Goal: Task Accomplishment & Management: Use online tool/utility

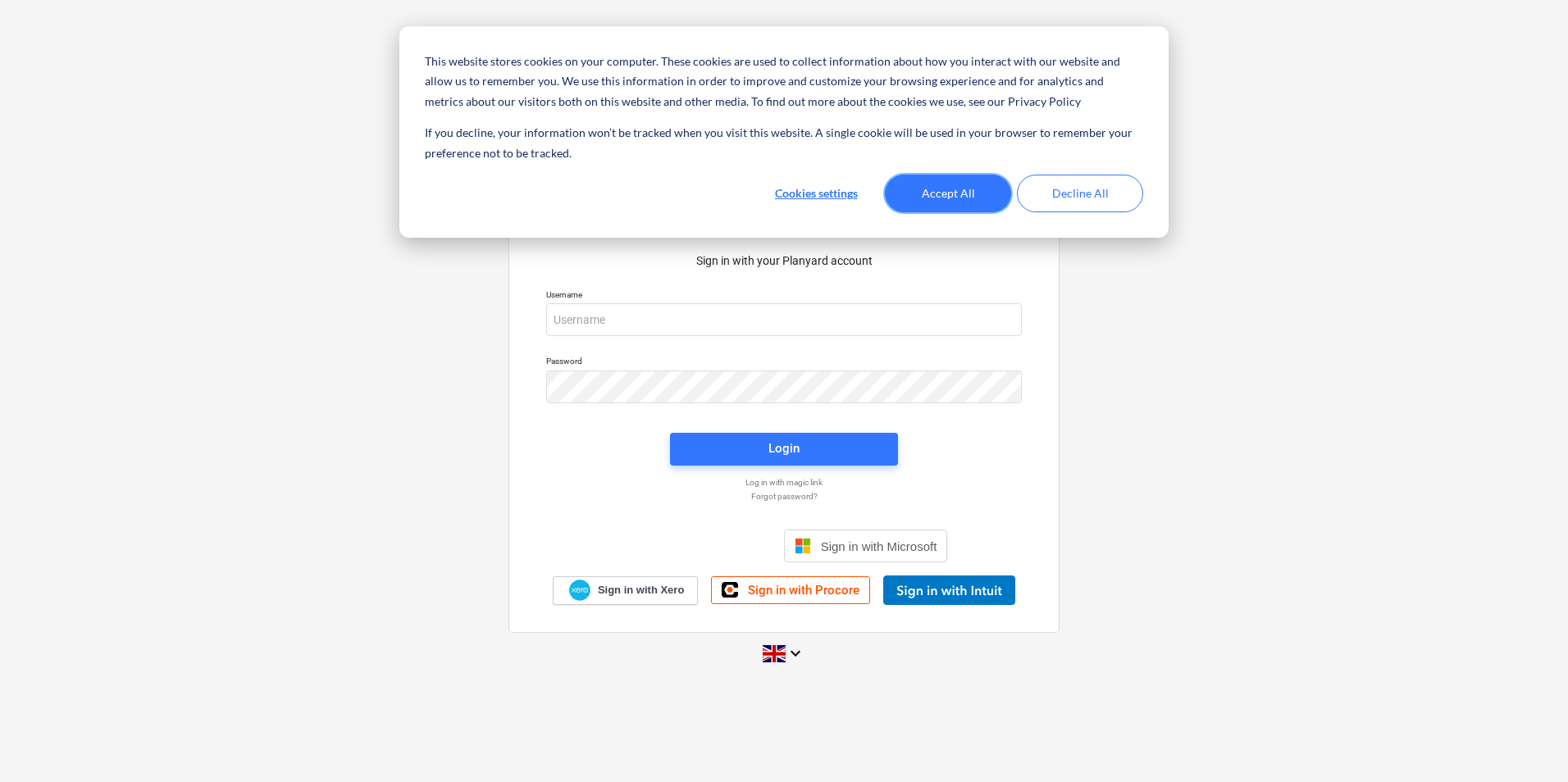
click at [953, 187] on button "Accept All" at bounding box center [948, 193] width 126 height 38
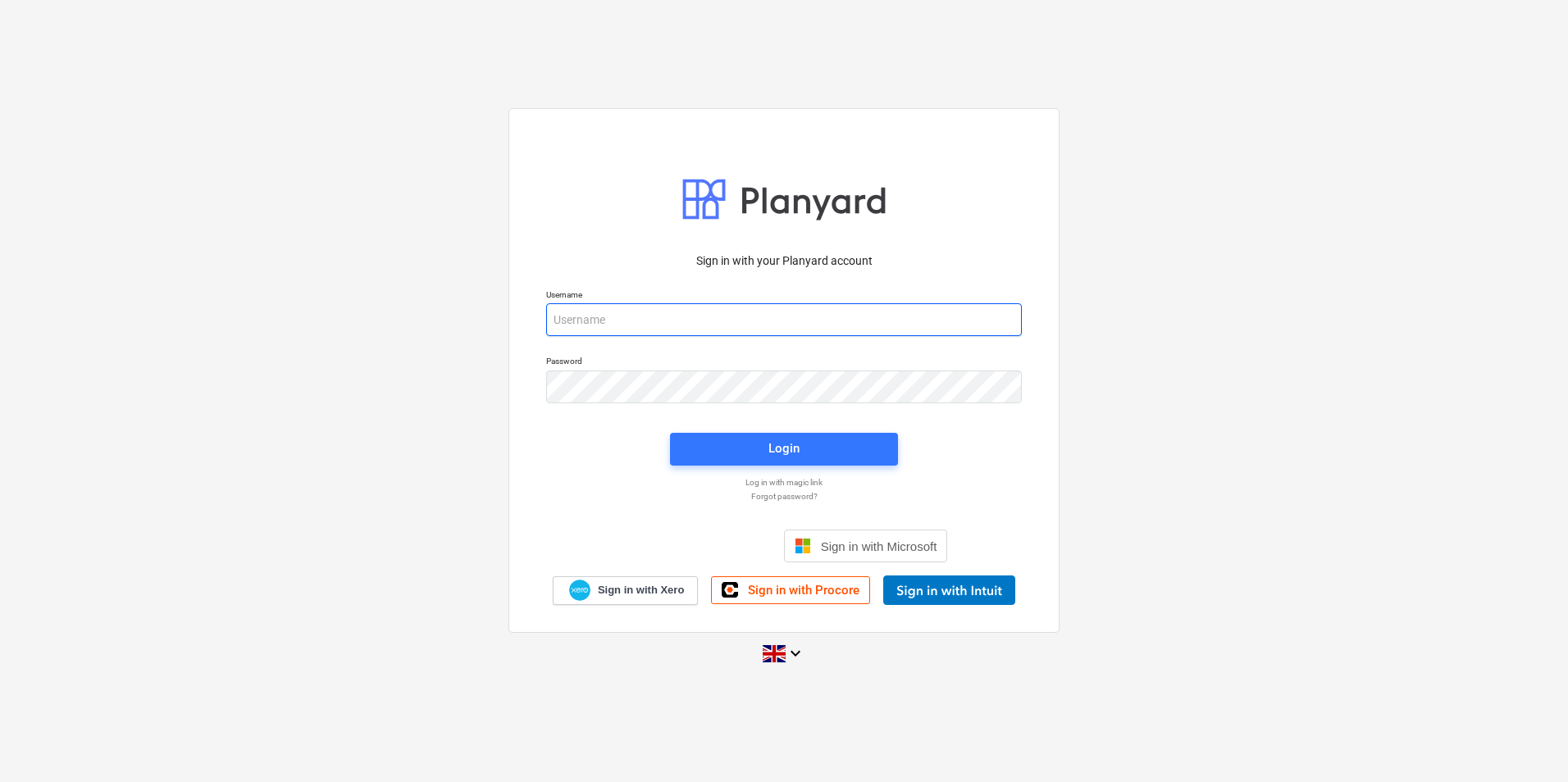
drag, startPoint x: 763, startPoint y: 331, endPoint x: 757, endPoint y: 326, distance: 7.8
click at [762, 331] on input "email" at bounding box center [783, 319] width 475 height 33
type input "[PERSON_NAME][EMAIL_ADDRESS][PERSON_NAME][DOMAIN_NAME]"
click at [725, 365] on p "Password" at bounding box center [783, 363] width 475 height 14
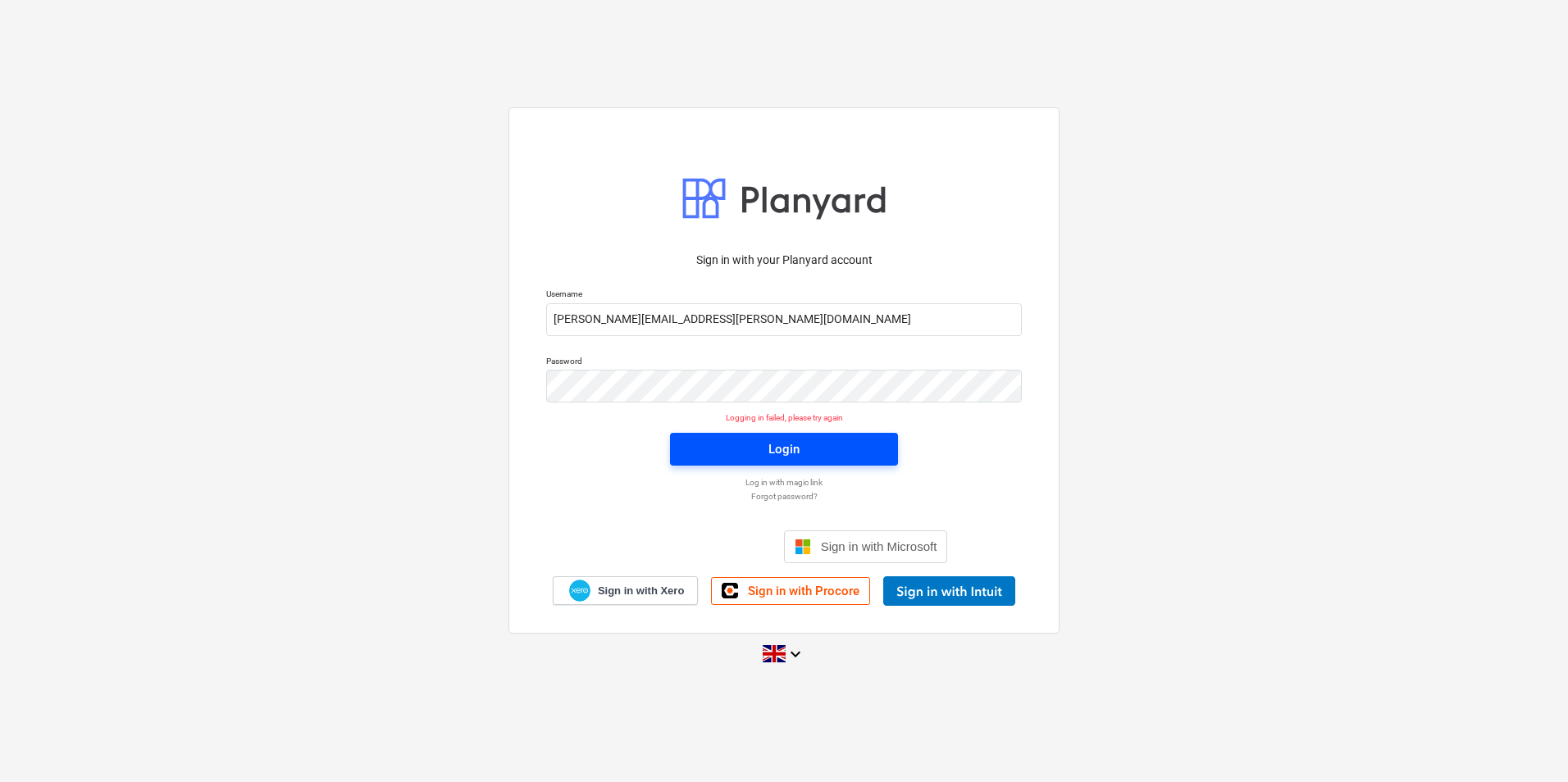
click at [818, 448] on span "Login" at bounding box center [784, 449] width 189 height 21
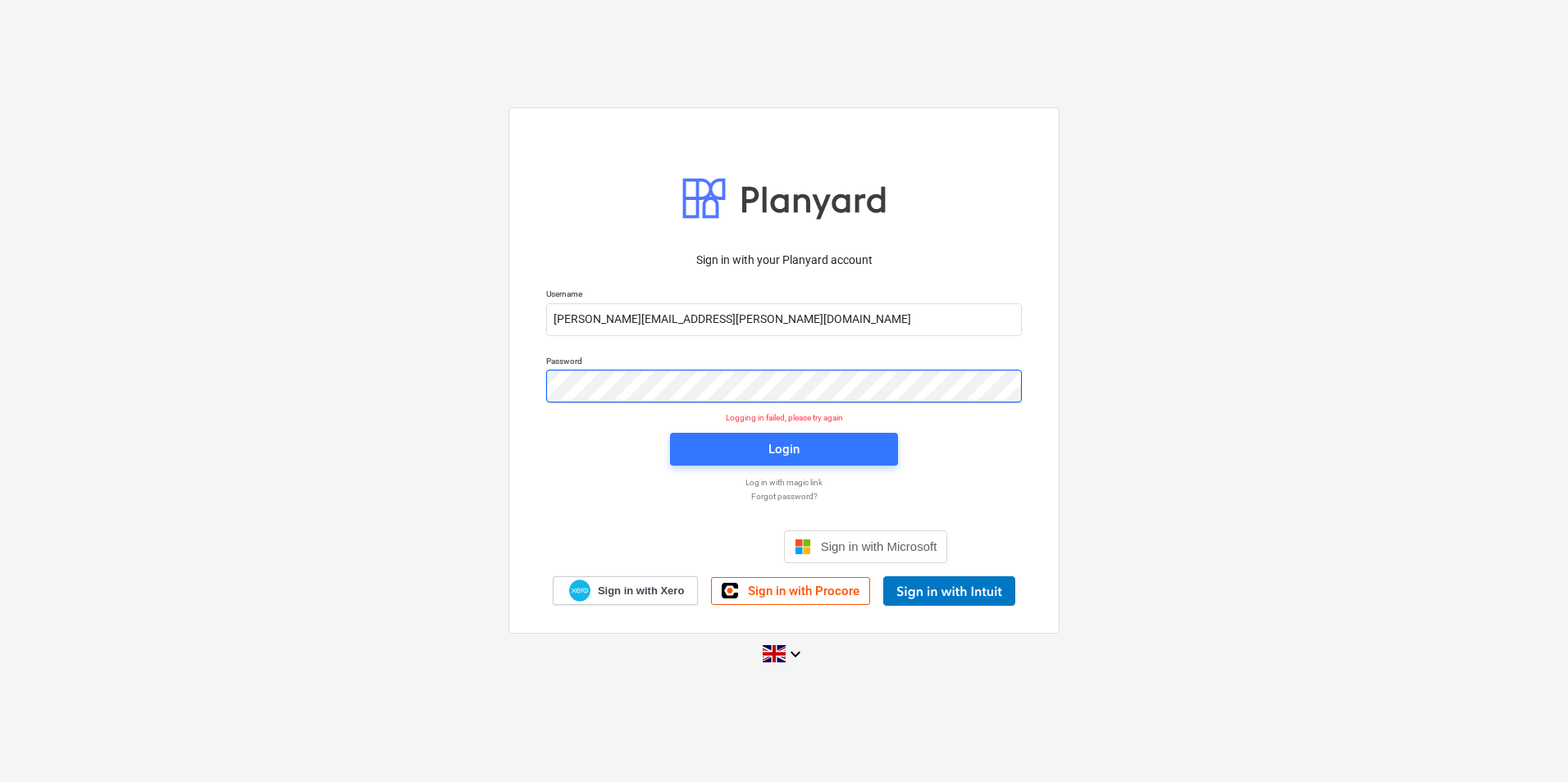
click at [446, 407] on div "Sign in with your Planyard account Username [PERSON_NAME][EMAIL_ADDRESS][PERSON…" at bounding box center [784, 390] width 1568 height 592
click at [479, 381] on div "Sign in with your Planyard account Username [PERSON_NAME][EMAIL_ADDRESS][PERSON…" at bounding box center [784, 390] width 1568 height 592
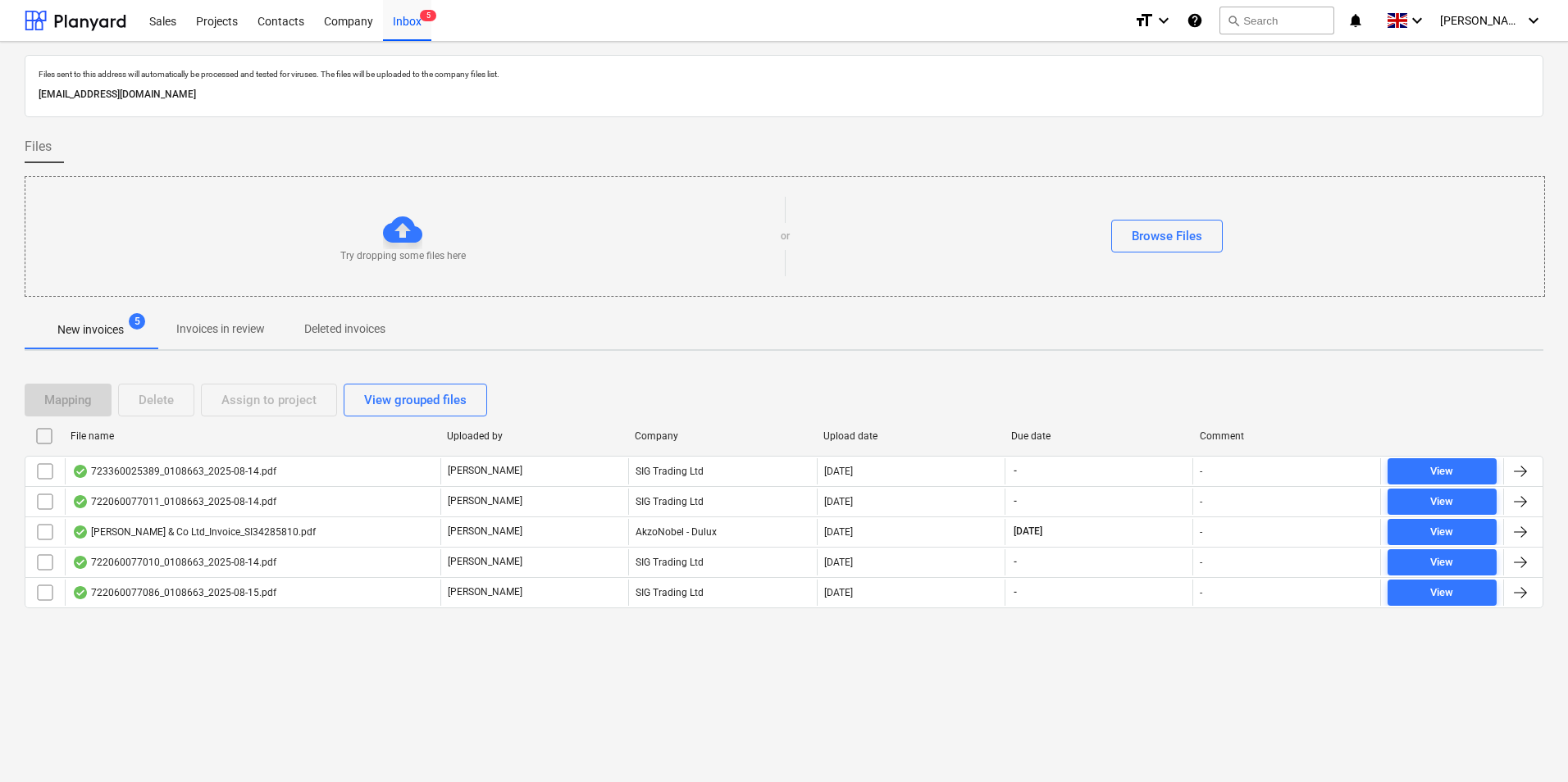
click at [356, 232] on div "Try dropping some files here" at bounding box center [403, 237] width 755 height 54
click at [405, 251] on p "Try dropping some files here" at bounding box center [403, 257] width 125 height 14
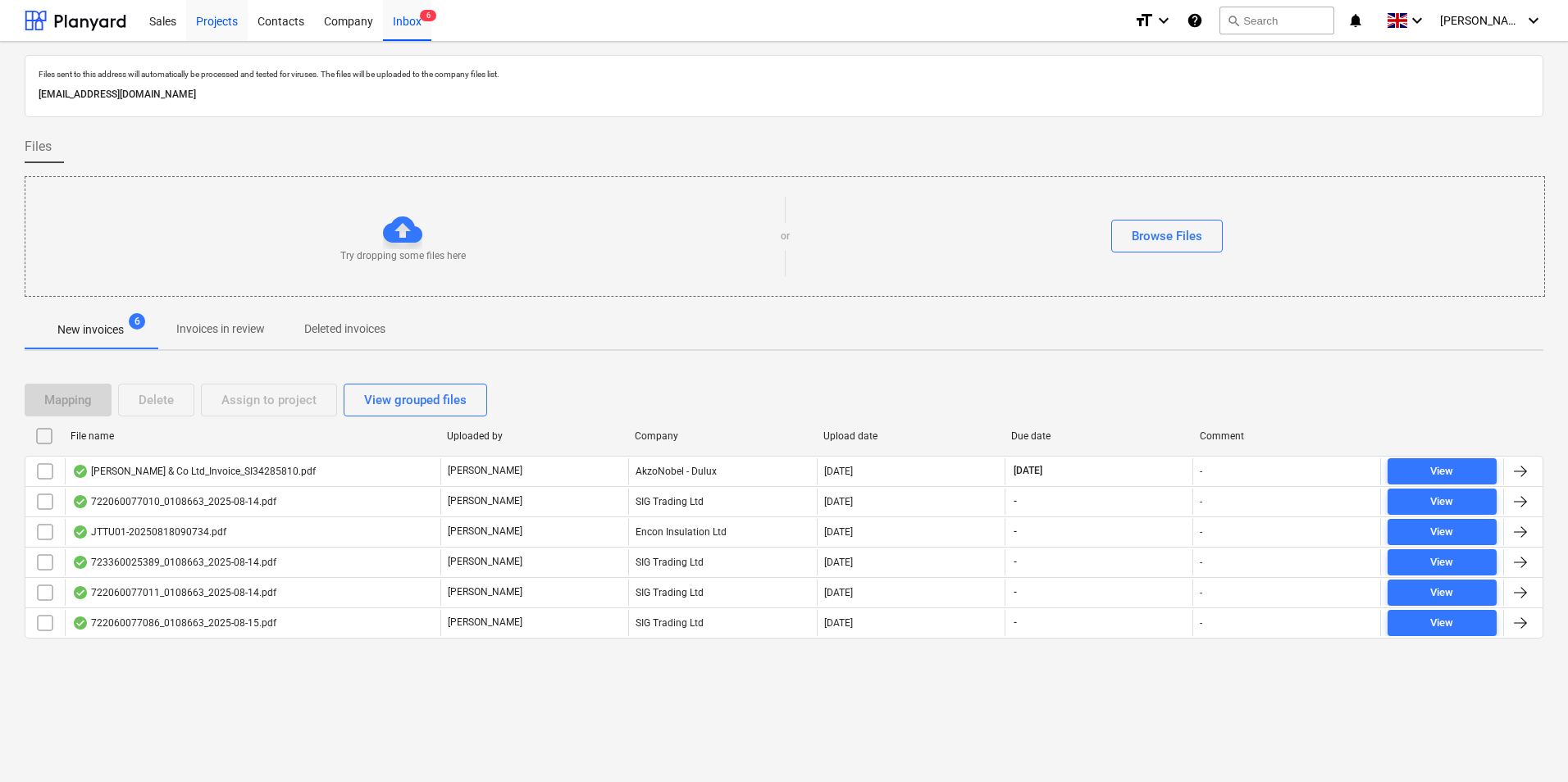
click at [241, 24] on div "Projects" at bounding box center [217, 20] width 62 height 42
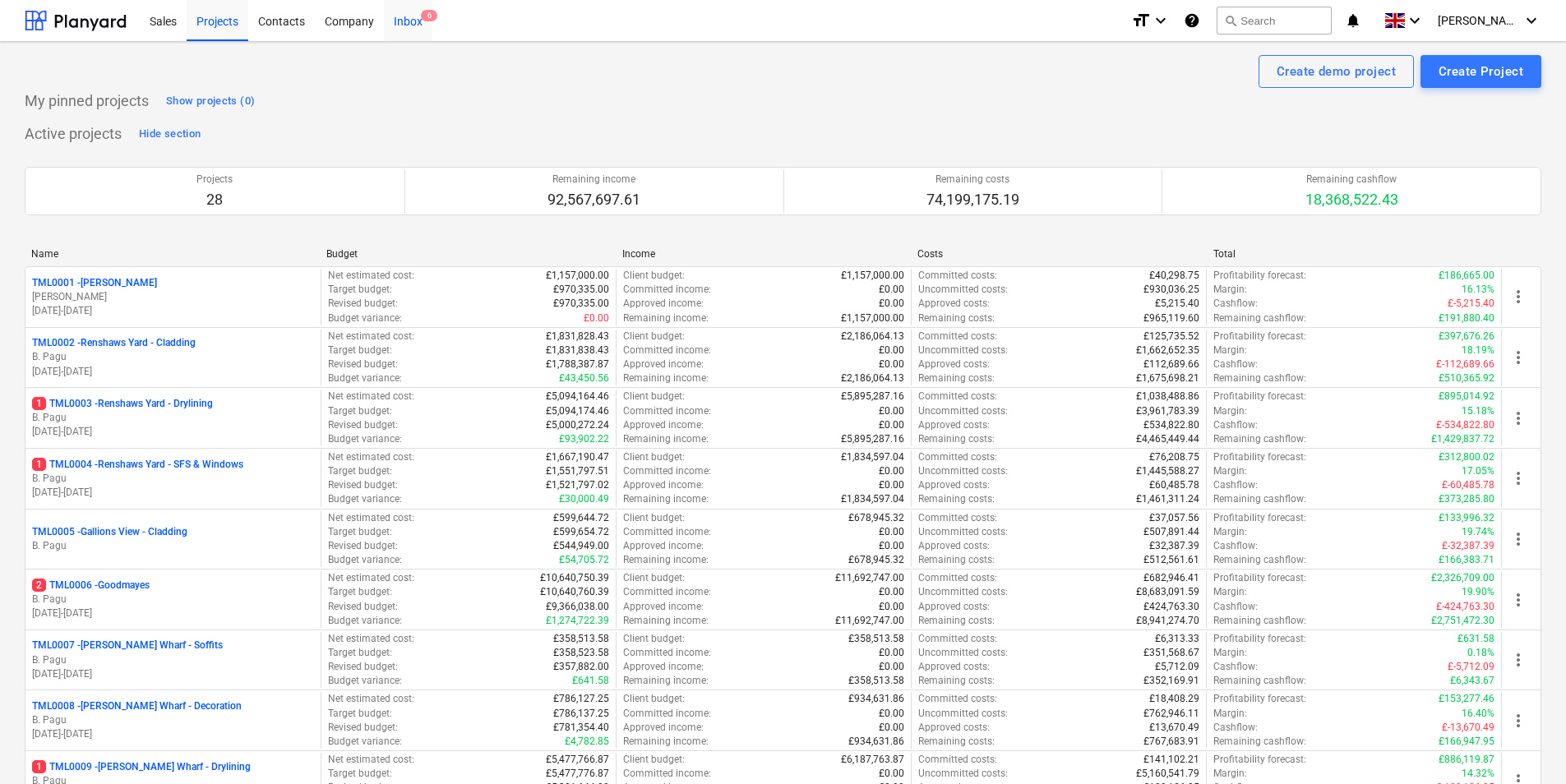
click at [384, 29] on div "Inbox 6" at bounding box center [408, 20] width 48 height 42
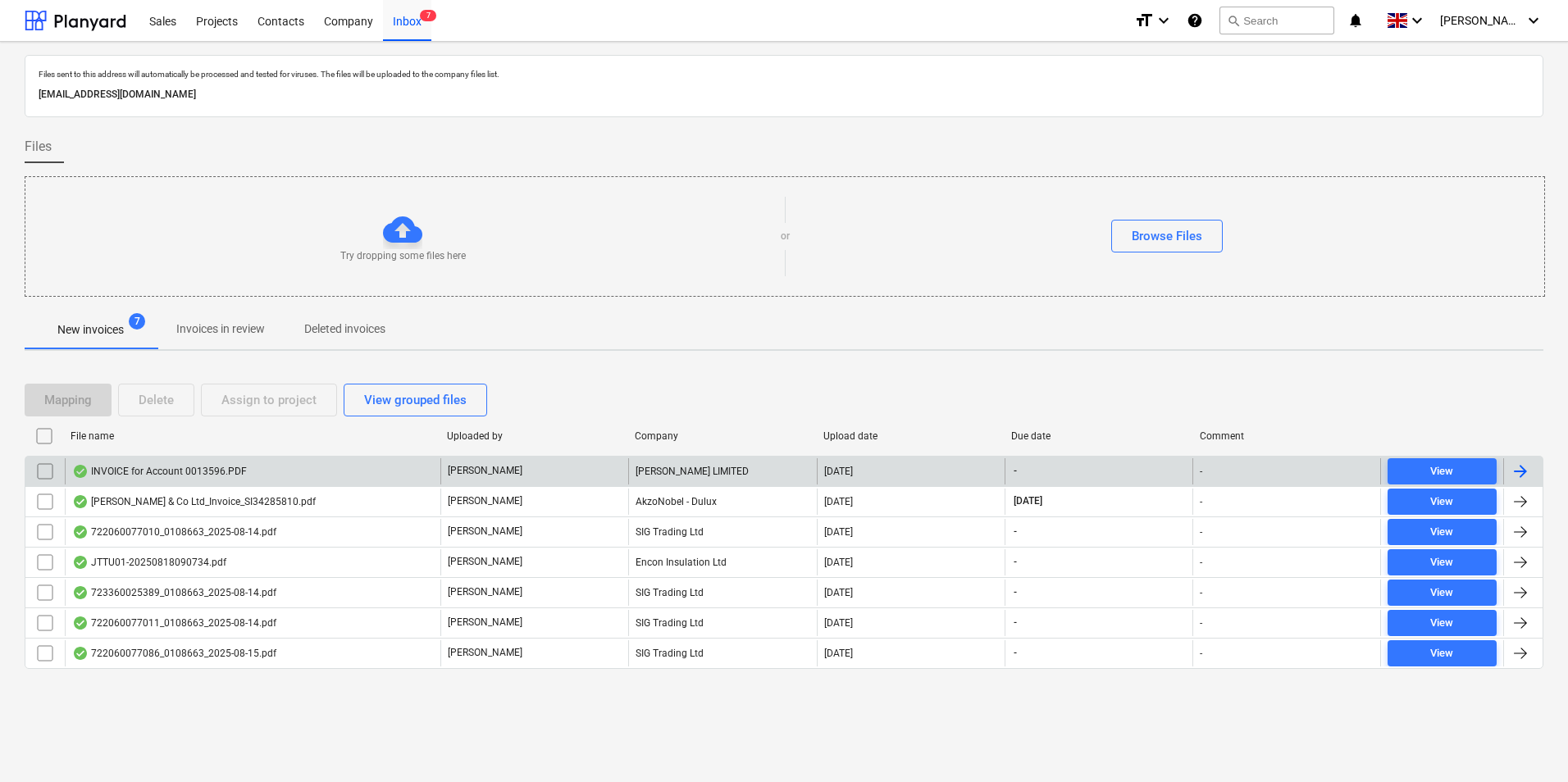
click at [315, 460] on div "INVOICE for Account 0013596.PDF" at bounding box center [252, 471] width 376 height 26
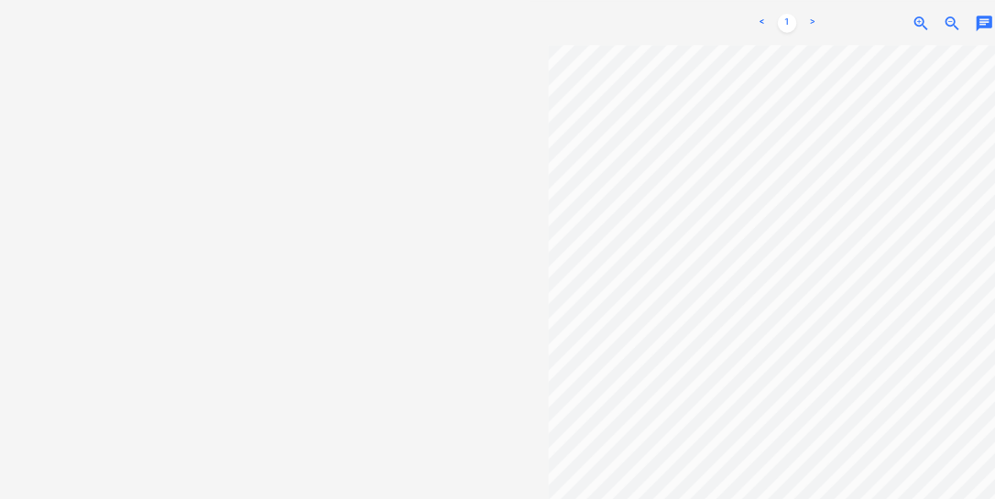
scroll to position [159, 0]
click at [591, 304] on div "Select document type or project help Select document type or project INVOICE fo…" at bounding box center [626, 194] width 1198 height 584
click at [951, 21] on link ">" at bounding box center [948, 27] width 22 height 22
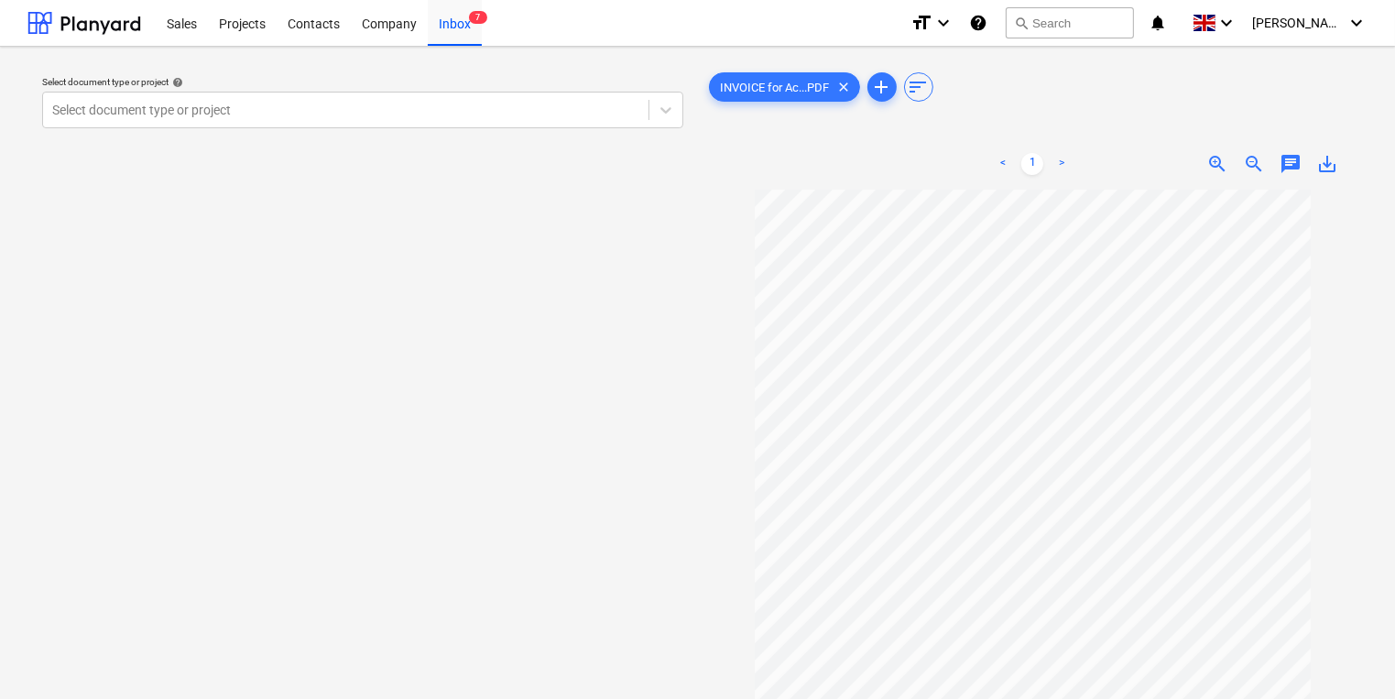
scroll to position [0, 0]
click at [224, 114] on div at bounding box center [345, 110] width 587 height 18
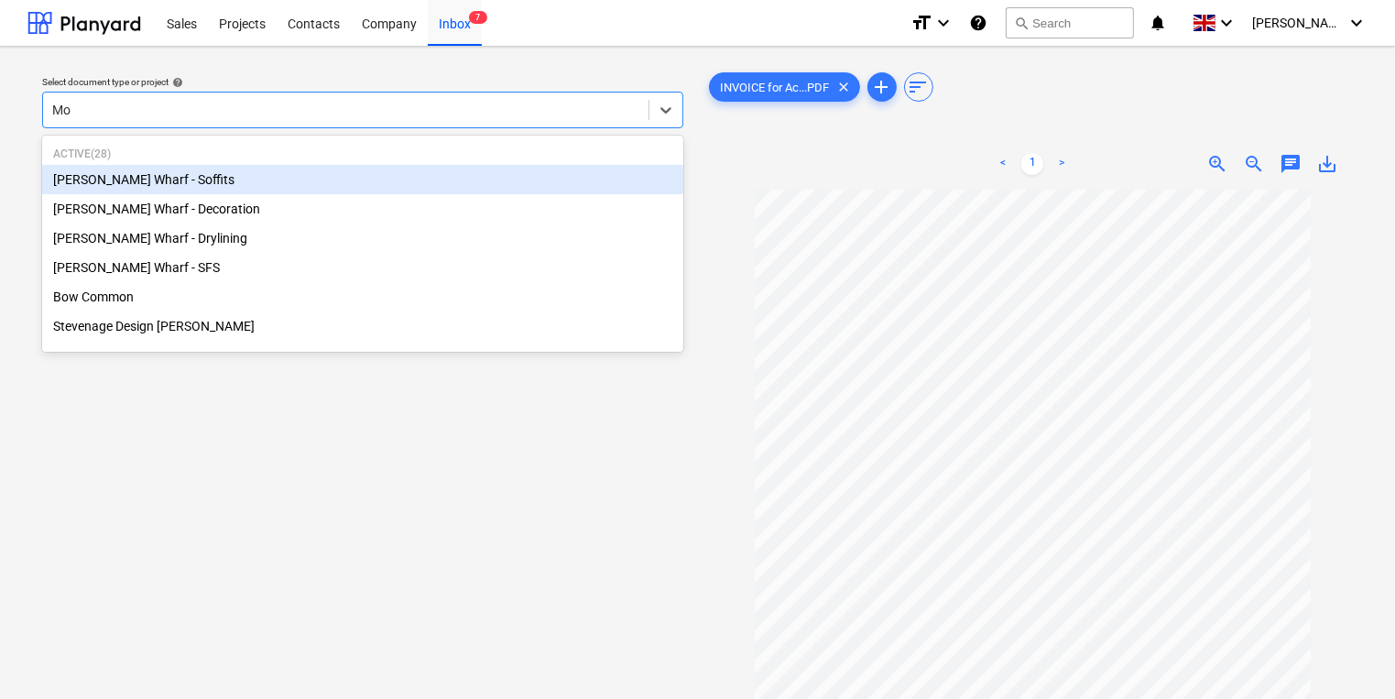
type input "Mon"
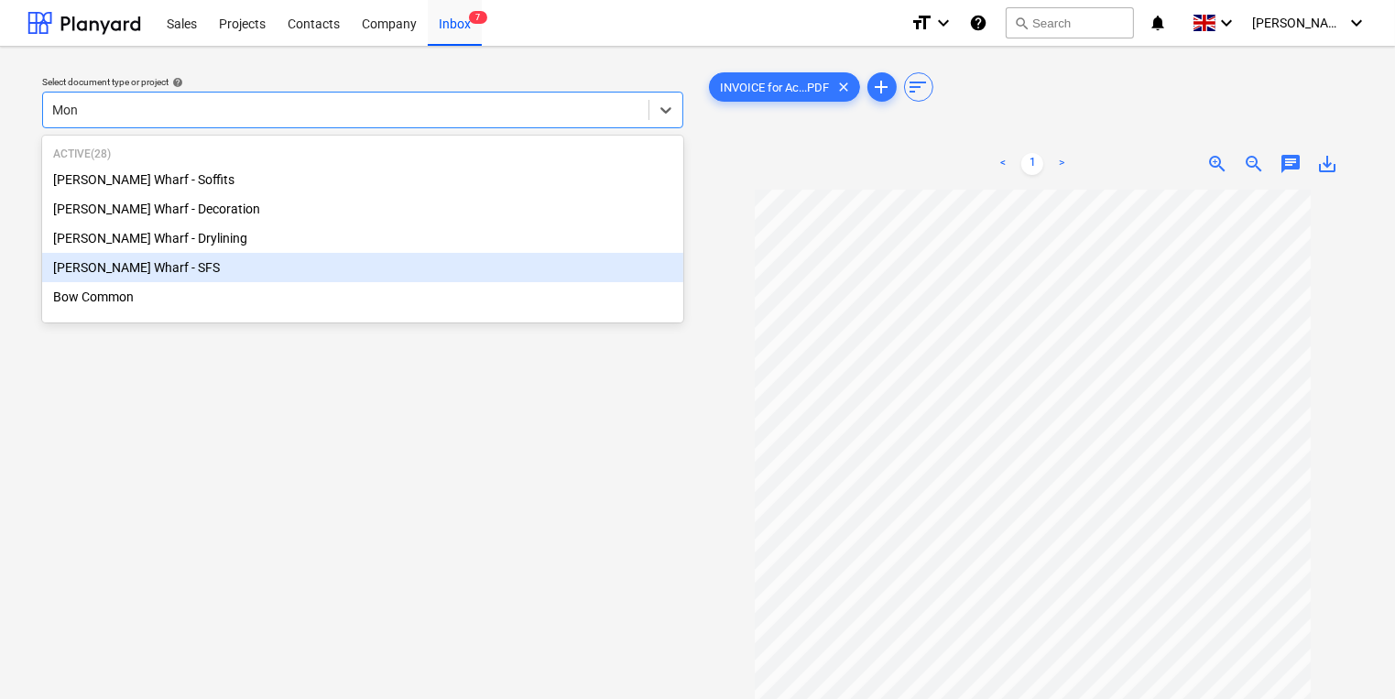
click at [357, 272] on div "[PERSON_NAME] Wharf - SFS" at bounding box center [362, 267] width 641 height 29
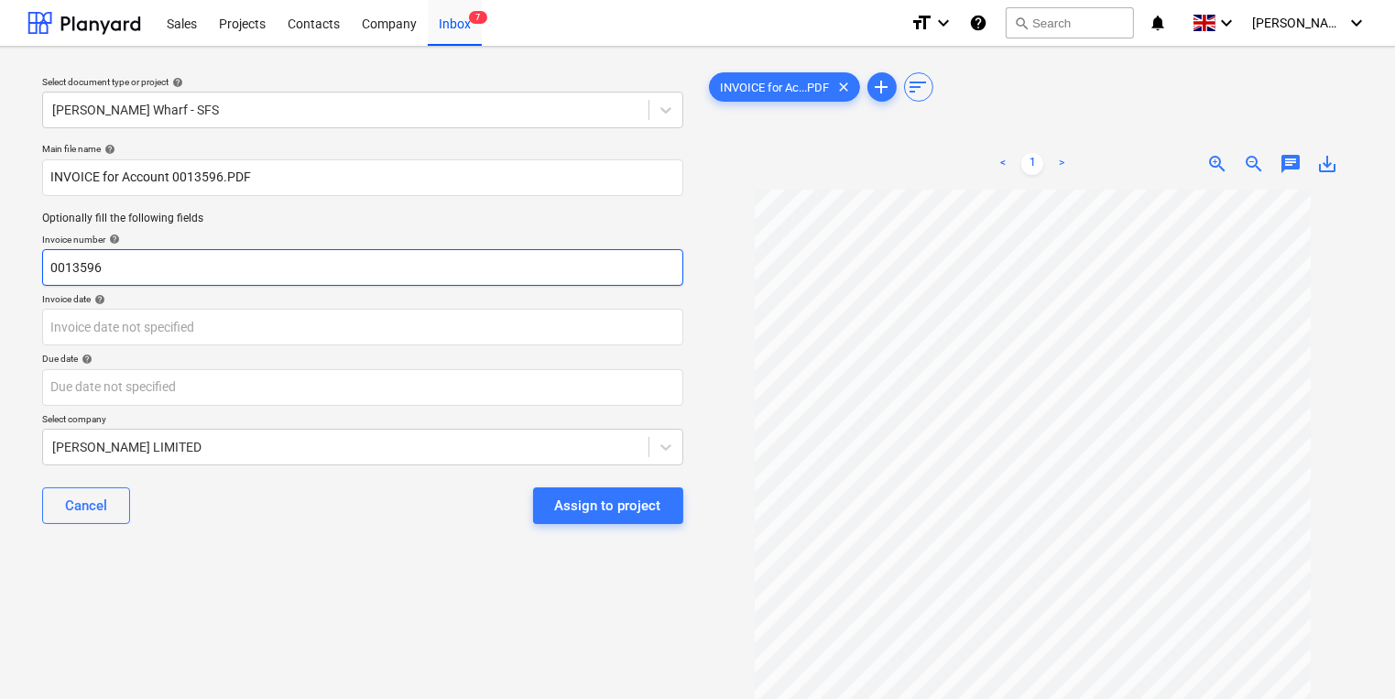
click at [196, 260] on input "0013596" at bounding box center [362, 267] width 641 height 37
click at [85, 264] on input "0013596" at bounding box center [362, 267] width 641 height 37
type input "01453184"
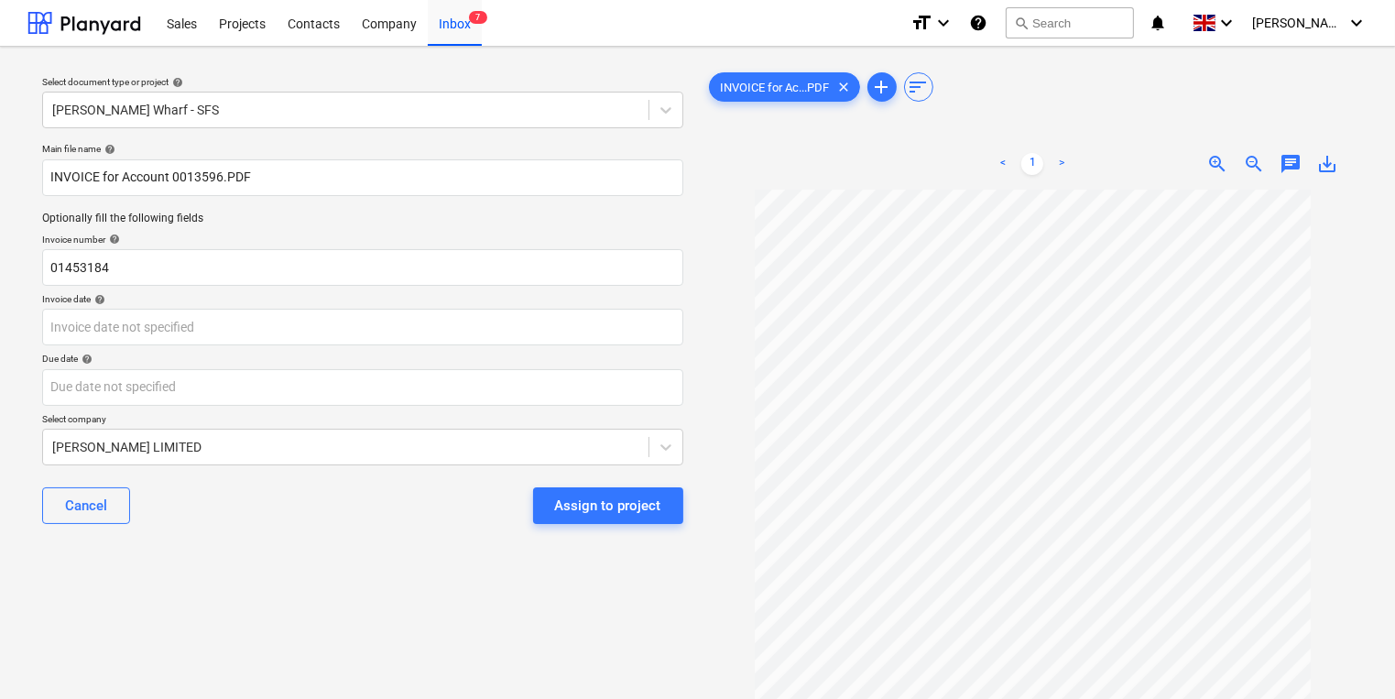
click at [209, 488] on div "Cancel Assign to project" at bounding box center [362, 506] width 641 height 66
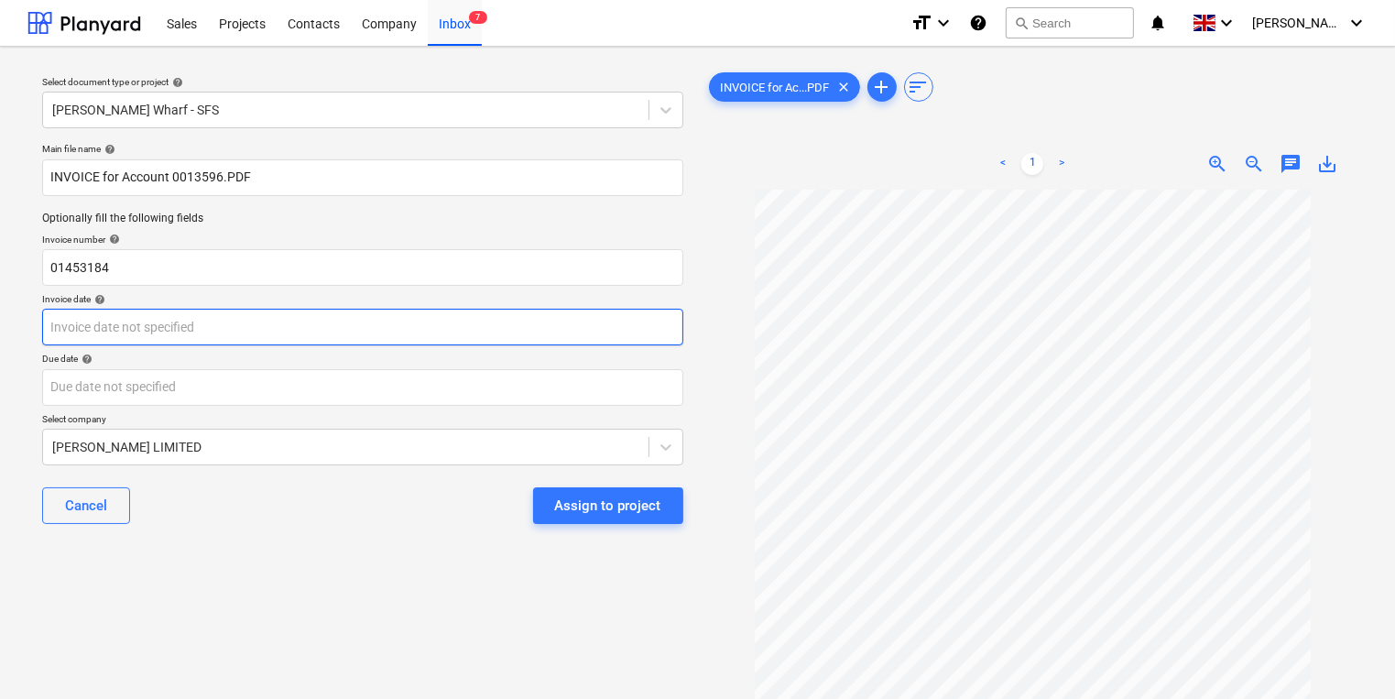
click at [200, 331] on body "This website stores cookies on your computer. These cookies are used to collect…" at bounding box center [697, 349] width 1395 height 699
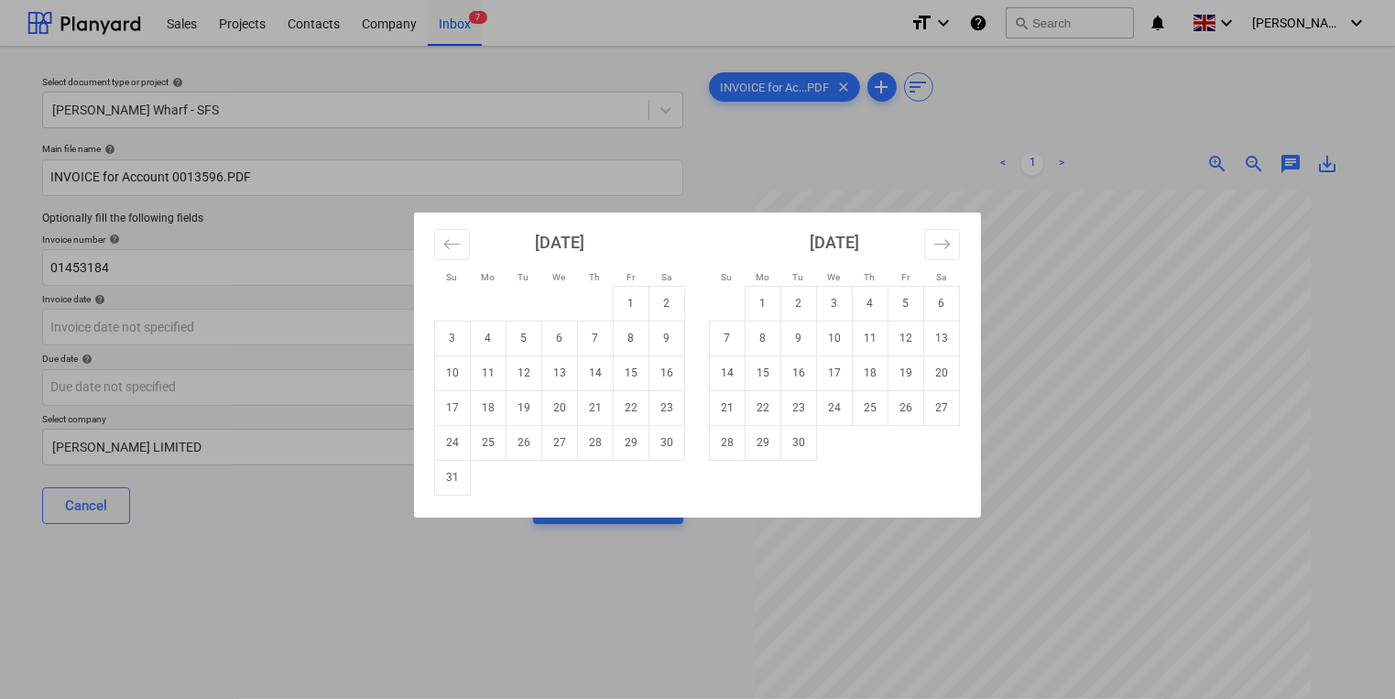
click at [1319, 429] on div "Su Mo Tu We Th Fr Sa Su Mo Tu We Th Fr Sa [DATE] 1 2 3 4 5 6 7 8 9 10 11 12 13 …" at bounding box center [697, 349] width 1395 height 699
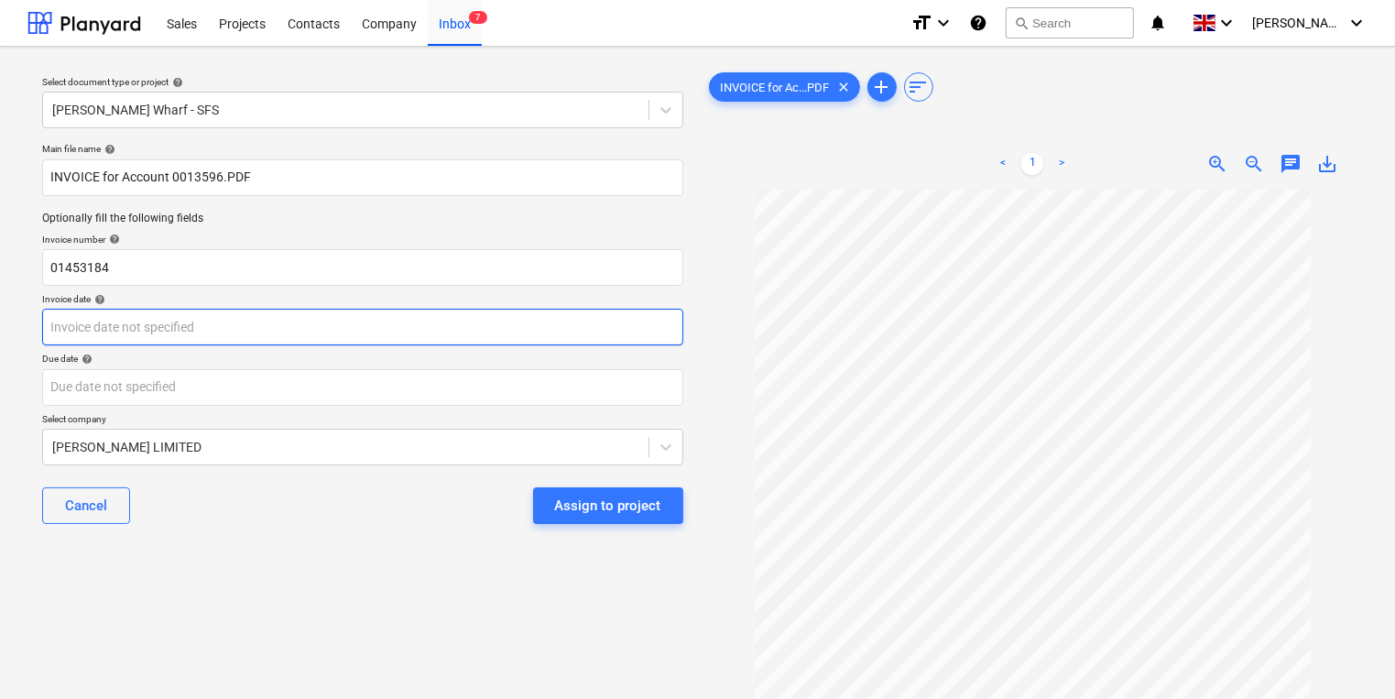
click at [357, 319] on body "This website stores cookies on your computer. These cookies are used to collect…" at bounding box center [697, 349] width 1395 height 699
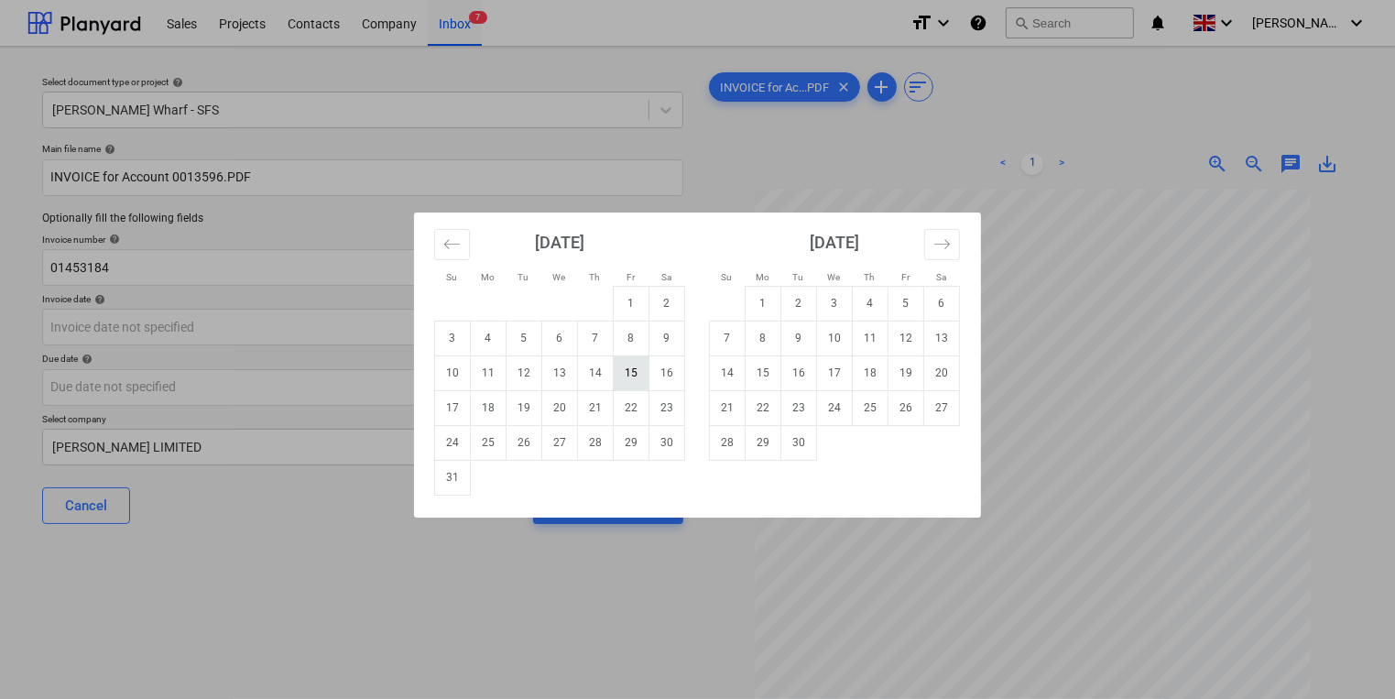
click at [636, 372] on td "15" at bounding box center [632, 373] width 36 height 35
type input "[DATE]"
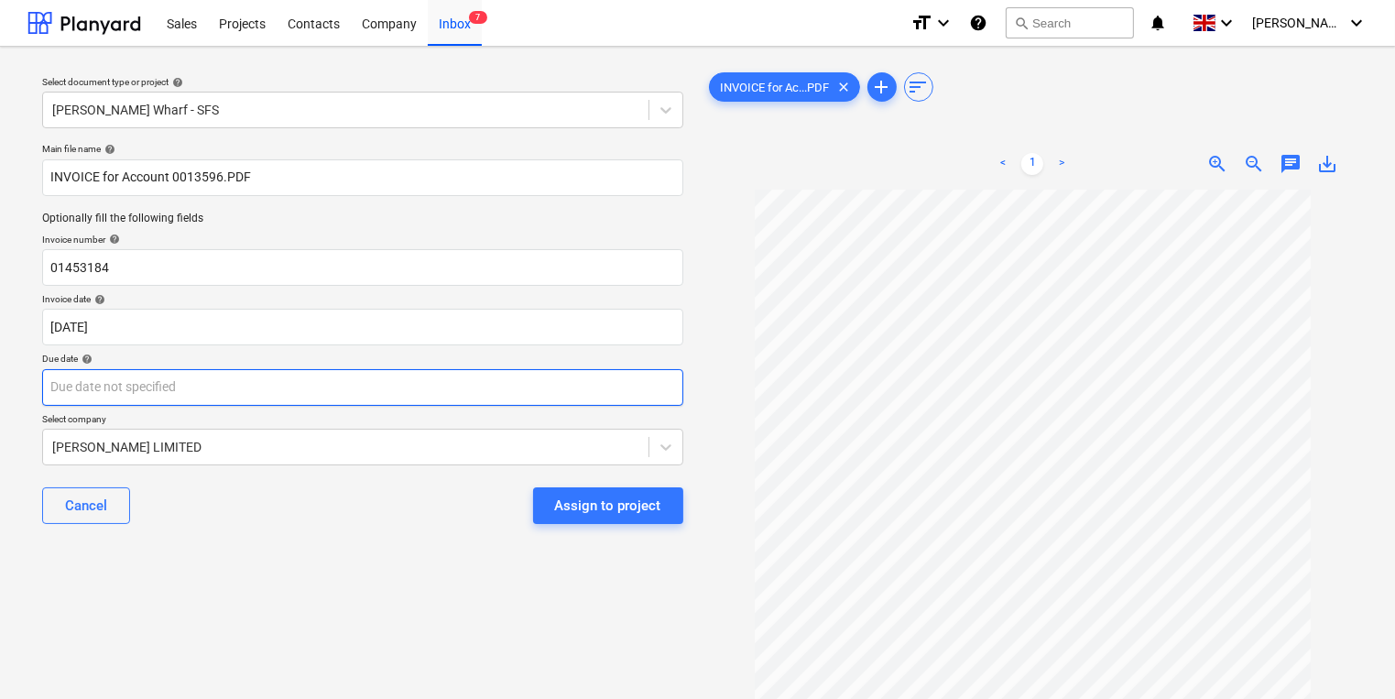
click at [341, 383] on body "This website stores cookies on your computer. These cookies are used to collect…" at bounding box center [697, 349] width 1395 height 699
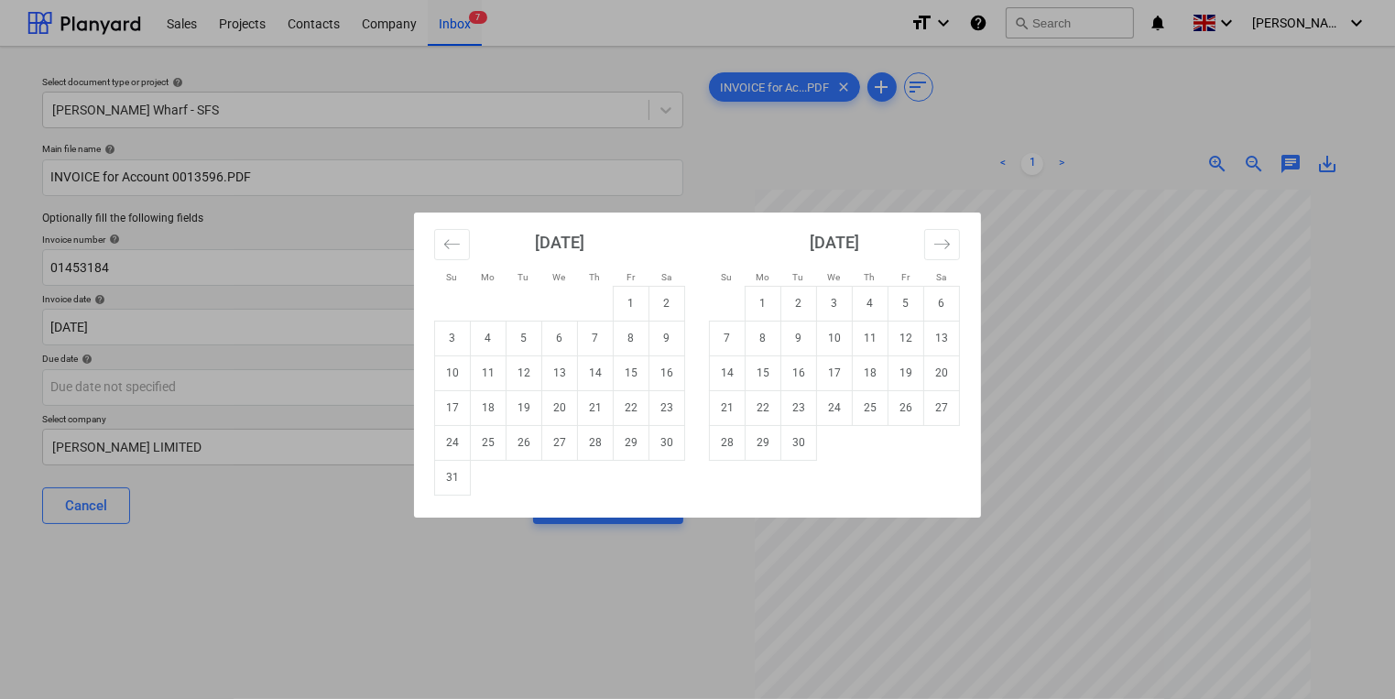
click at [242, 484] on div "Su Mo Tu We Th Fr Sa Su Mo Tu We Th Fr Sa [DATE] 1 2 3 4 5 6 7 8 9 10 11 12 13 …" at bounding box center [697, 349] width 1395 height 699
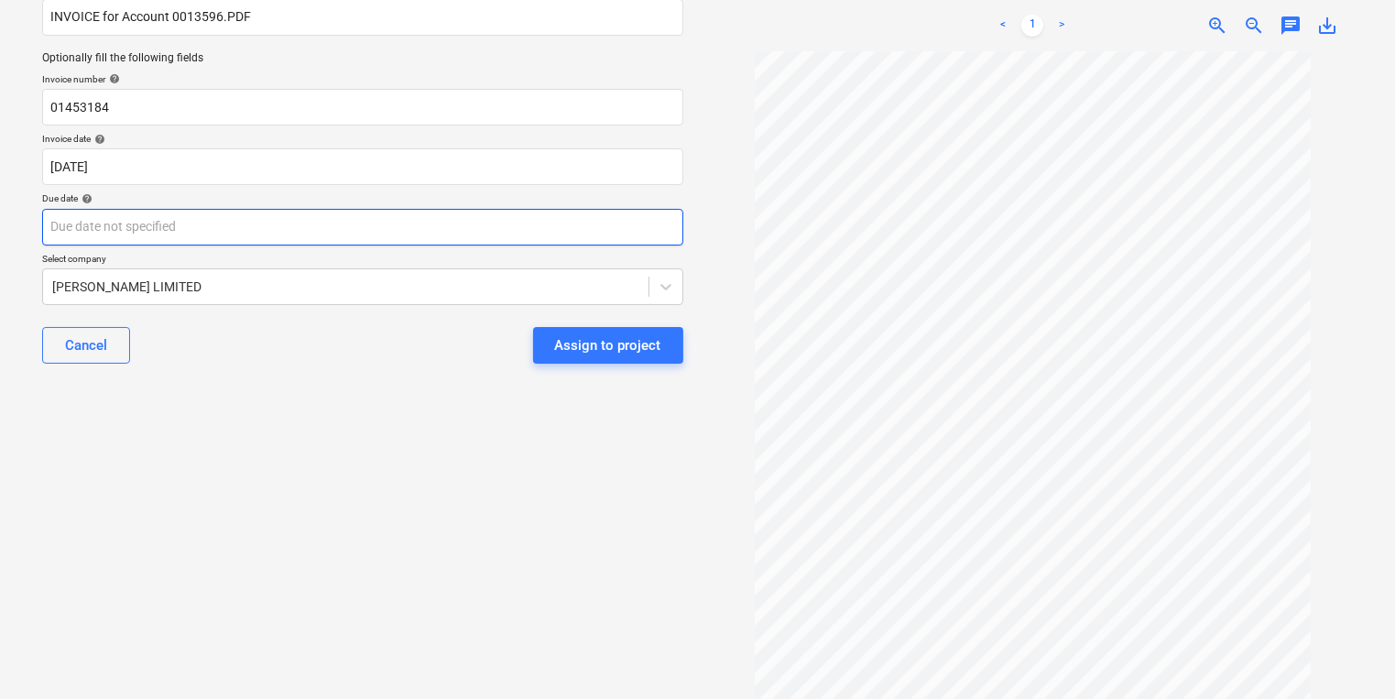
click at [358, 224] on body "This website stores cookies on your computer. These cookies are used to collect…" at bounding box center [697, 189] width 1395 height 699
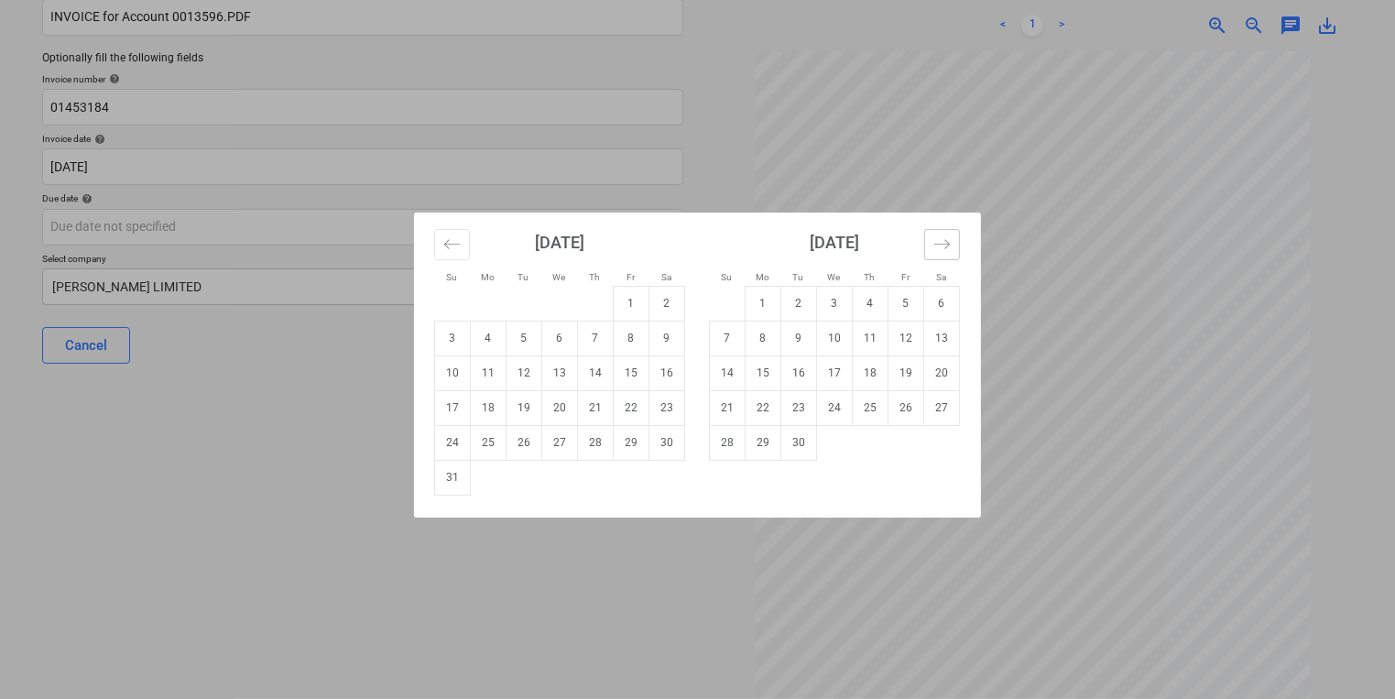
click at [948, 242] on icon "Move forward to switch to the next month." at bounding box center [943, 243] width 16 height 9
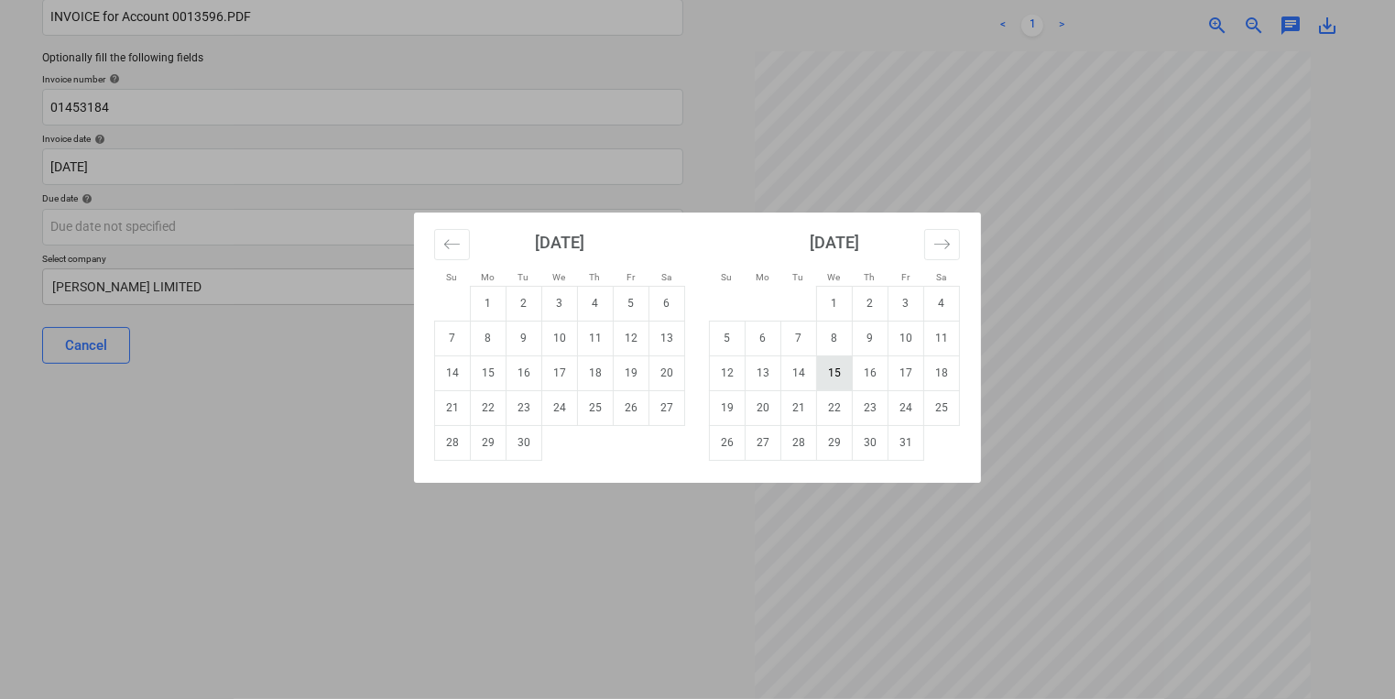
click at [843, 375] on td "15" at bounding box center [835, 373] width 36 height 35
type input "[DATE]"
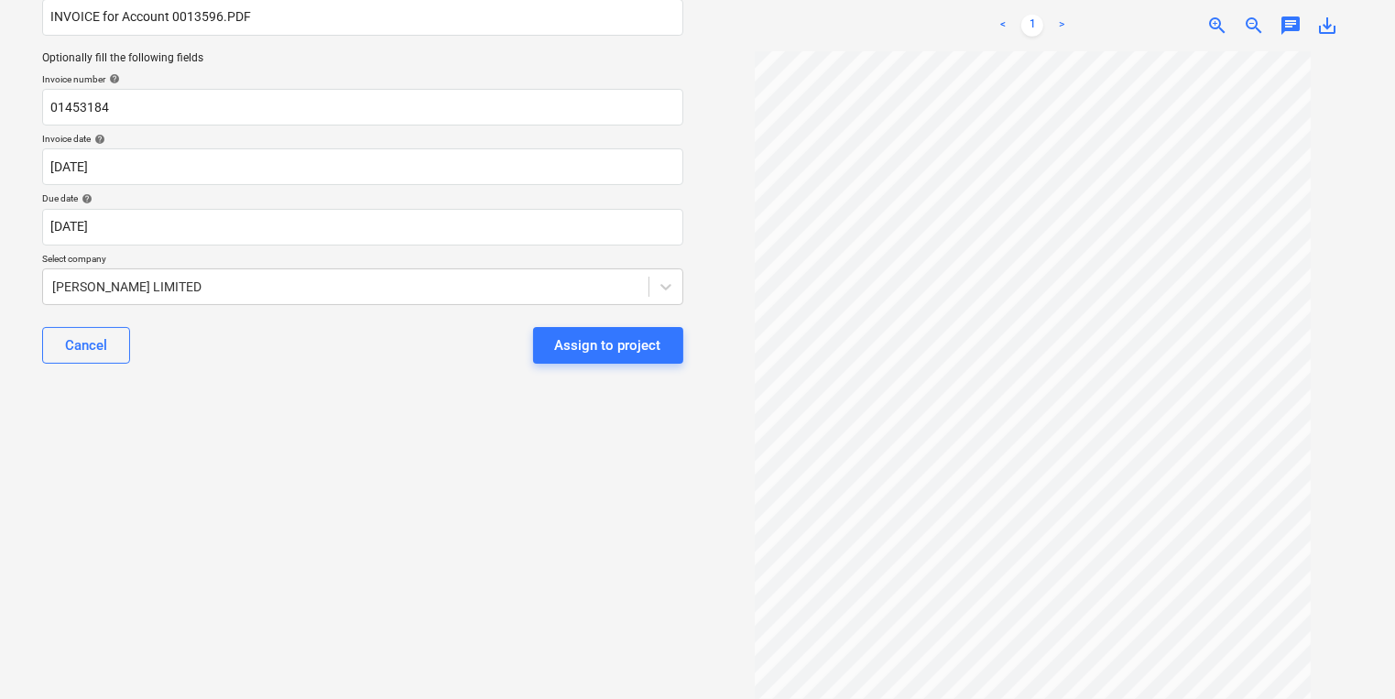
click at [436, 405] on div "Select document type or project help [PERSON_NAME] Wharf - SFS Main file name h…" at bounding box center [362, 292] width 671 height 783
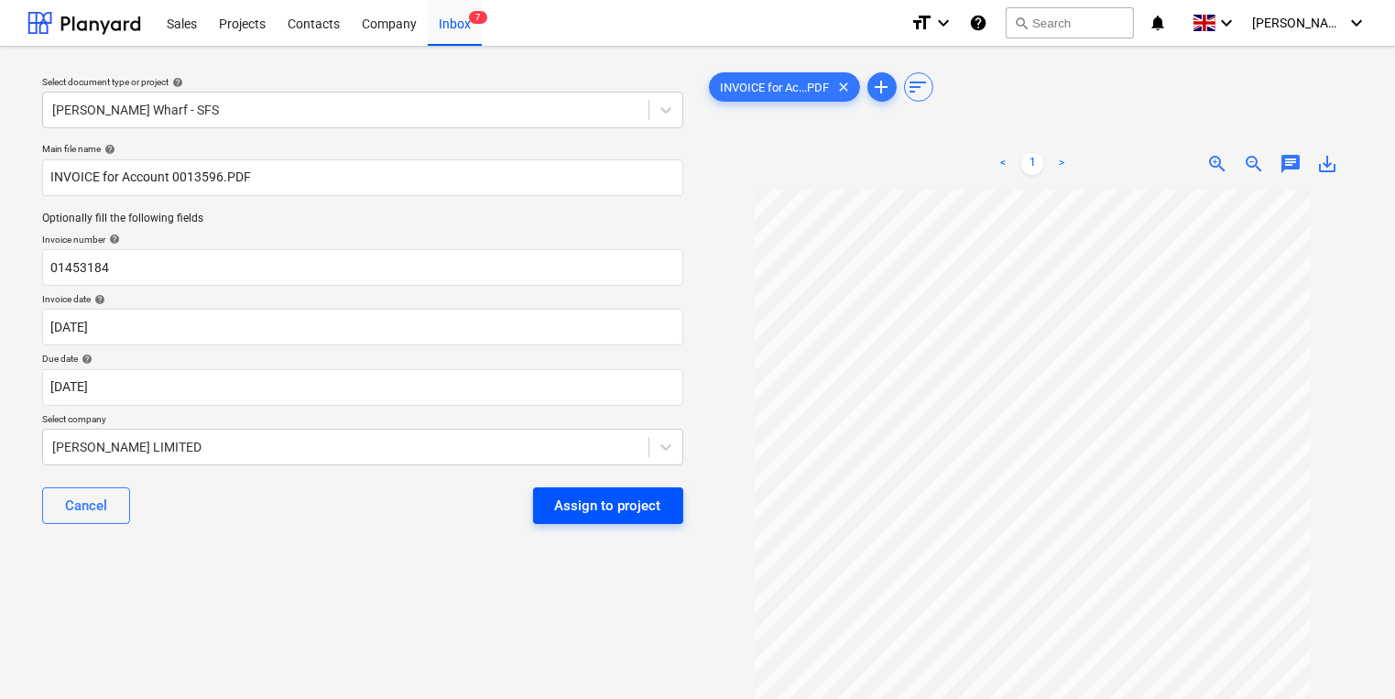
click at [610, 504] on div "Assign to project" at bounding box center [608, 506] width 106 height 24
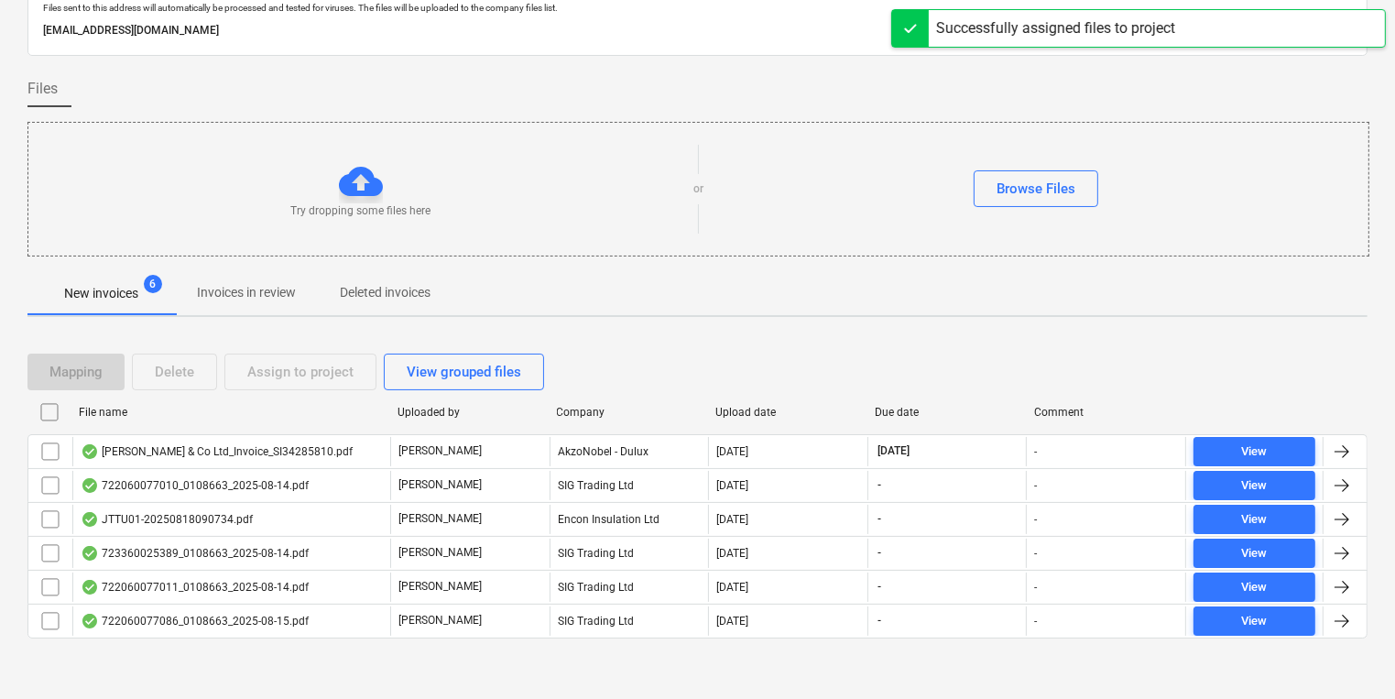
scroll to position [77, 0]
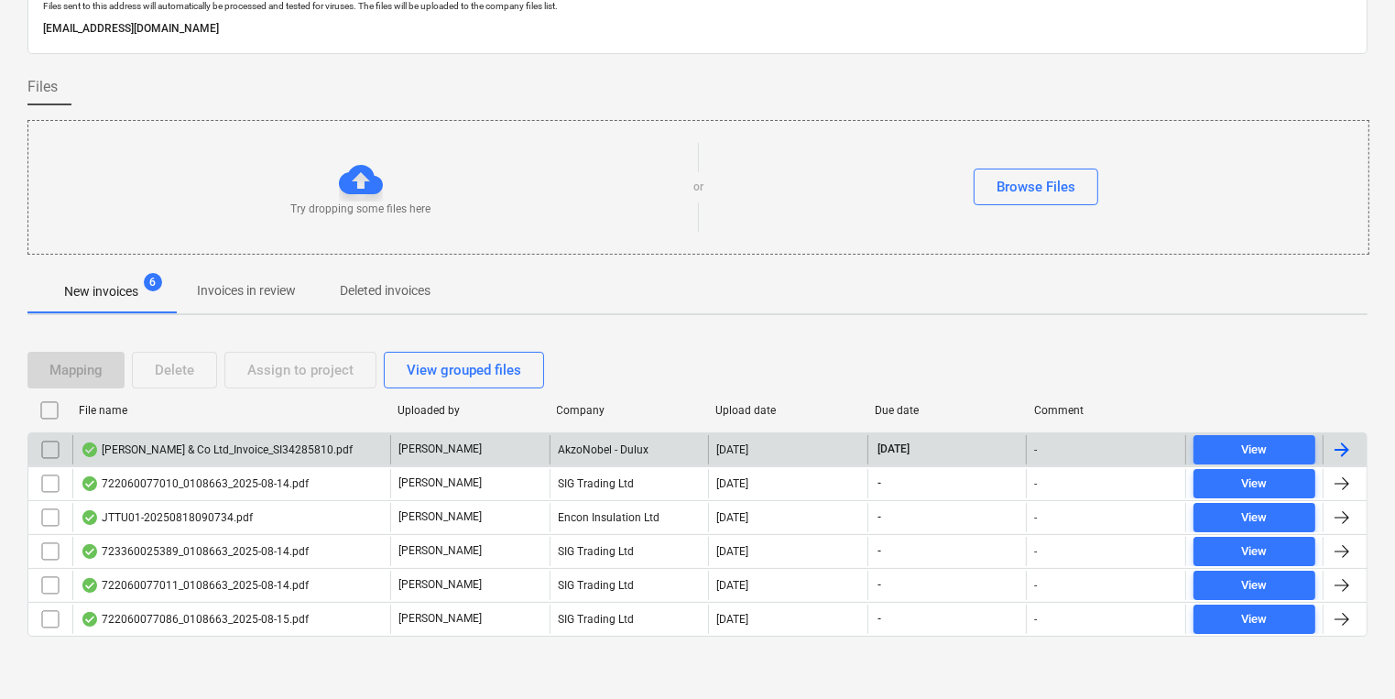
click at [614, 451] on div "AkzoNobel - Dulux" at bounding box center [629, 449] width 159 height 29
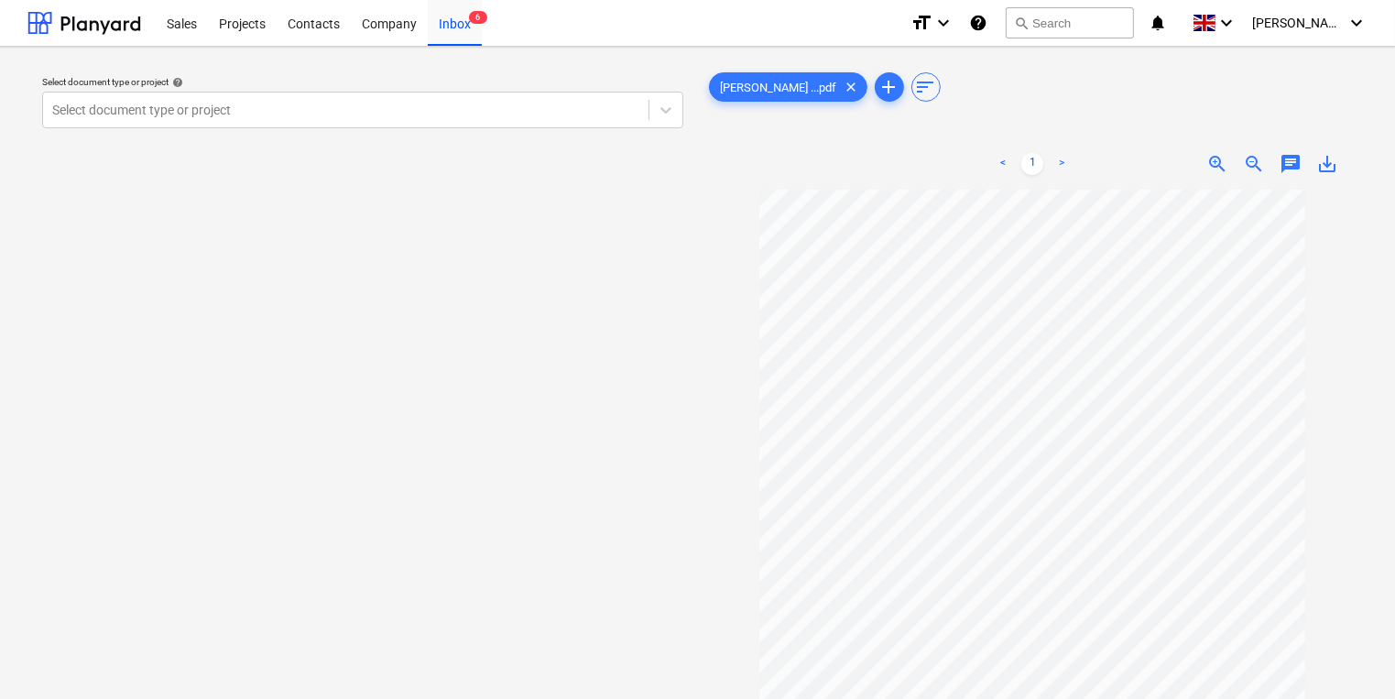
click at [222, 82] on div "Select document type or project help" at bounding box center [362, 82] width 641 height 12
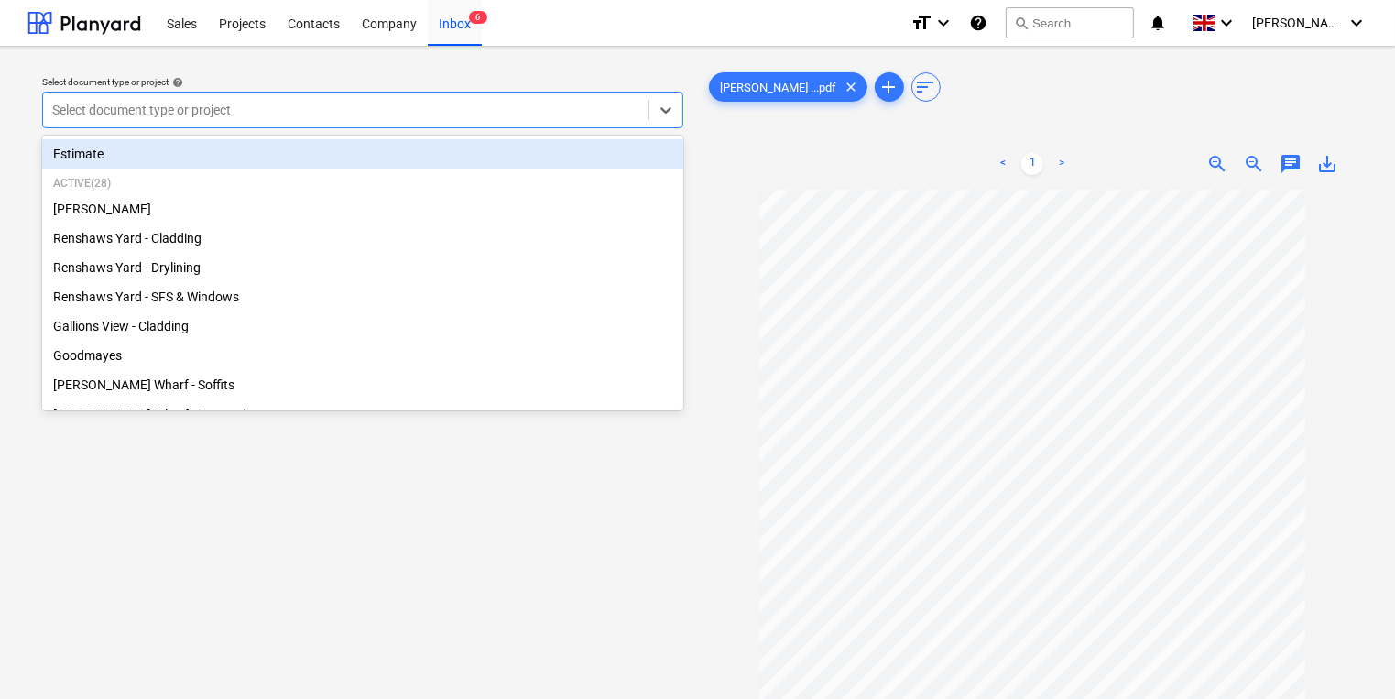
click at [222, 104] on div at bounding box center [345, 110] width 587 height 18
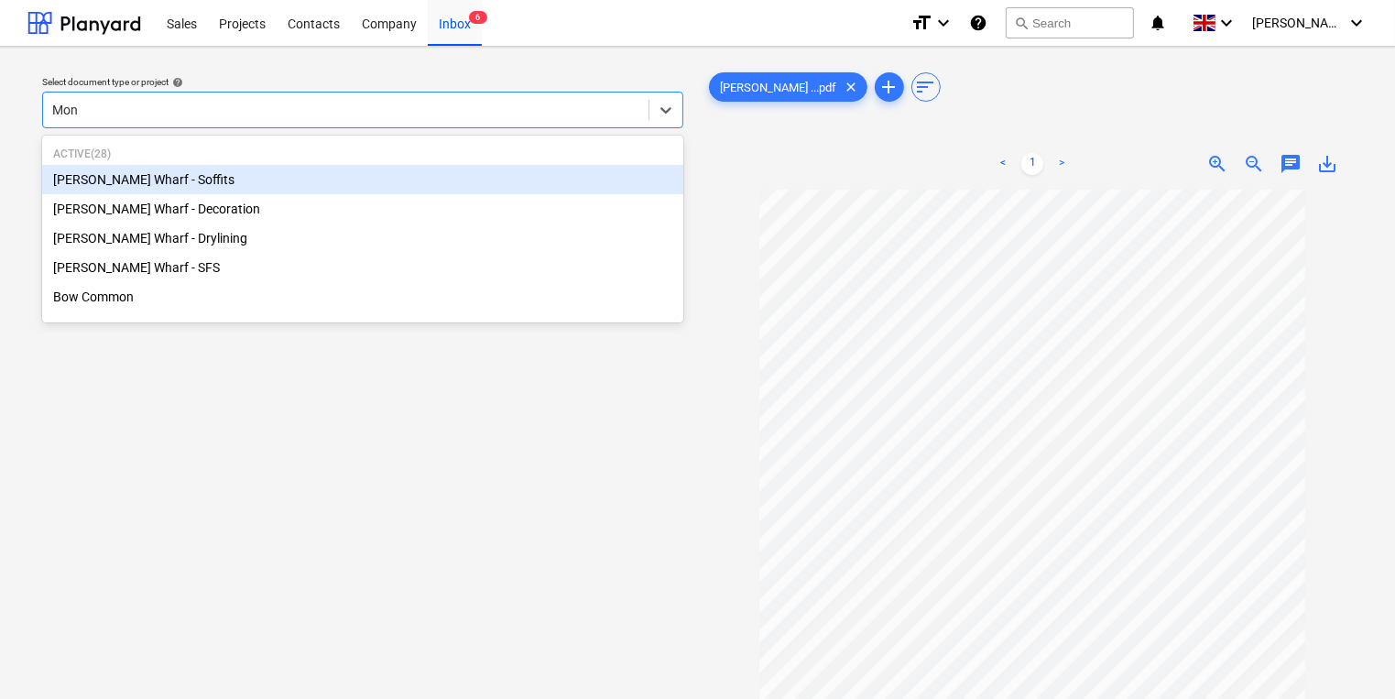
type input "Mont"
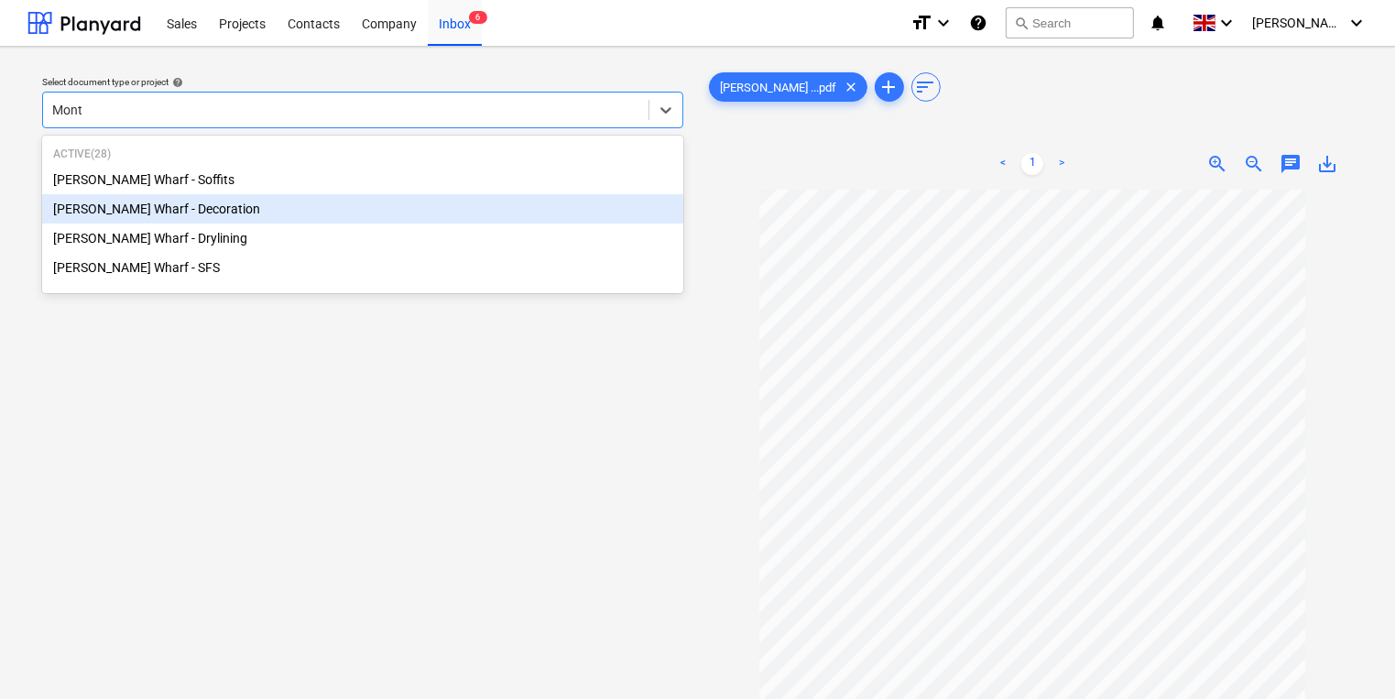
click at [274, 217] on div "[PERSON_NAME] Wharf - Decoration" at bounding box center [362, 208] width 641 height 29
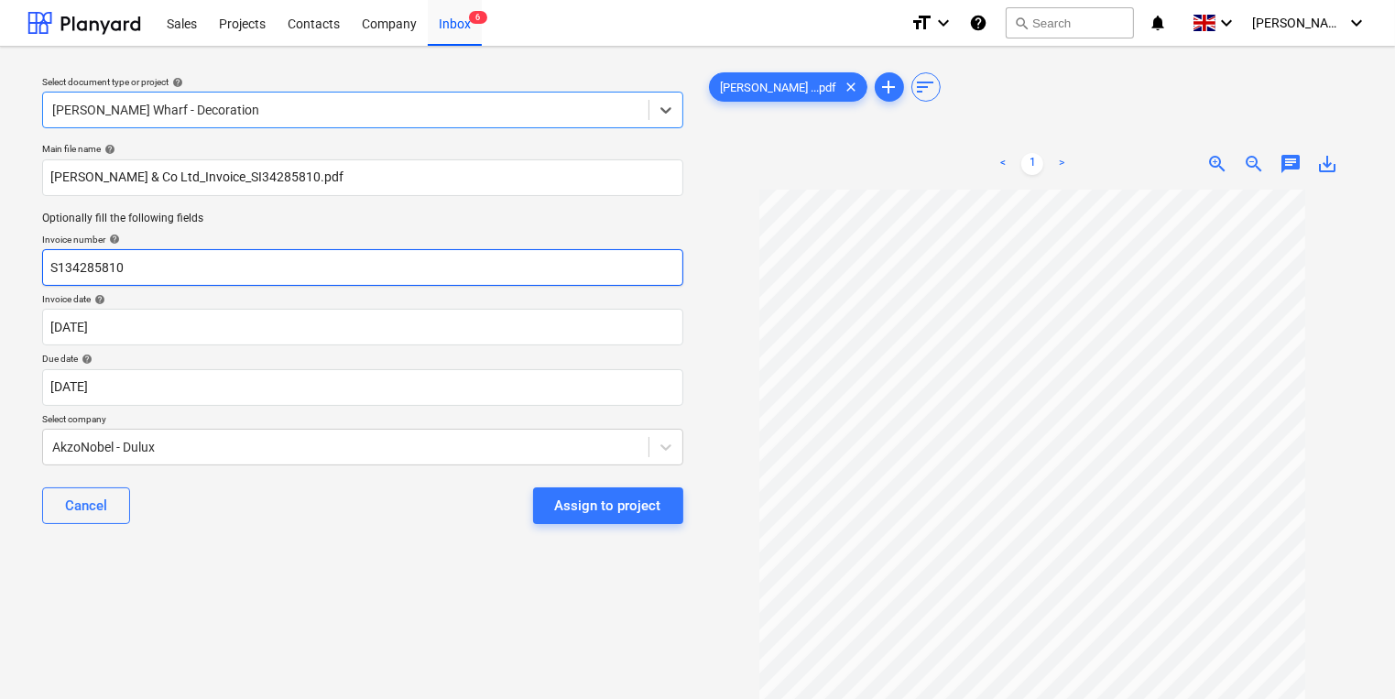
click at [279, 262] on input "S134285810" at bounding box center [362, 267] width 641 height 37
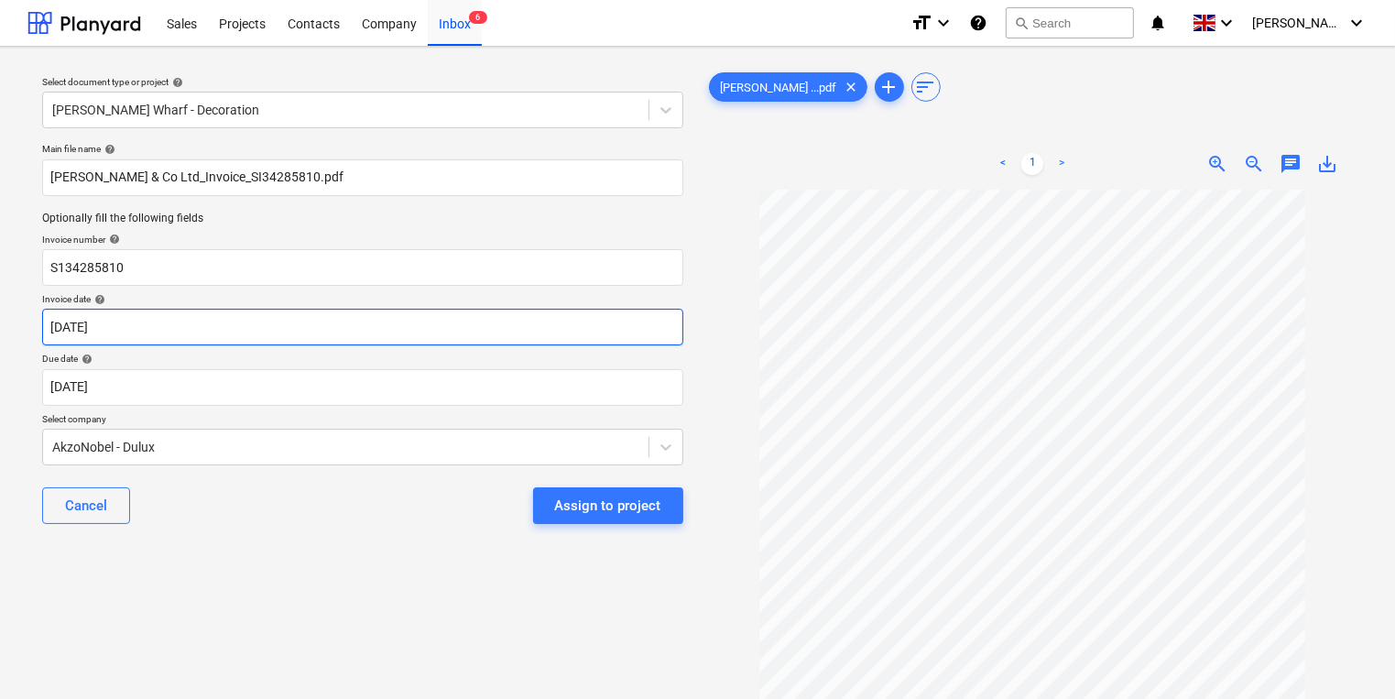
click at [230, 337] on body "This website stores cookies on your computer. These cookies are used to collect…" at bounding box center [697, 349] width 1395 height 699
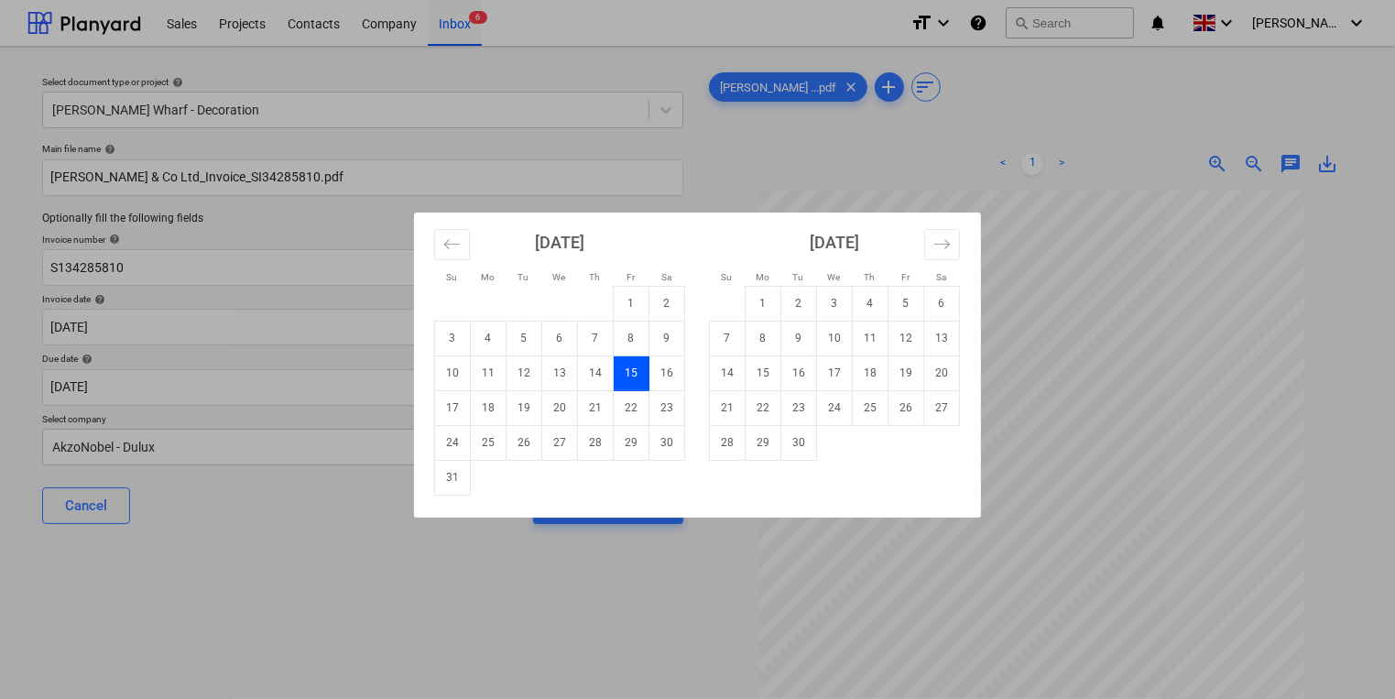
click at [203, 367] on div "Su Mo Tu We Th Fr Sa Su Mo Tu We Th Fr Sa [DATE] 1 2 3 4 5 6 7 8 9 10 11 12 13 …" at bounding box center [697, 349] width 1395 height 699
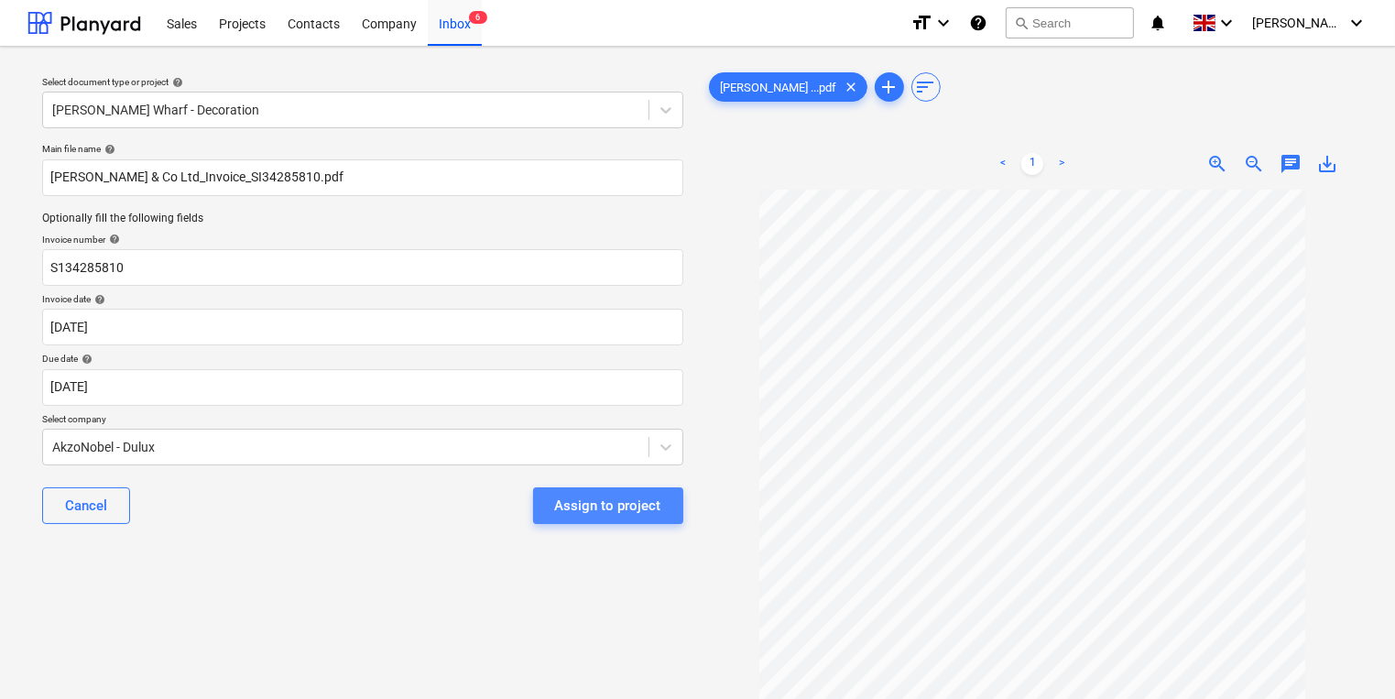
click at [630, 499] on button "Assign to project" at bounding box center [608, 505] width 150 height 37
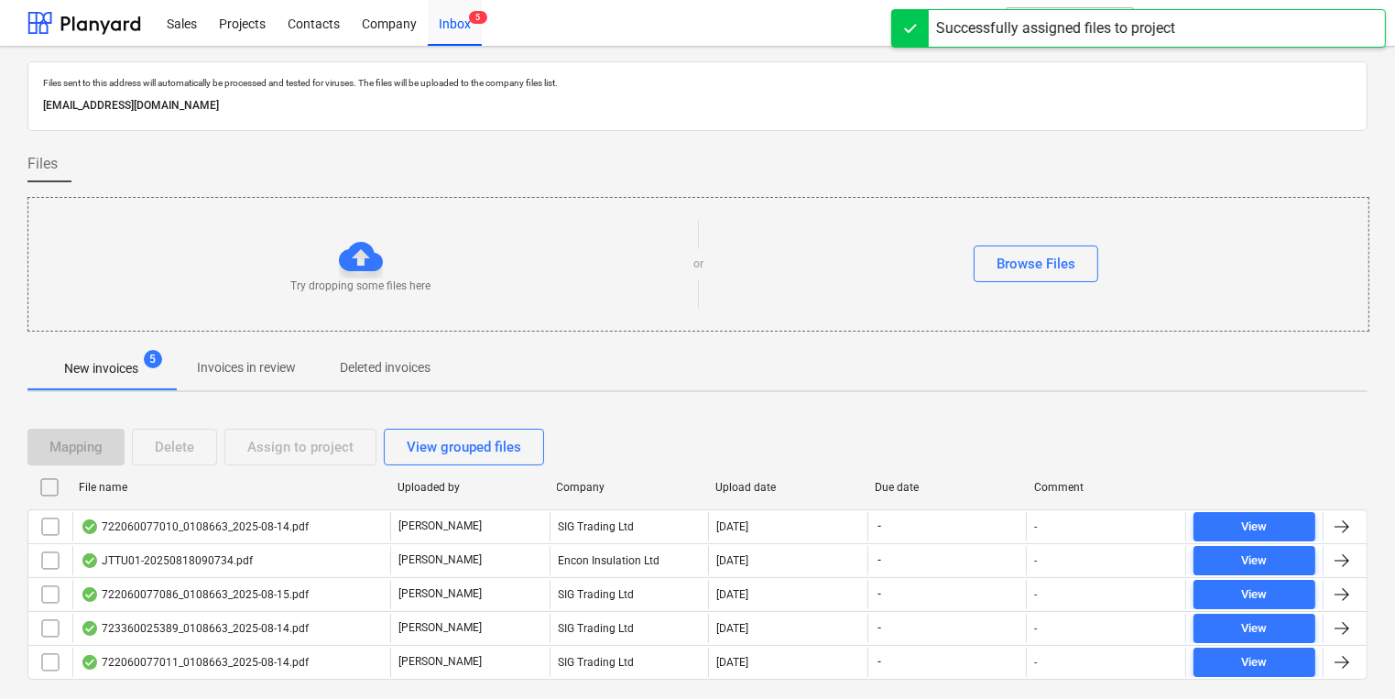
scroll to position [44, 0]
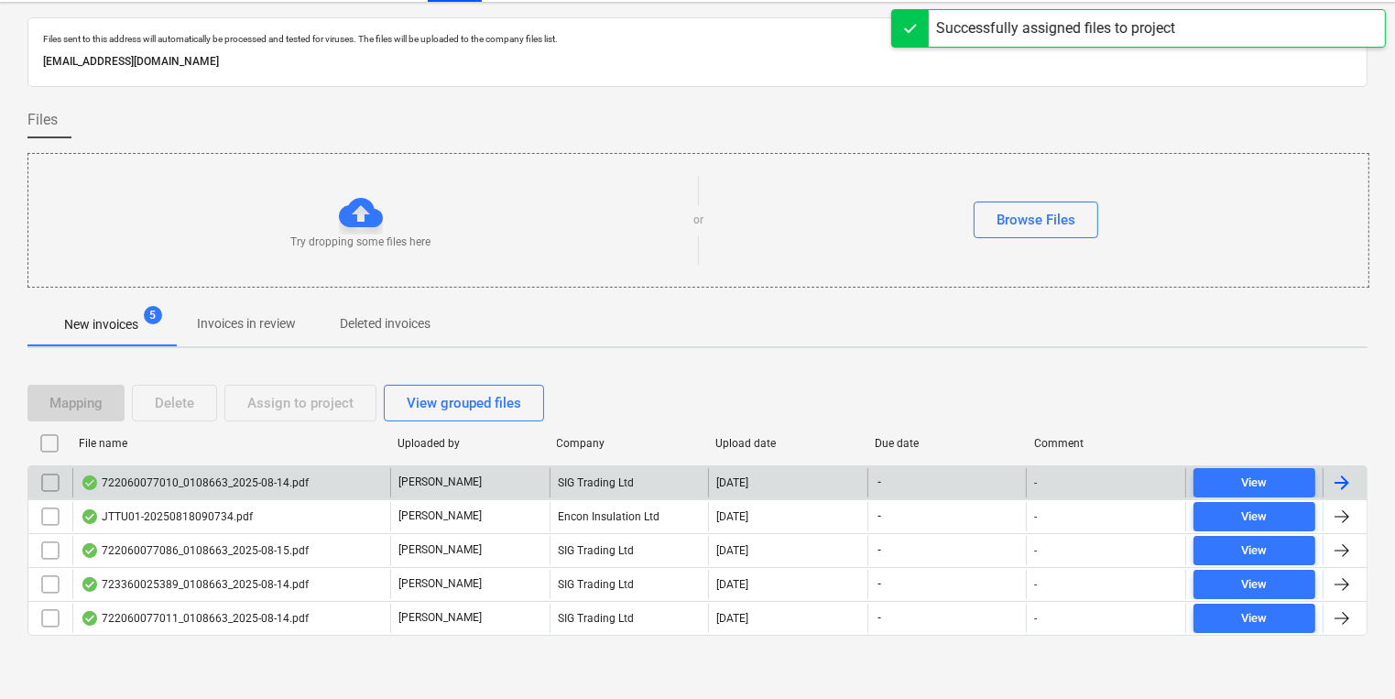
click at [583, 487] on div "SIG Trading Ltd" at bounding box center [629, 482] width 159 height 29
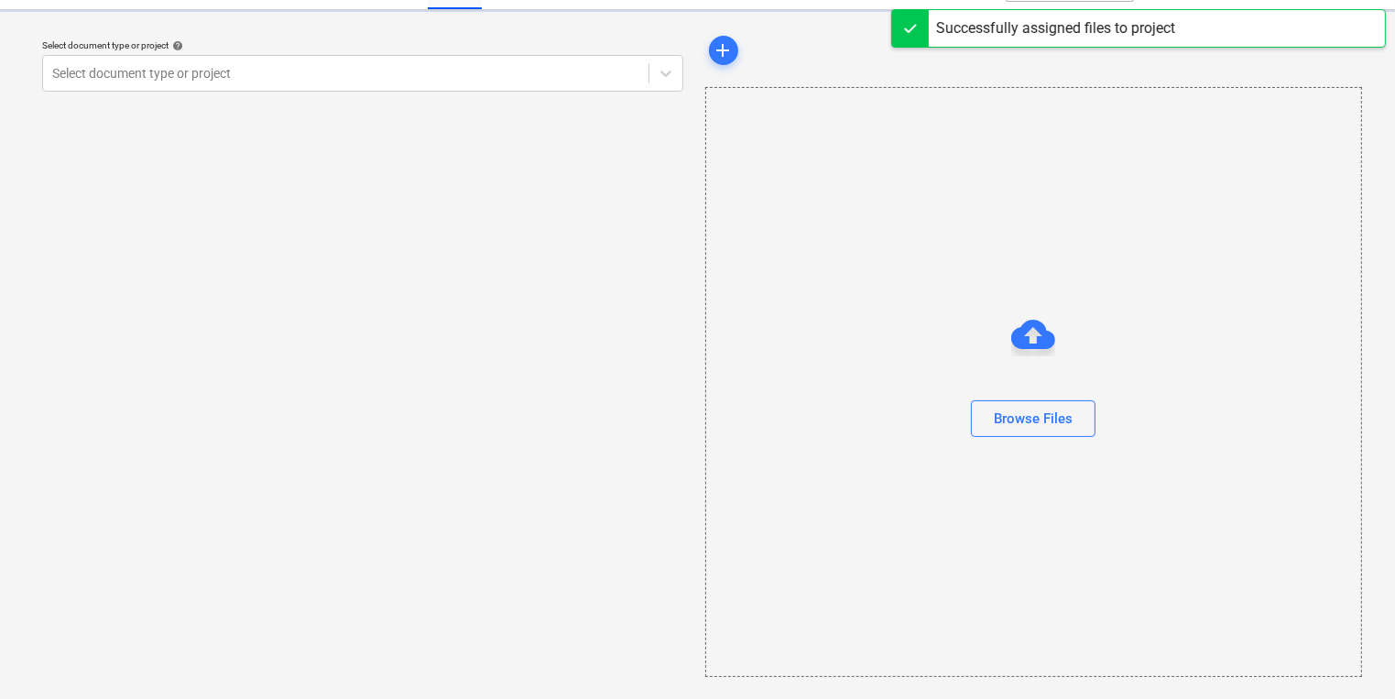
scroll to position [37, 0]
click at [583, 487] on div "Select document type or project help Select document type or project" at bounding box center [362, 355] width 671 height 660
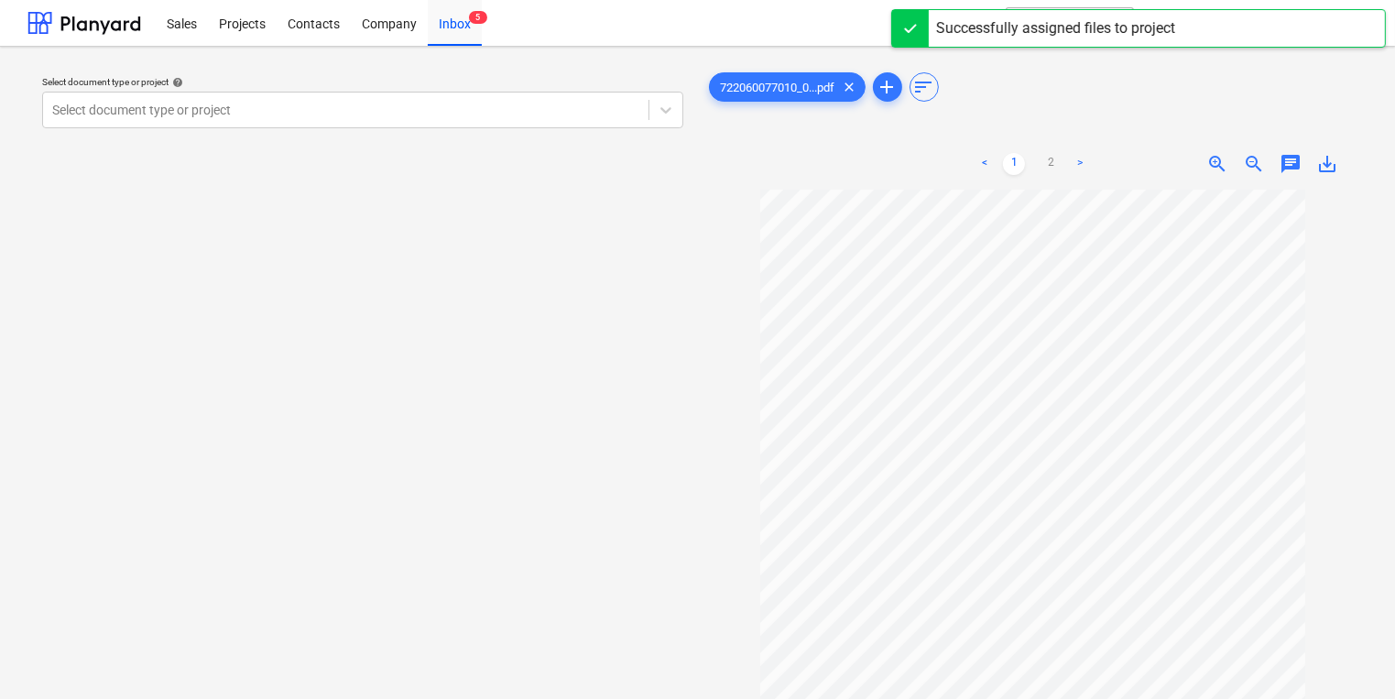
scroll to position [126, 0]
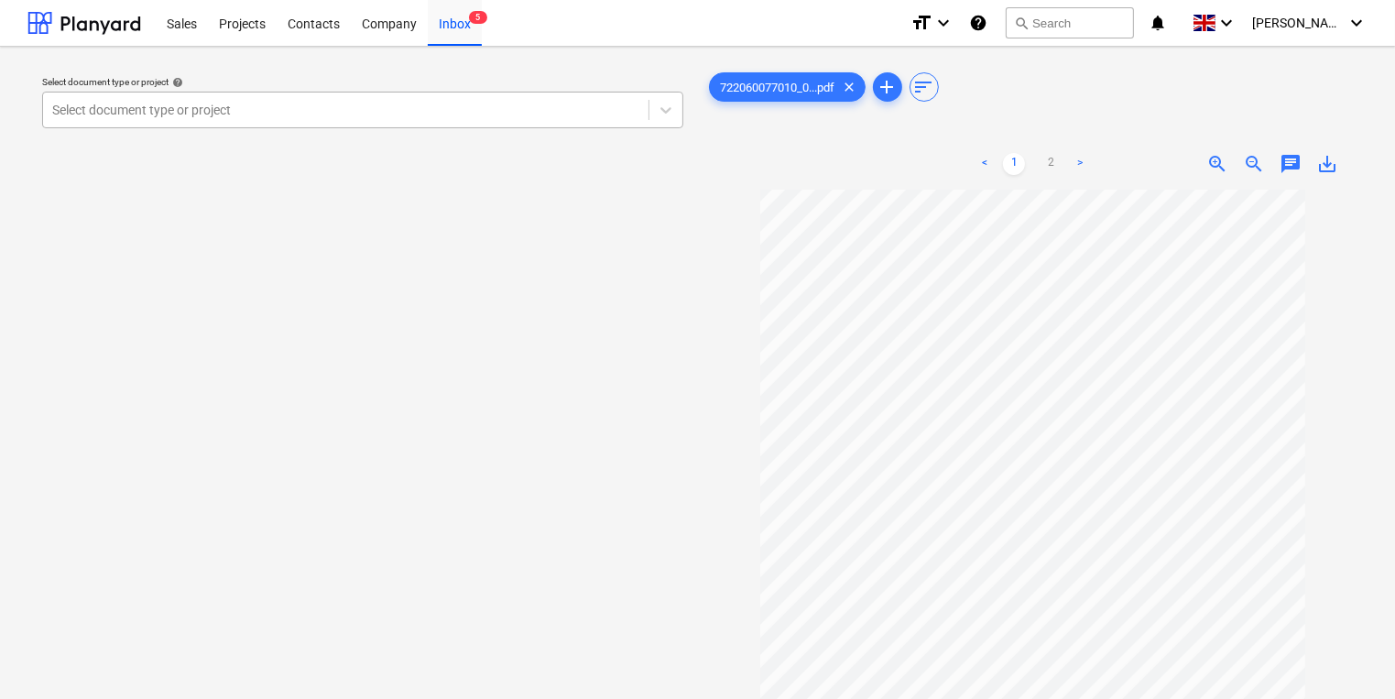
click at [203, 101] on div at bounding box center [345, 110] width 587 height 18
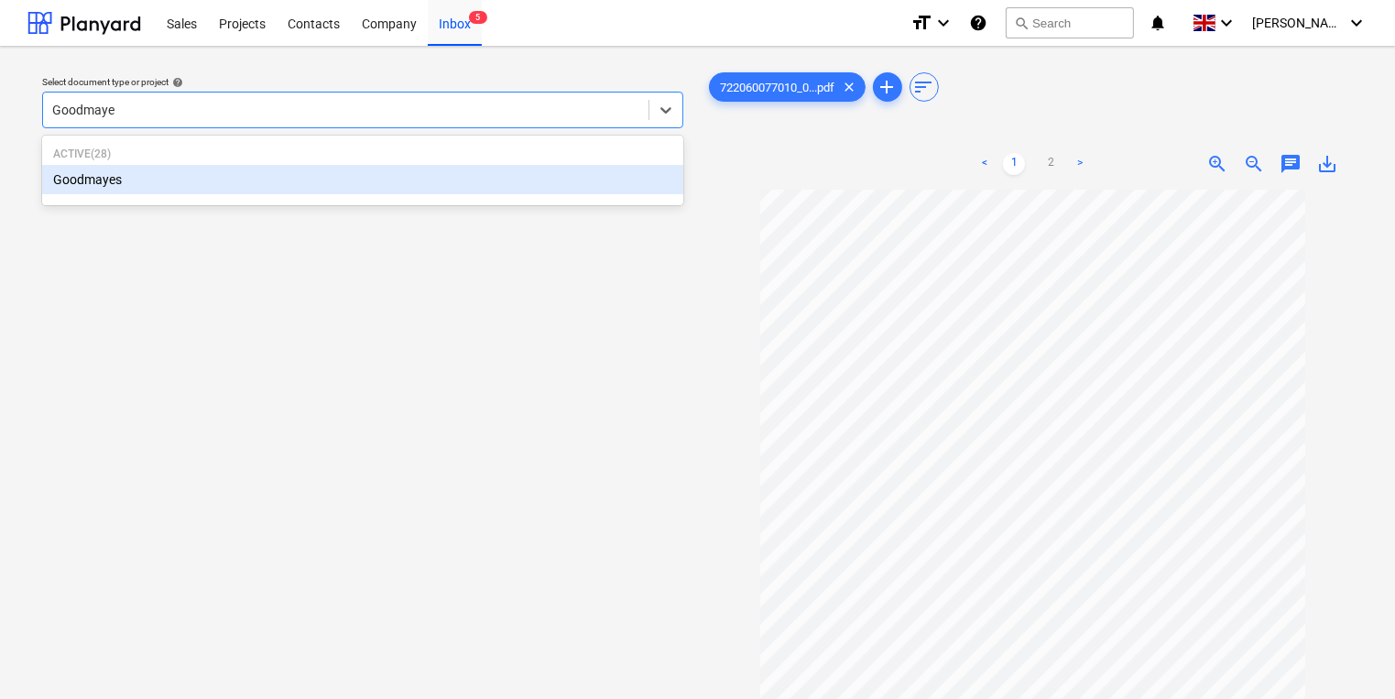
type input "Goodmayes"
click at [487, 175] on div "Goodmayes" at bounding box center [362, 179] width 641 height 29
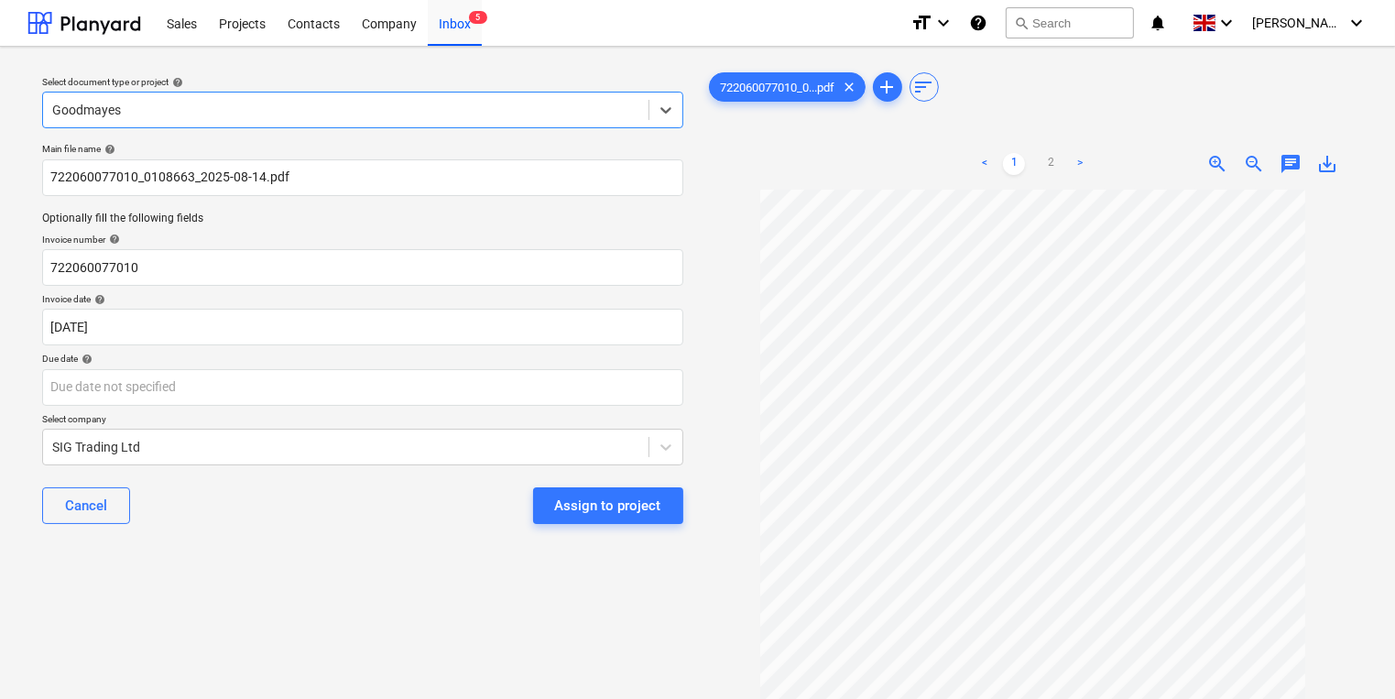
scroll to position [53, 0]
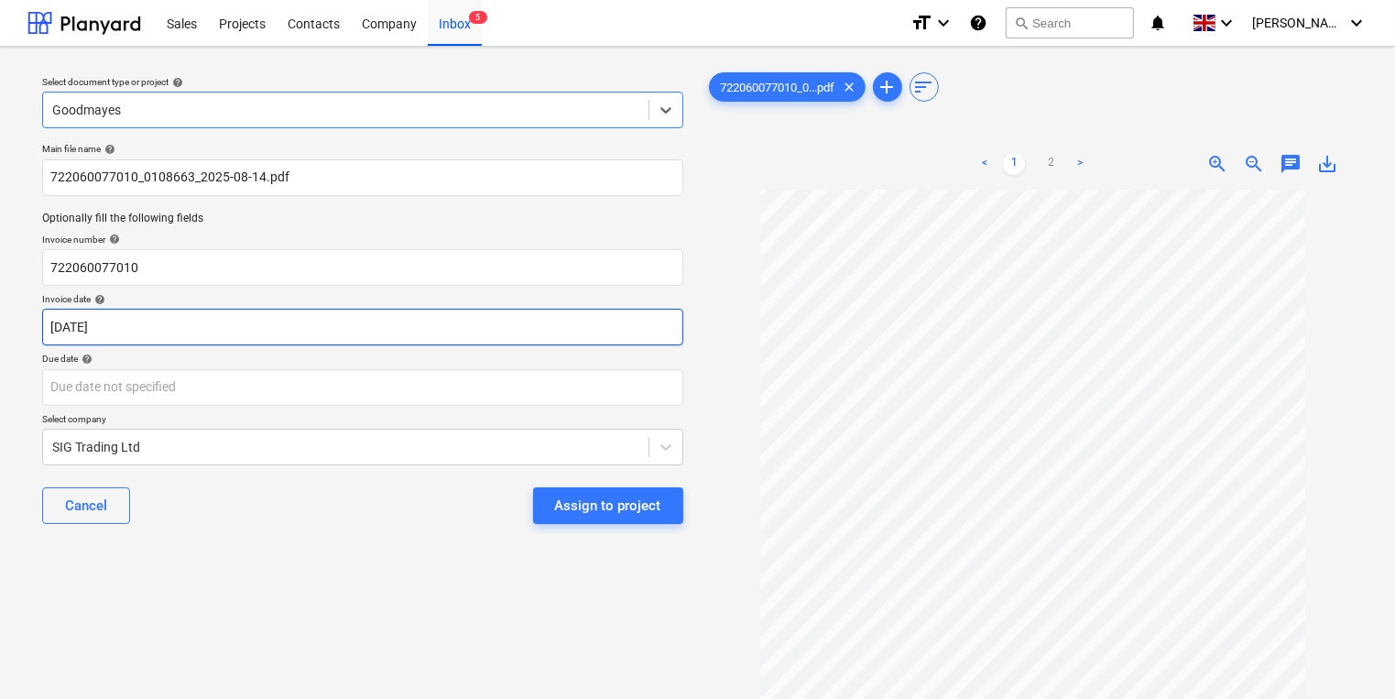
click at [567, 326] on body "This website stores cookies on your computer. These cookies are used to collect…" at bounding box center [697, 349] width 1395 height 699
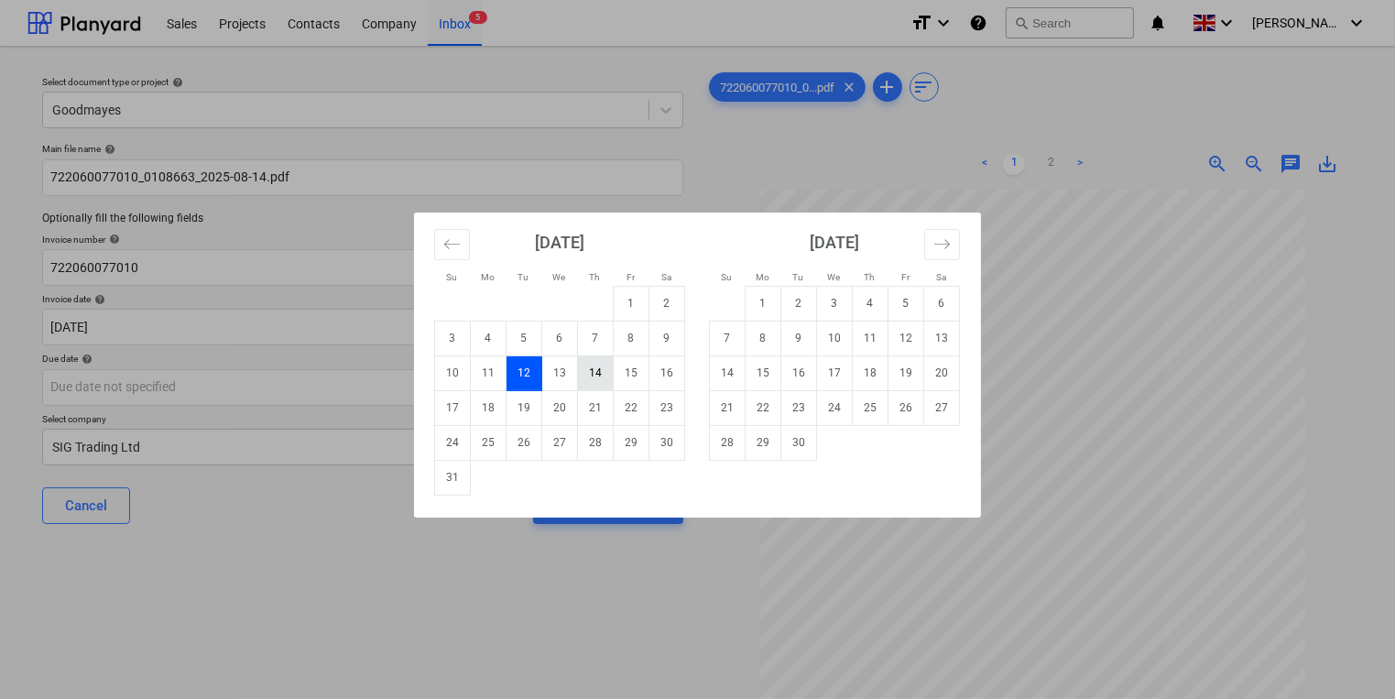
click at [598, 371] on td "14" at bounding box center [596, 373] width 36 height 35
type input "[DATE]"
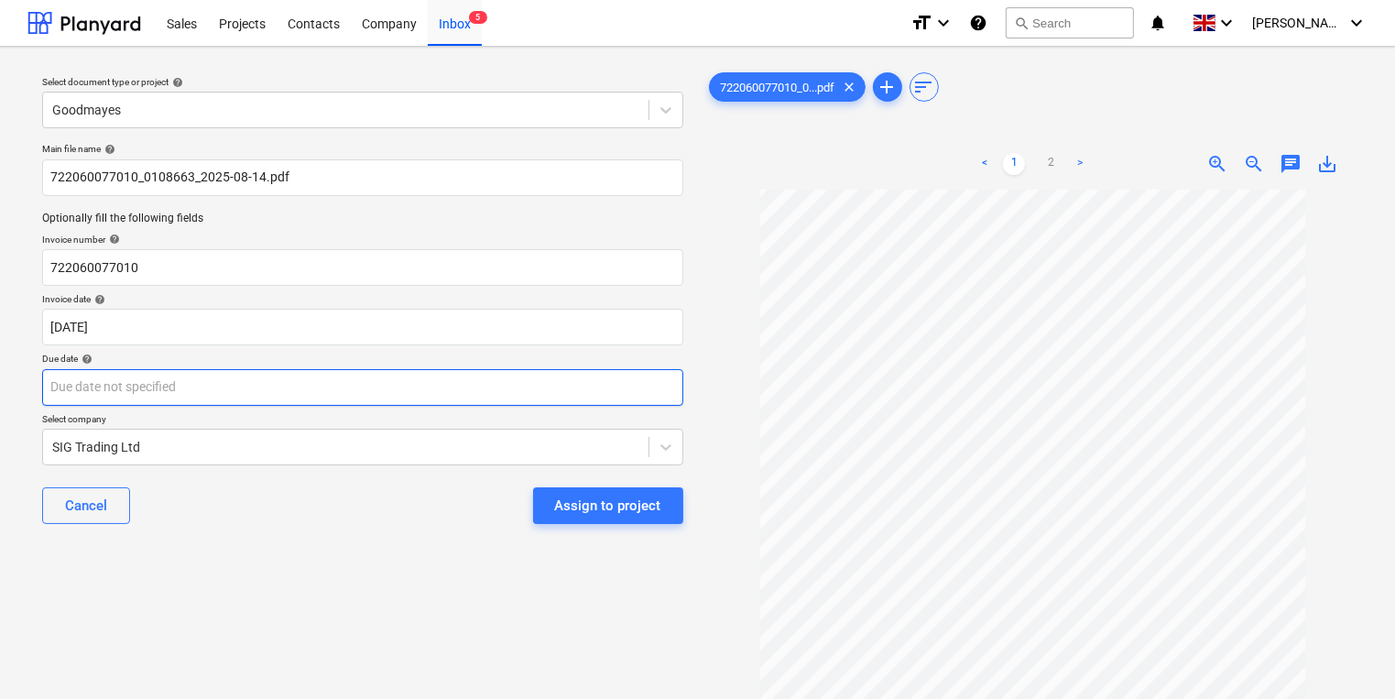
click at [513, 379] on body "This website stores cookies on your computer. These cookies are used to collect…" at bounding box center [697, 349] width 1395 height 699
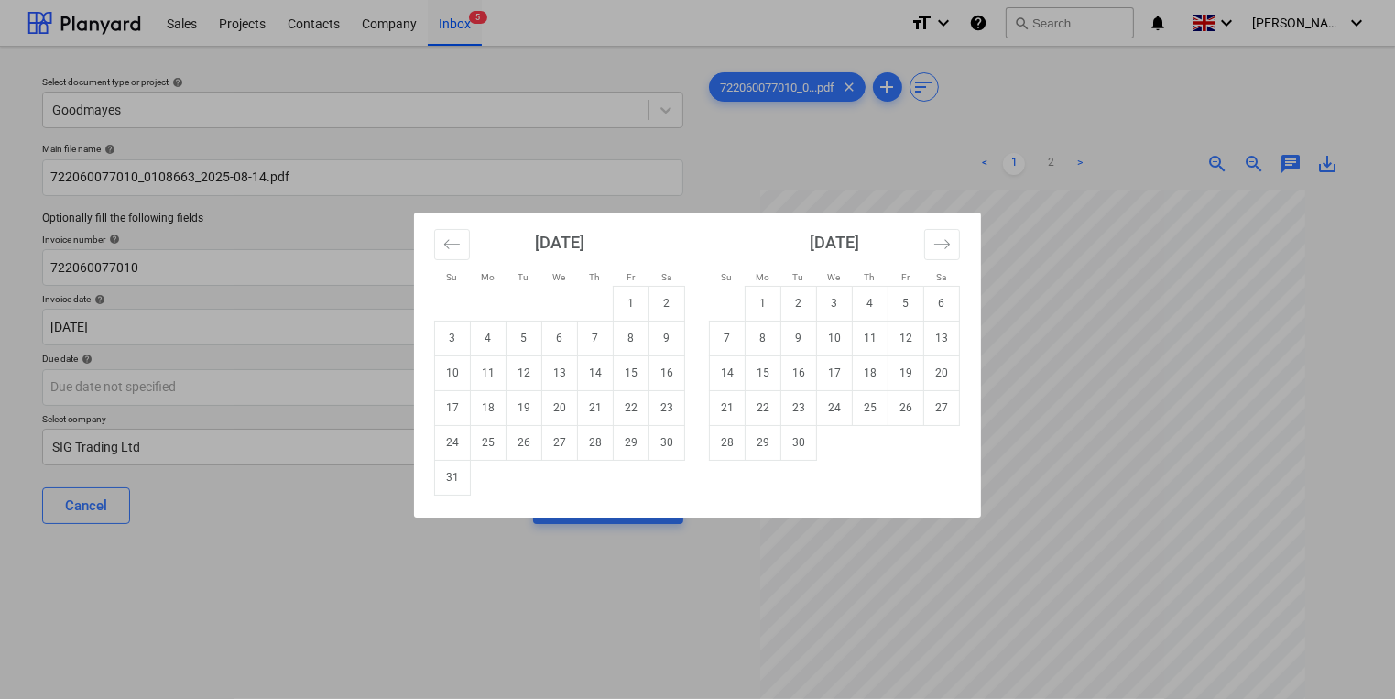
click at [307, 407] on div "Su Mo Tu We Th Fr Sa Su Mo Tu We Th Fr Sa [DATE] 1 2 3 4 5 6 7 8 9 10 11 12 13 …" at bounding box center [697, 349] width 1395 height 699
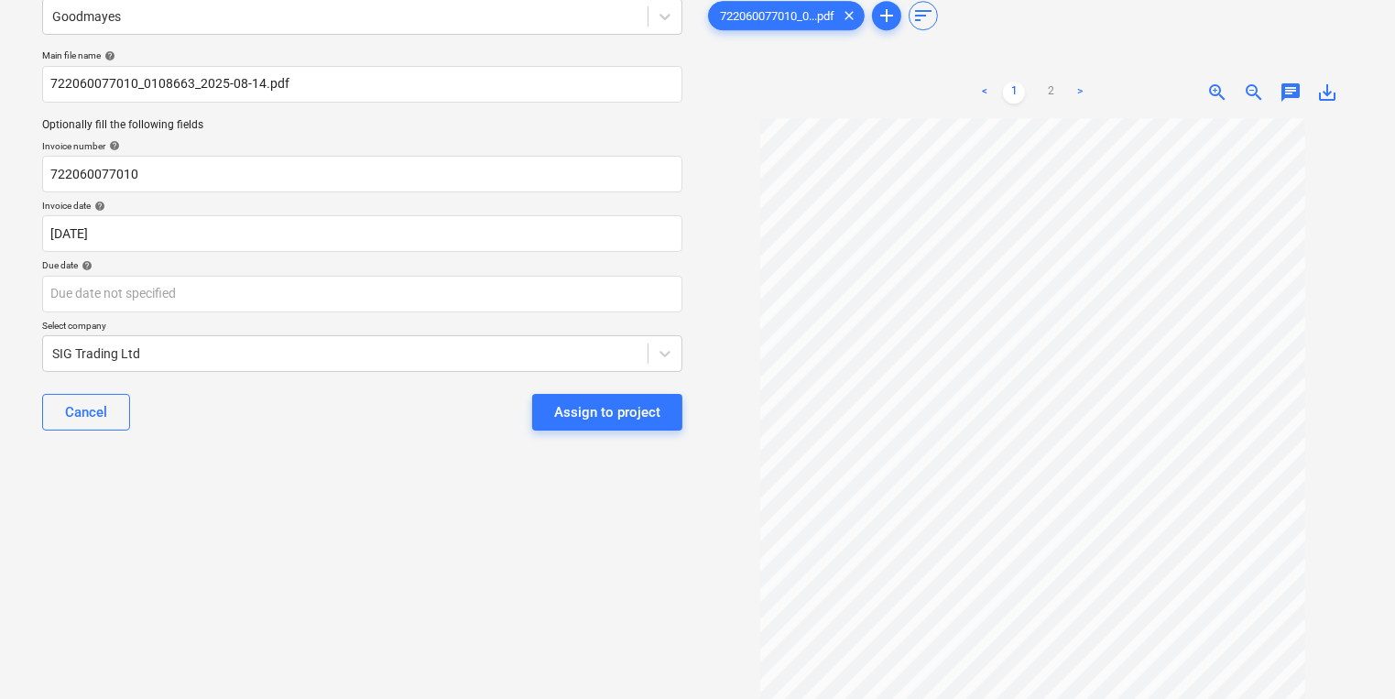
scroll to position [0, 0]
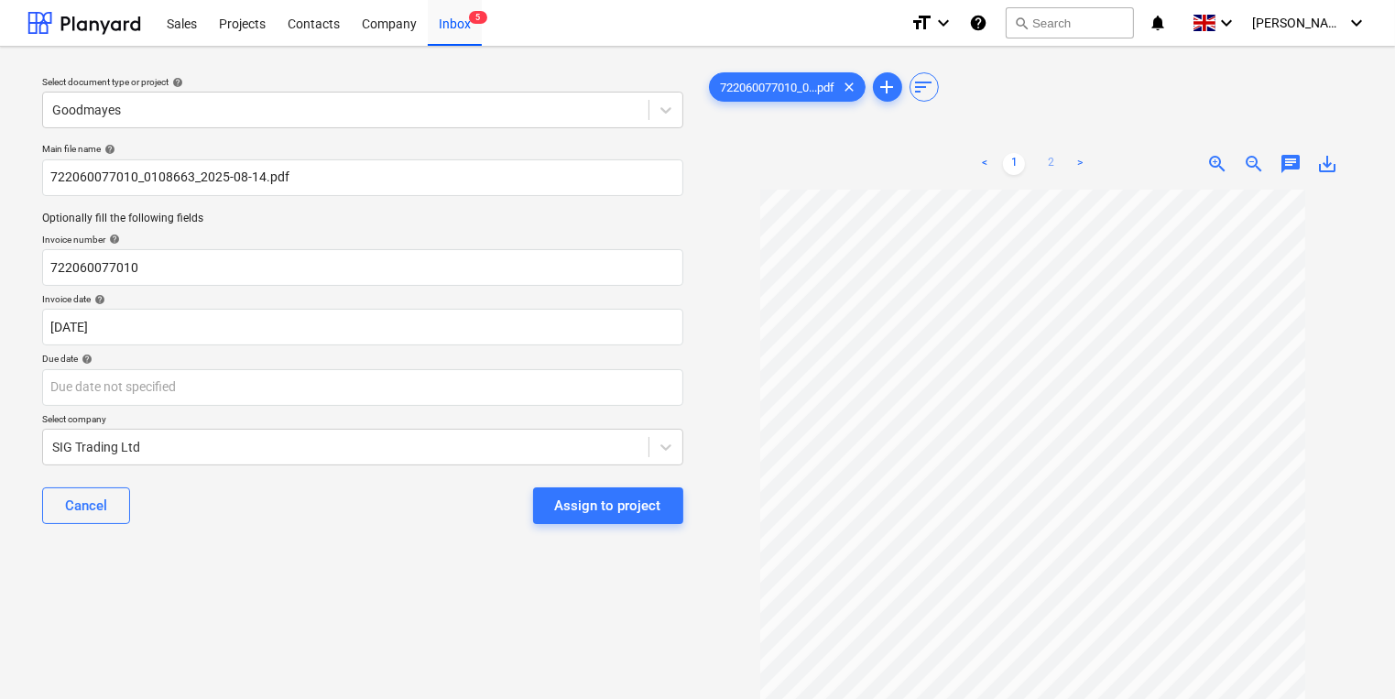
click at [1043, 165] on link "2" at bounding box center [1051, 164] width 22 height 22
click at [191, 392] on body "This website stores cookies on your computer. These cookies are used to collect…" at bounding box center [697, 349] width 1395 height 699
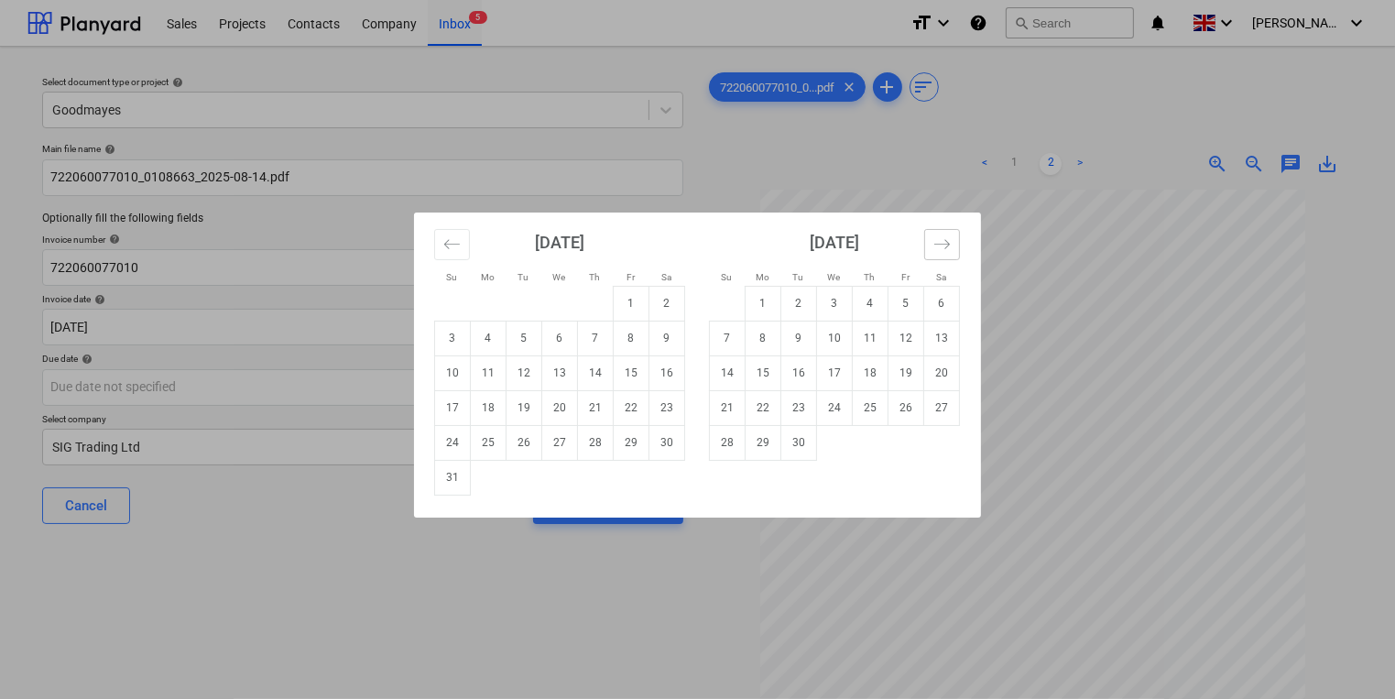
click at [935, 246] on icon "Move forward to switch to the next month." at bounding box center [942, 243] width 17 height 17
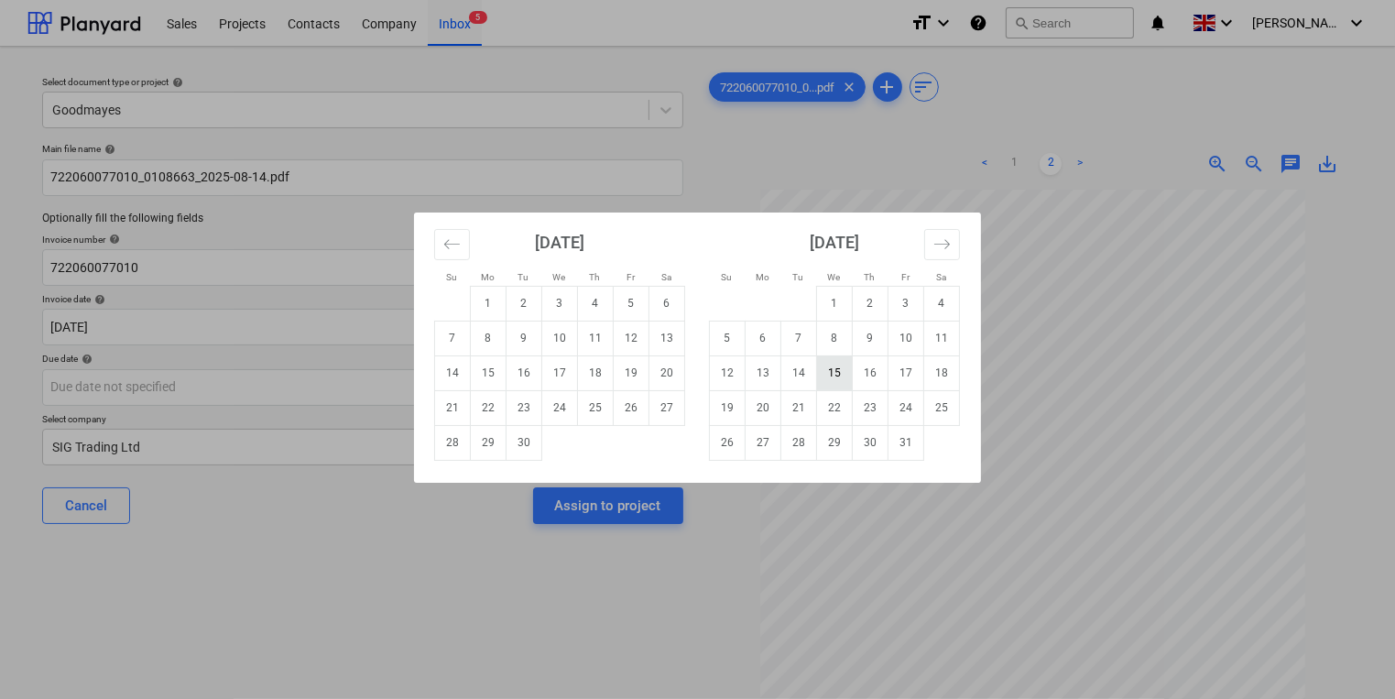
click at [829, 368] on td "15" at bounding box center [835, 373] width 36 height 35
type input "[DATE]"
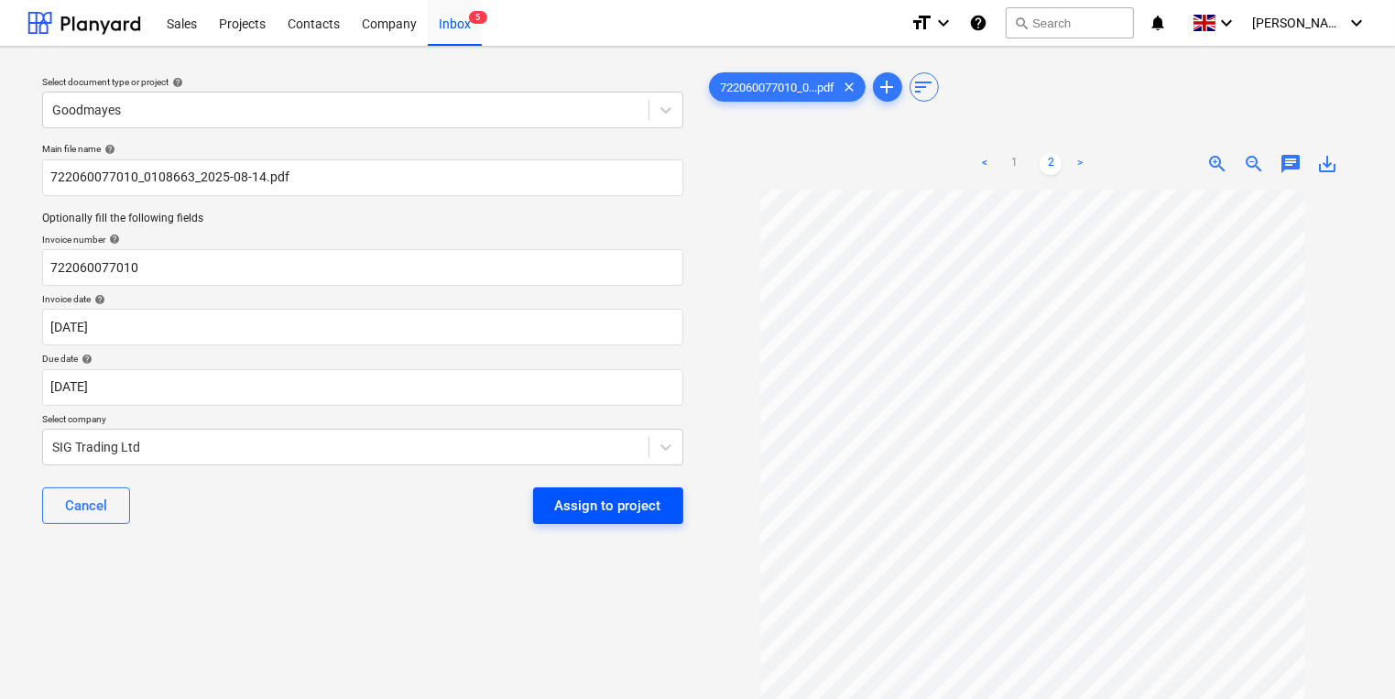
click at [595, 504] on div "Assign to project" at bounding box center [608, 506] width 106 height 24
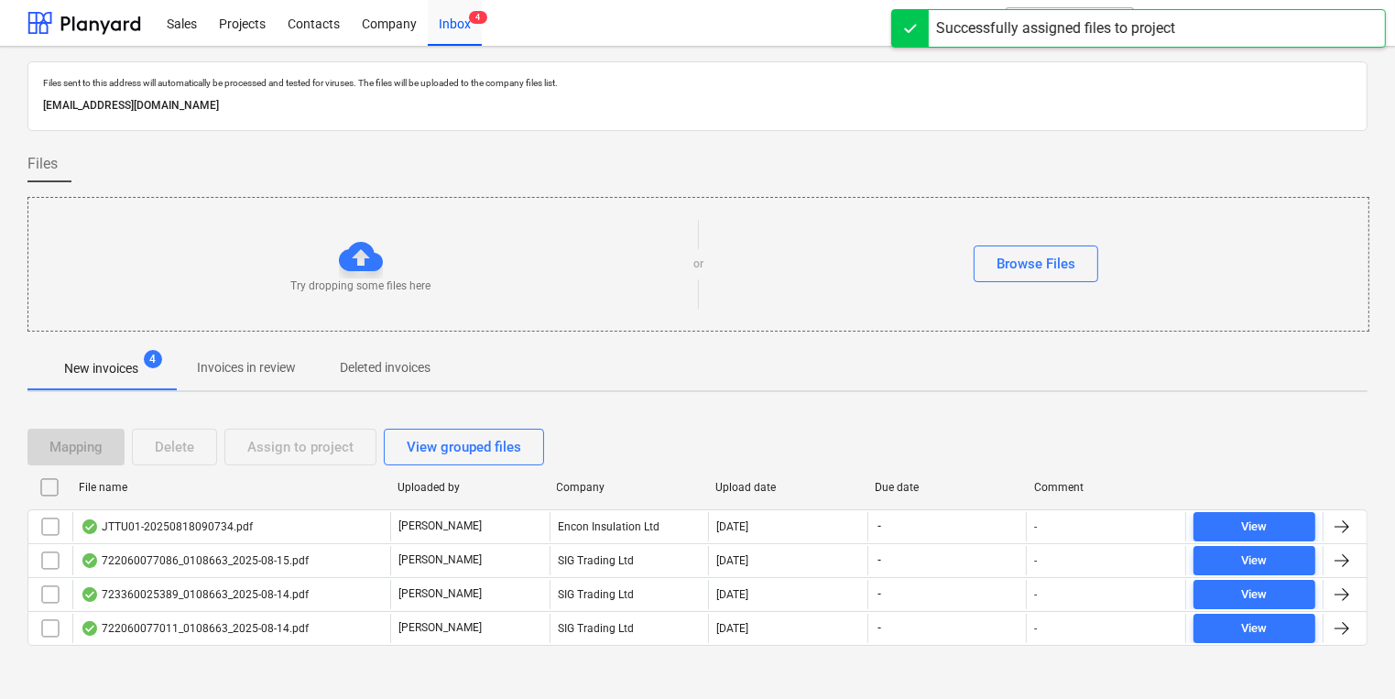
scroll to position [10, 0]
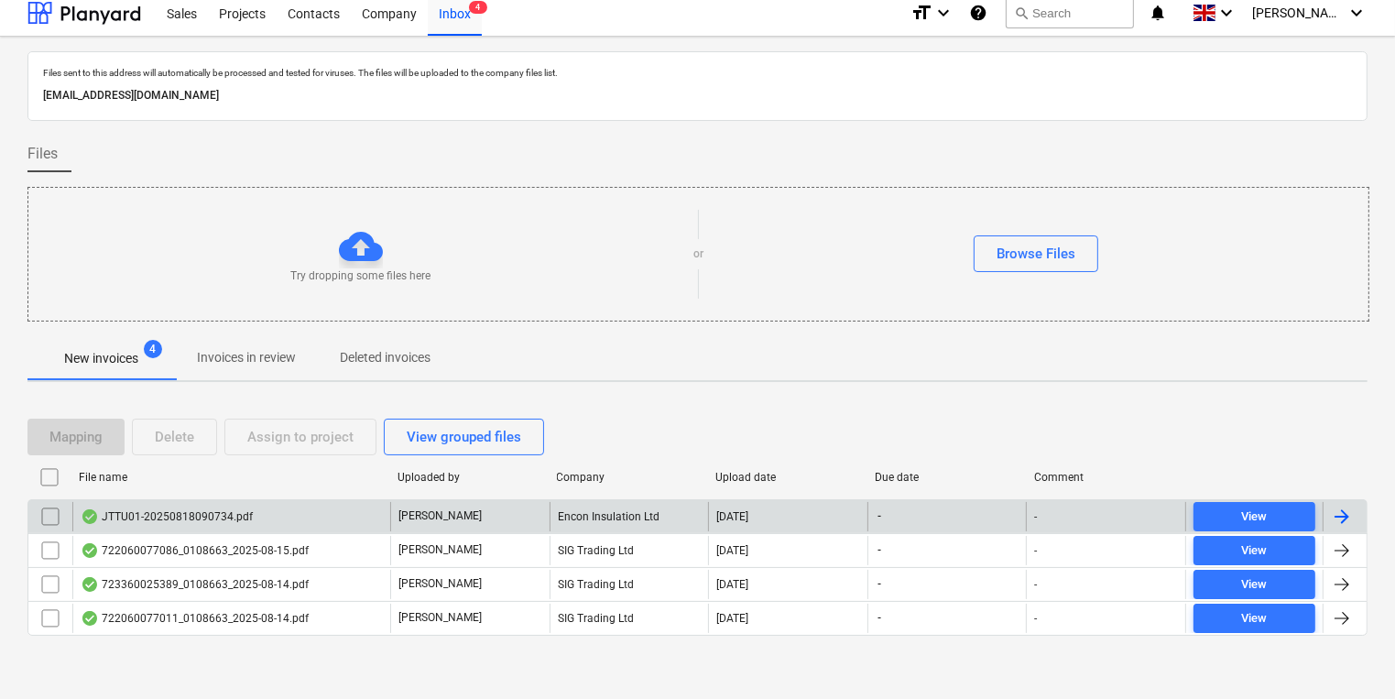
click at [685, 520] on div "Encon Insulation Ltd" at bounding box center [629, 516] width 159 height 29
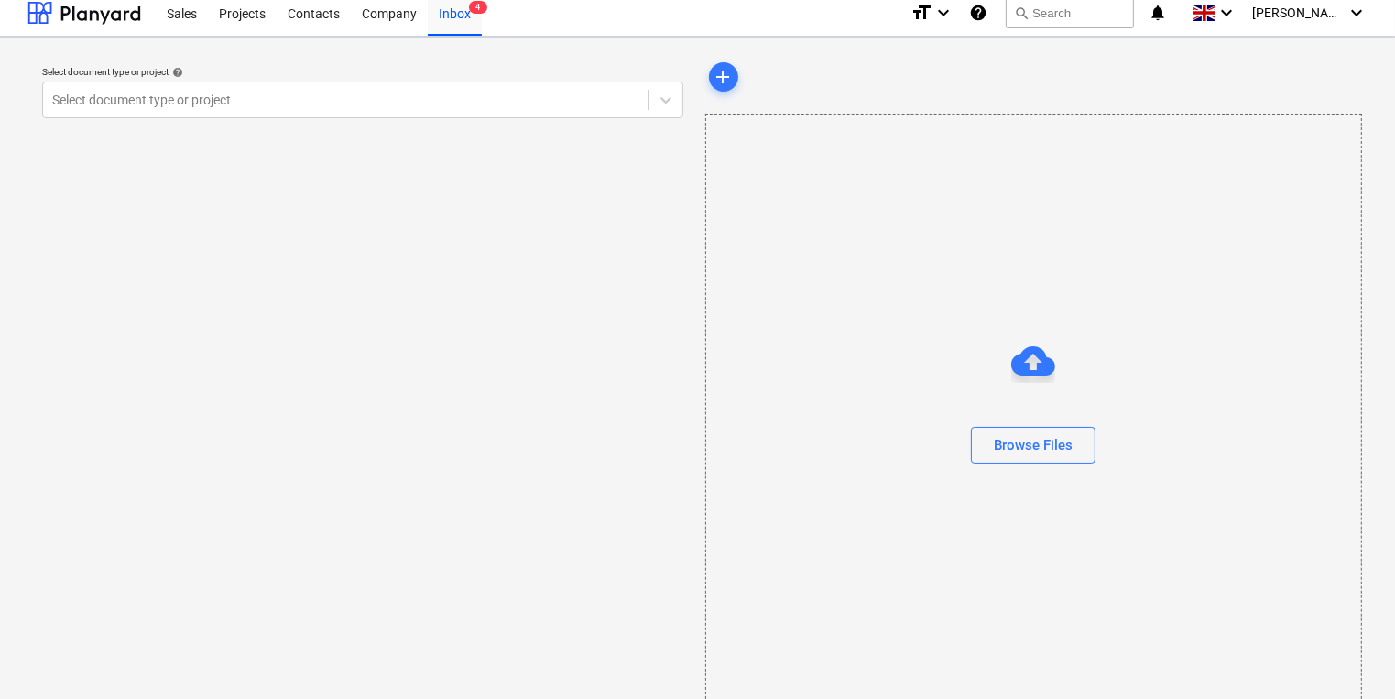
click at [685, 520] on div "Select document type or project help Select document type or project" at bounding box center [362, 381] width 671 height 660
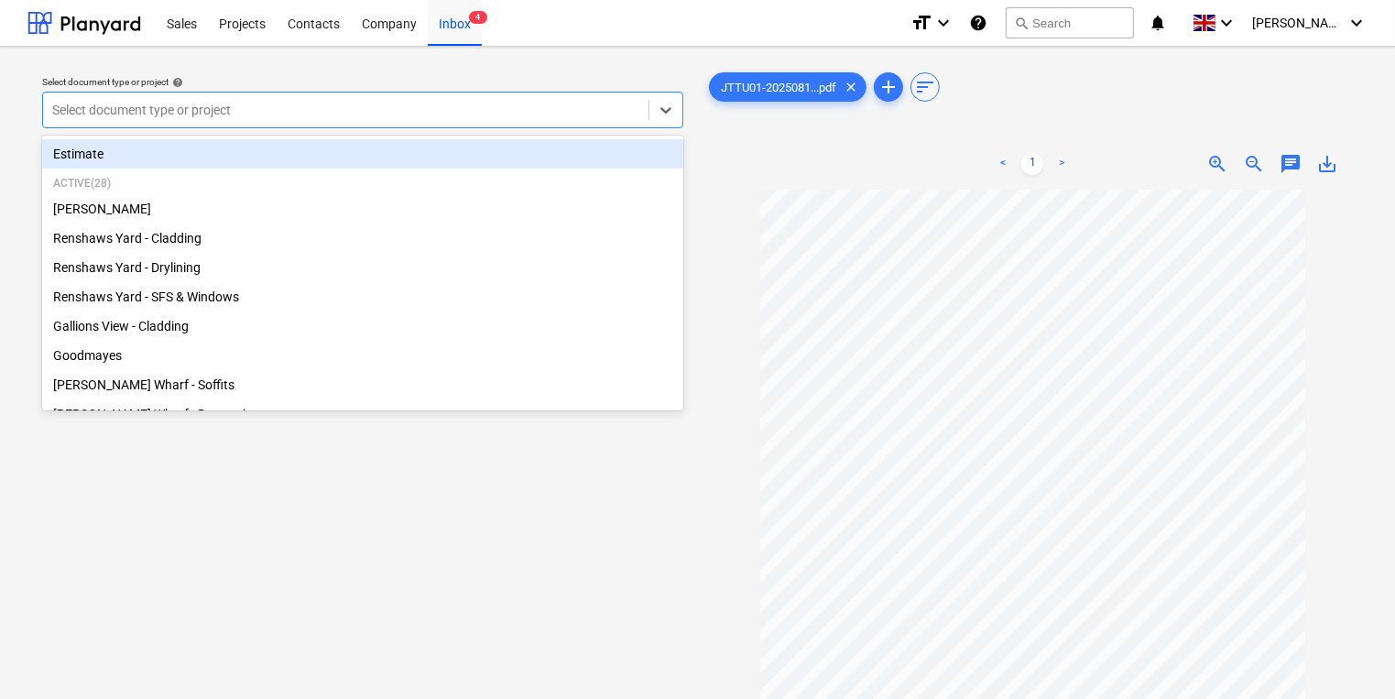
click at [421, 97] on div "Select document type or project" at bounding box center [346, 110] width 606 height 26
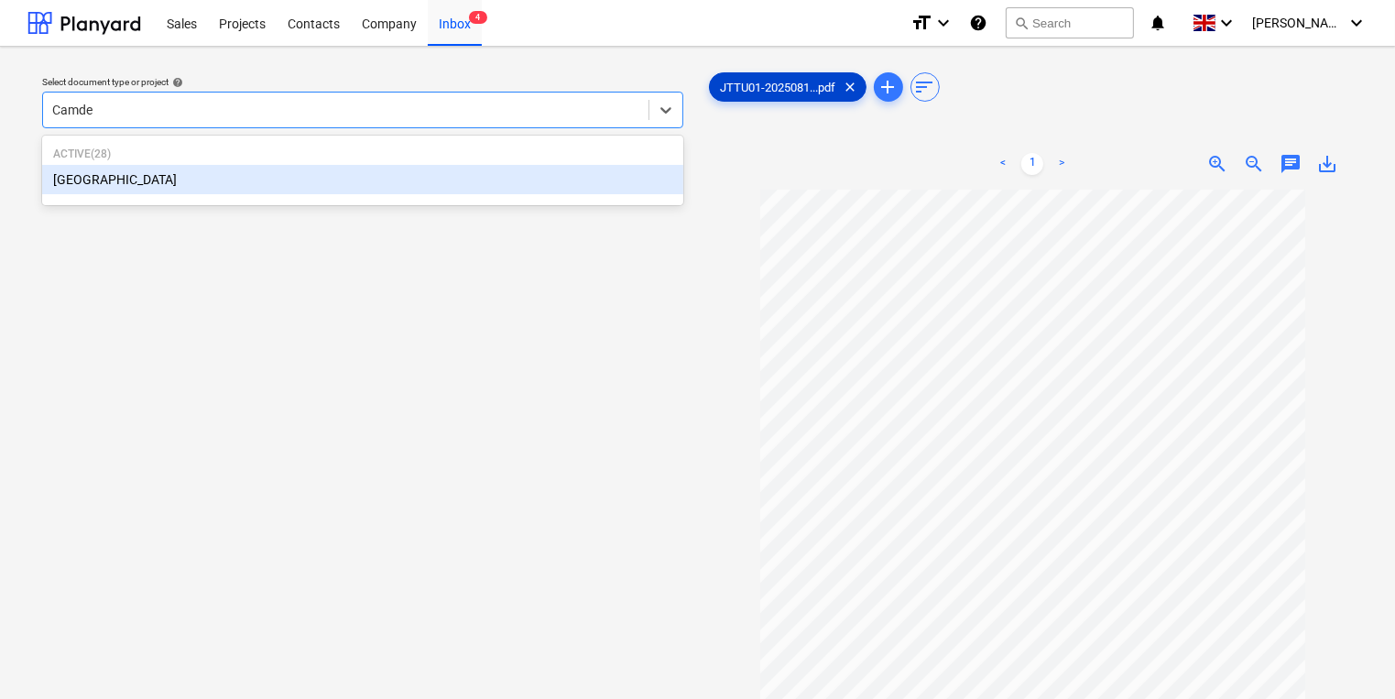
type input "[GEOGRAPHIC_DATA]"
click at [619, 174] on div "[GEOGRAPHIC_DATA]" at bounding box center [362, 179] width 641 height 29
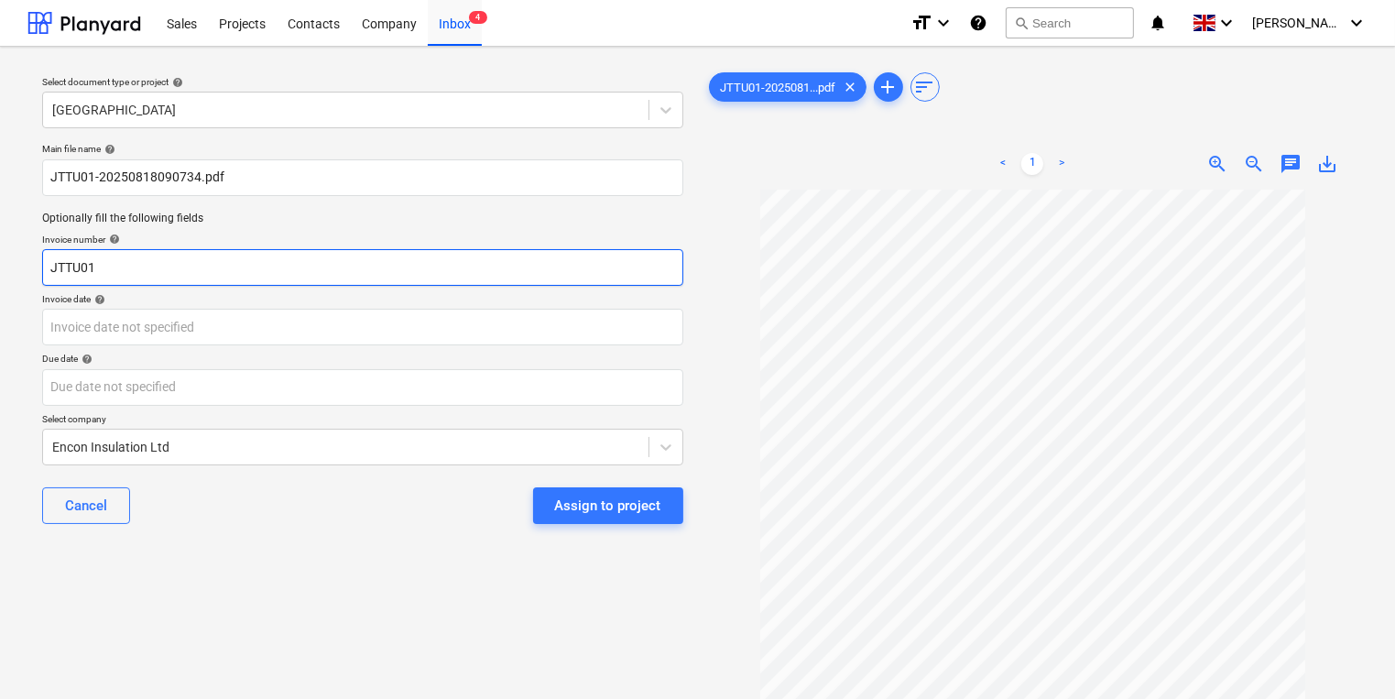
click at [481, 275] on input "JTTU01" at bounding box center [362, 267] width 641 height 37
click at [98, 264] on input "JTTU01" at bounding box center [362, 267] width 641 height 37
type input "J"
click at [1310, 456] on div at bounding box center [1034, 514] width 656 height 648
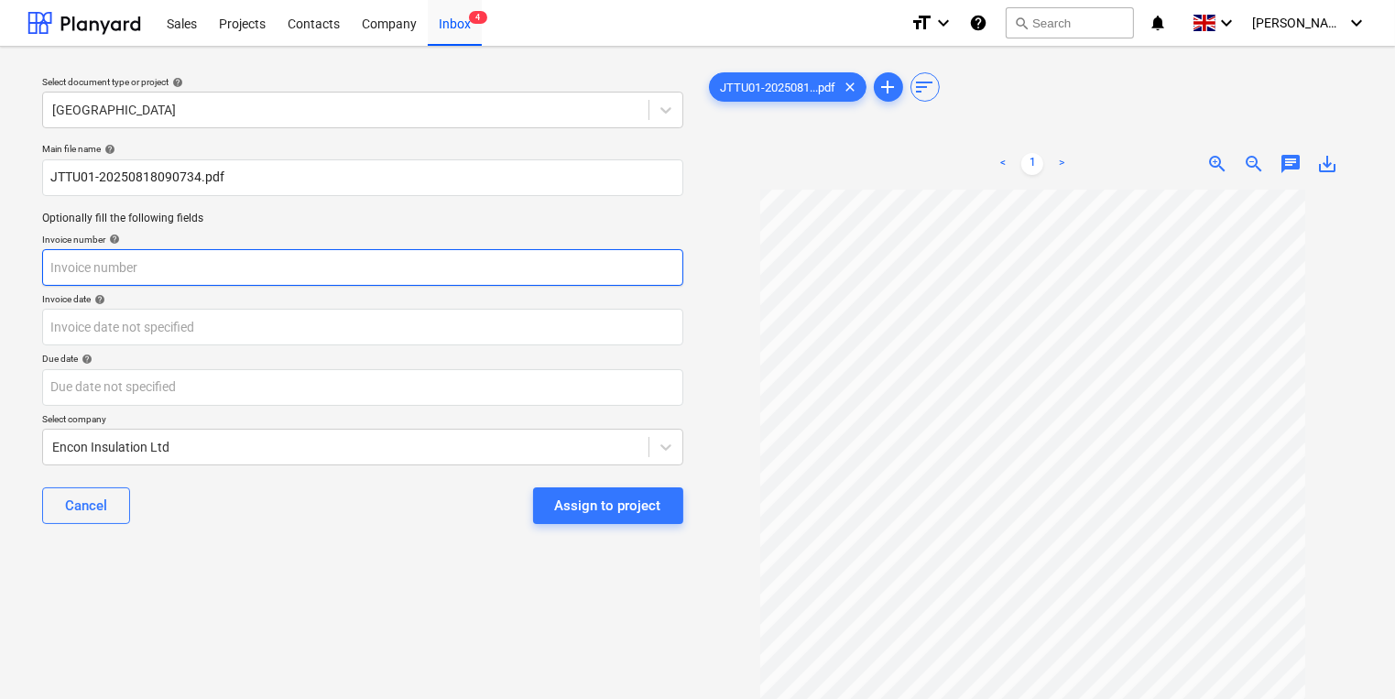
click at [224, 268] on input "text" at bounding box center [362, 267] width 641 height 37
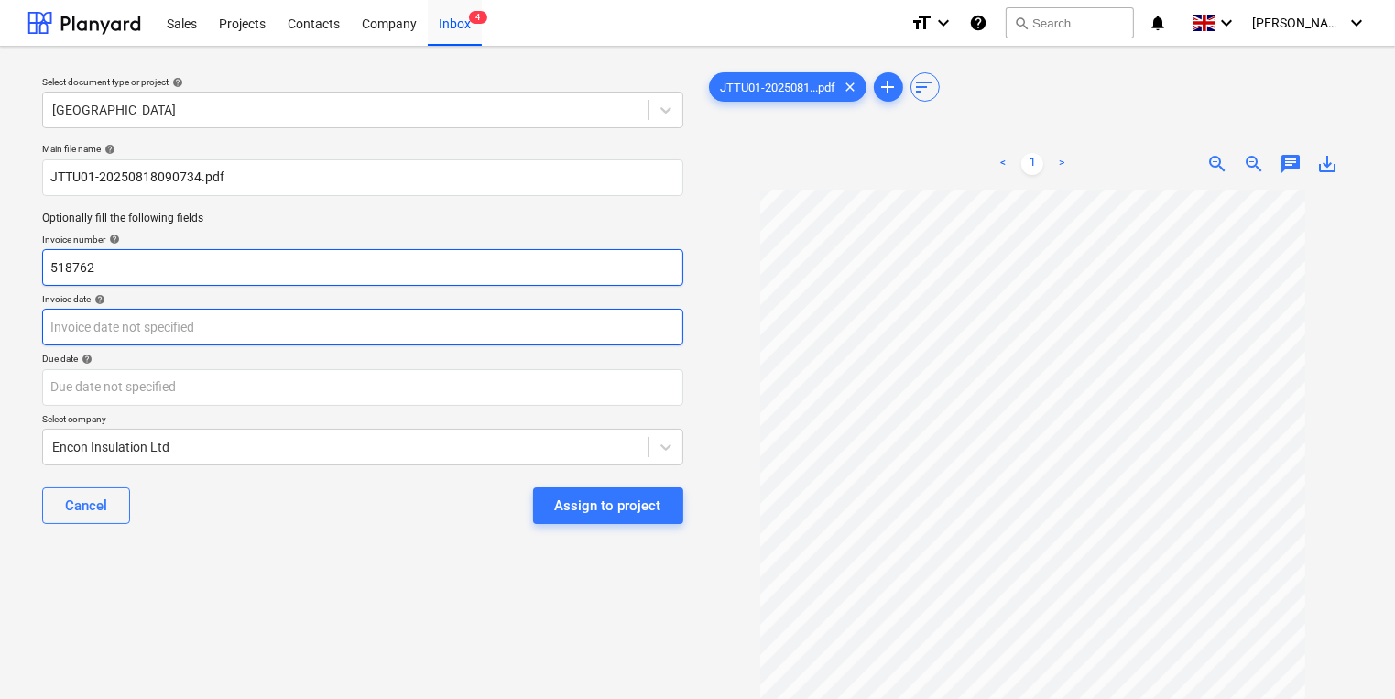
type input "518762"
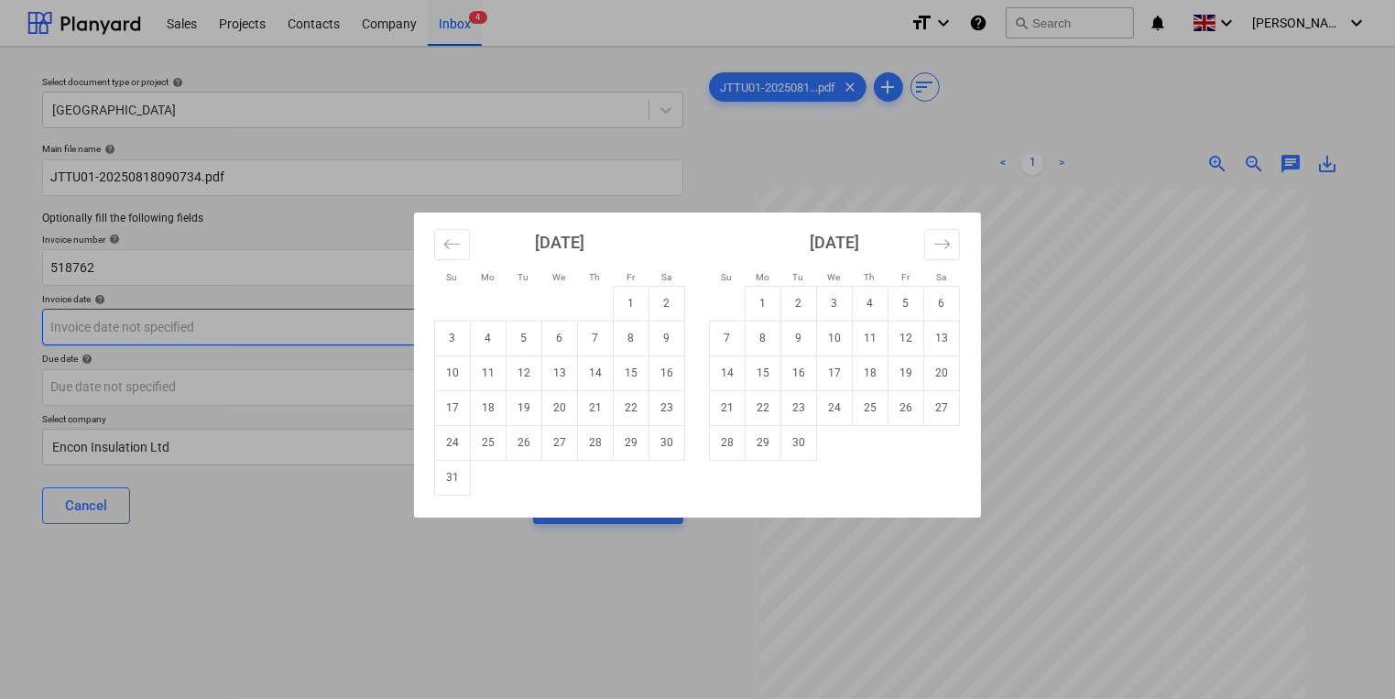
click at [249, 336] on body "This website stores cookies on your computer. These cookies are used to collect…" at bounding box center [697, 349] width 1395 height 699
click at [249, 336] on div "Su Mo Tu We Th Fr Sa Su Mo Tu We Th Fr Sa [DATE] 1 2 3 4 5 6 7 8 9 10 11 12 13 …" at bounding box center [697, 349] width 1395 height 699
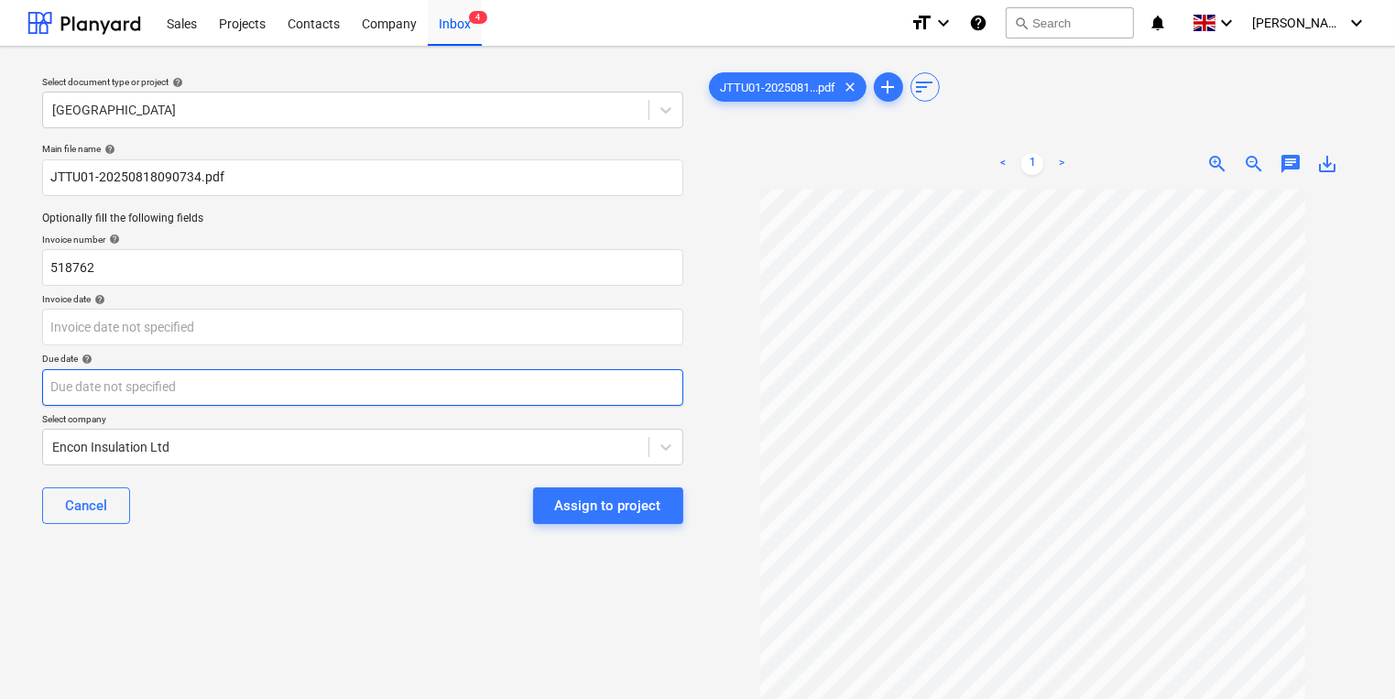
click at [266, 374] on body "This website stores cookies on your computer. These cookies are used to collect…" at bounding box center [697, 349] width 1395 height 699
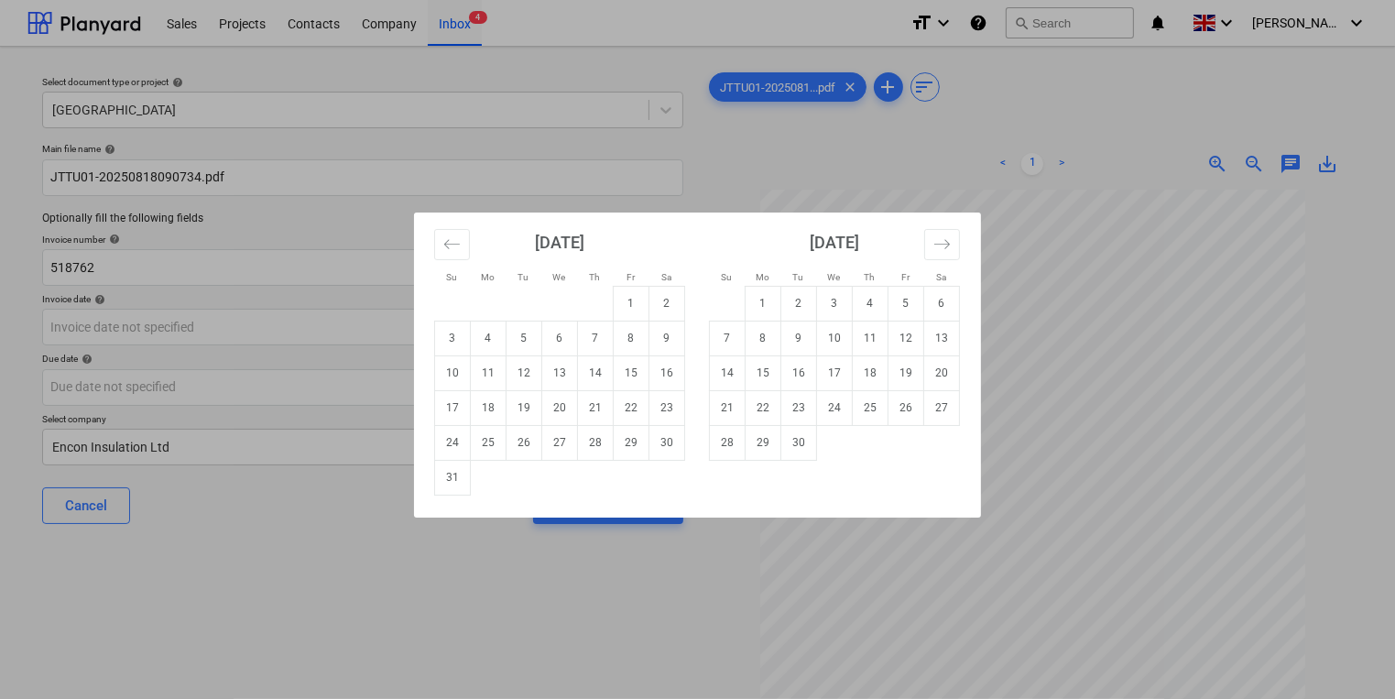
click at [268, 335] on div "Su Mo Tu We Th Fr Sa Su Mo Tu We Th Fr Sa [DATE] 1 2 3 4 5 6 7 8 9 10 11 12 13 …" at bounding box center [697, 349] width 1395 height 699
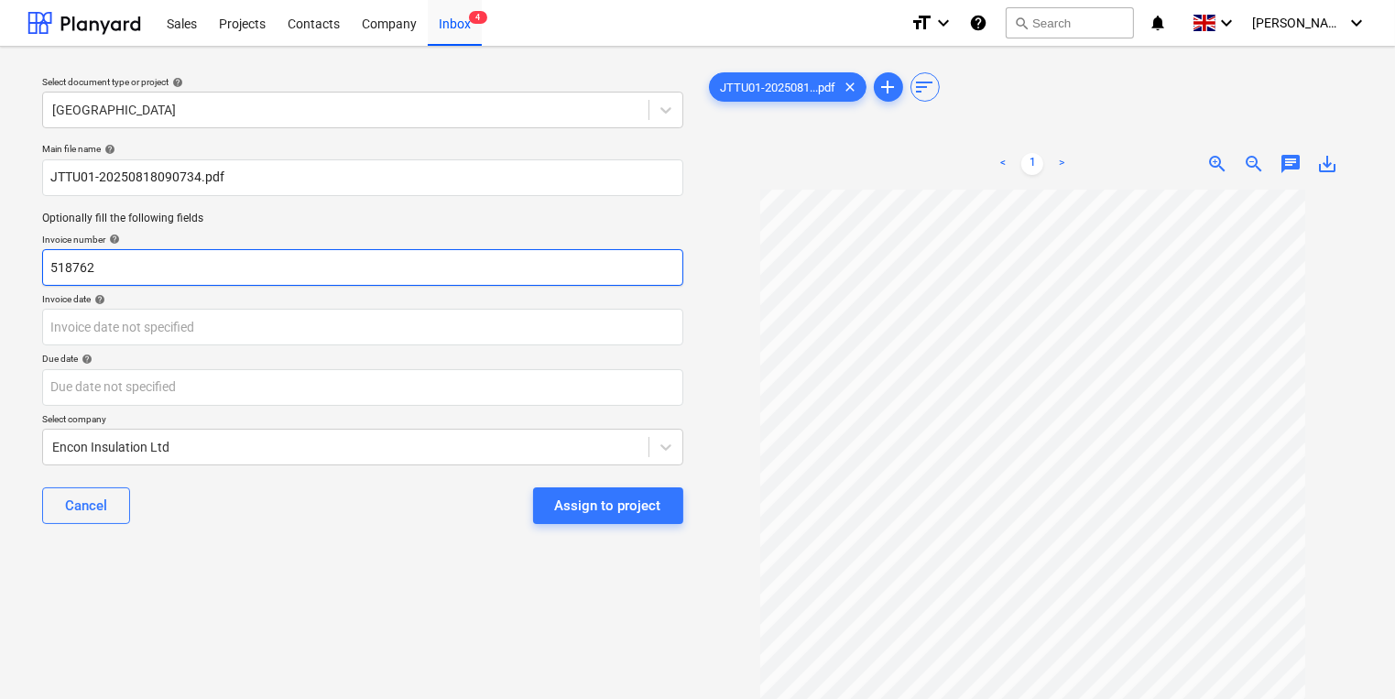
click at [245, 282] on input "518762" at bounding box center [362, 267] width 641 height 37
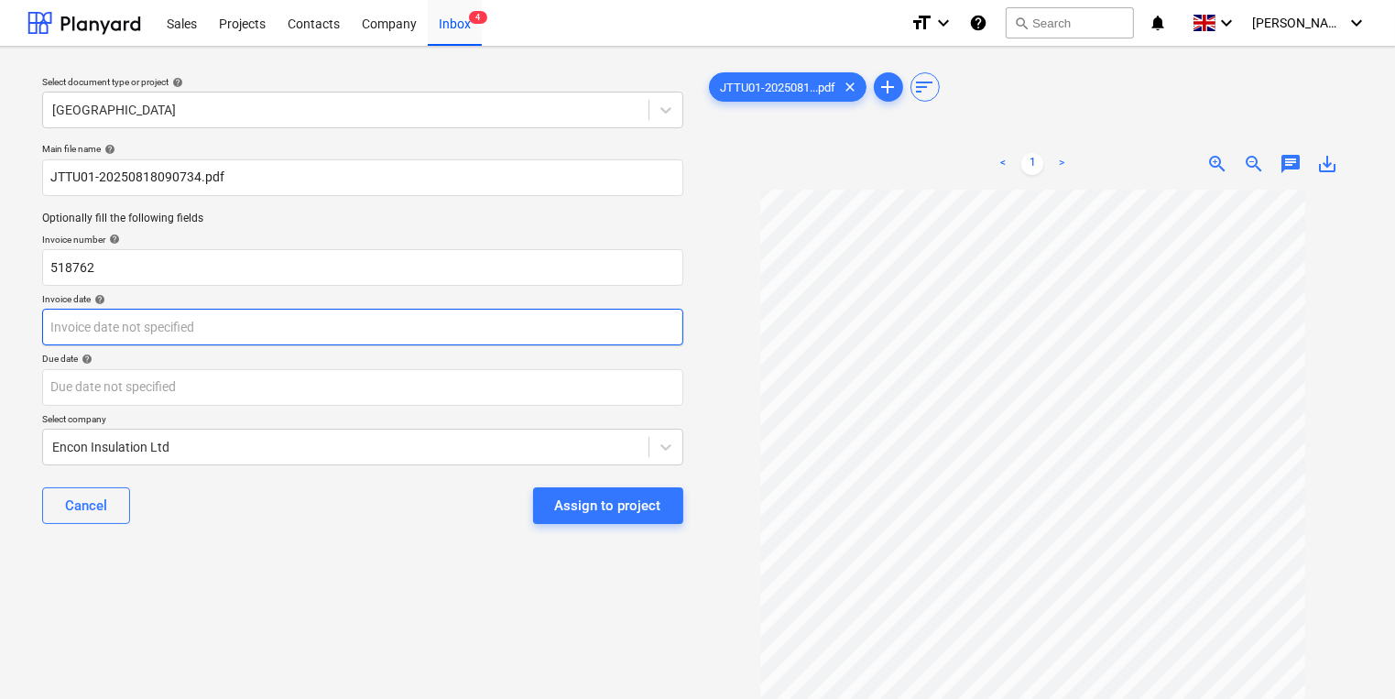
click at [253, 314] on div "Invoice date help" at bounding box center [362, 319] width 641 height 52
click at [254, 315] on body "This website stores cookies on your computer. These cookies are used to collect…" at bounding box center [697, 349] width 1395 height 699
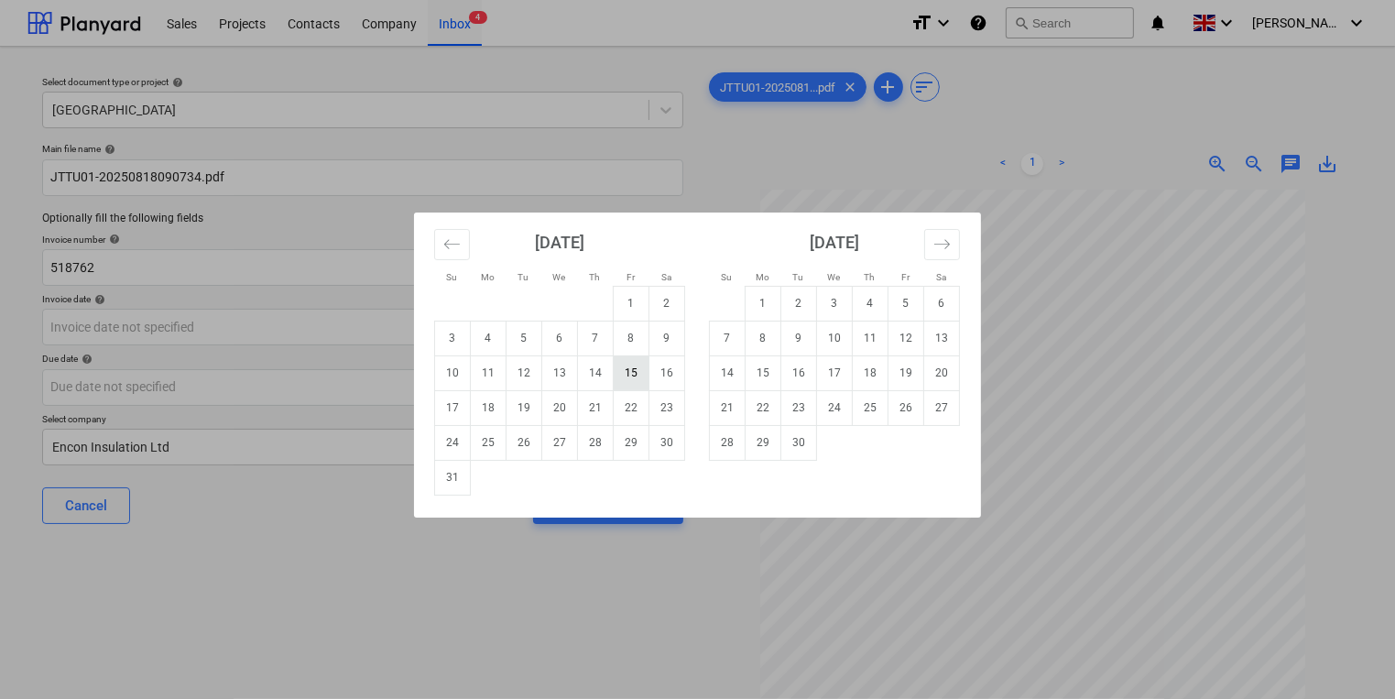
click at [635, 371] on td "15" at bounding box center [632, 373] width 36 height 35
type input "[DATE]"
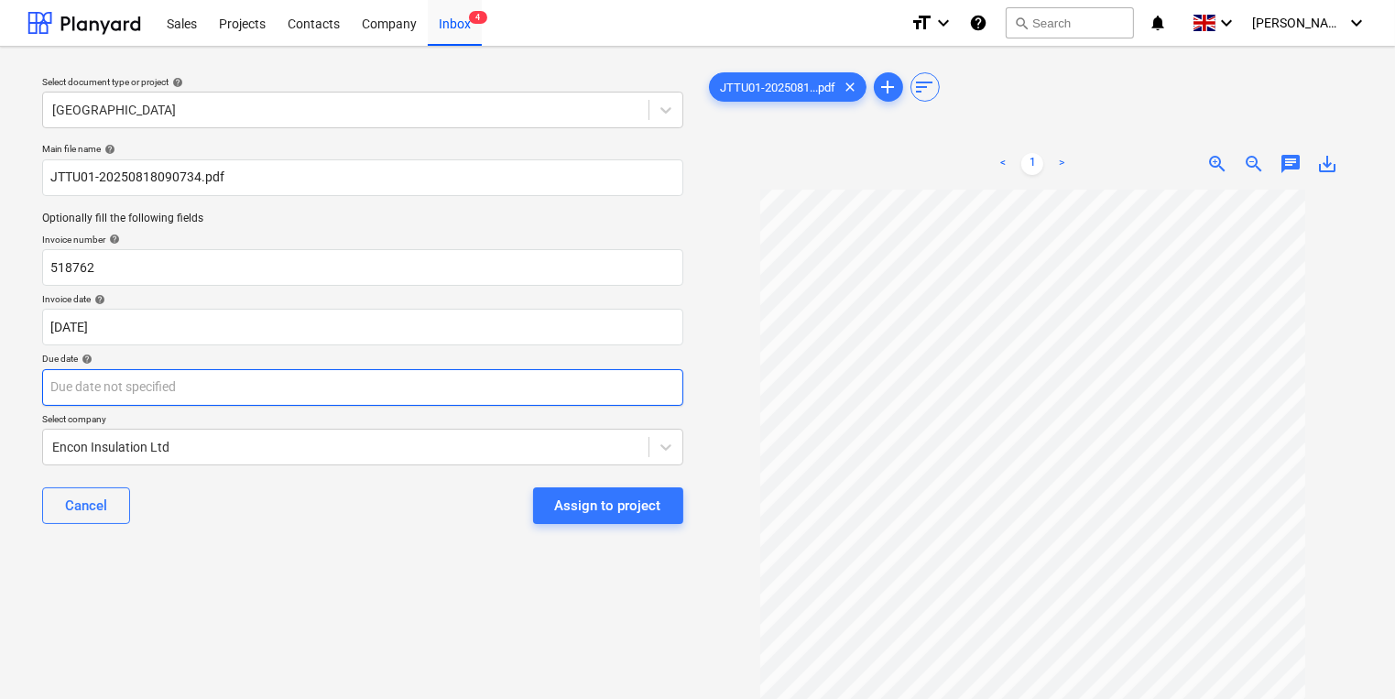
click at [646, 388] on body "This website stores cookies on your computer. These cookies are used to collect…" at bounding box center [697, 349] width 1395 height 699
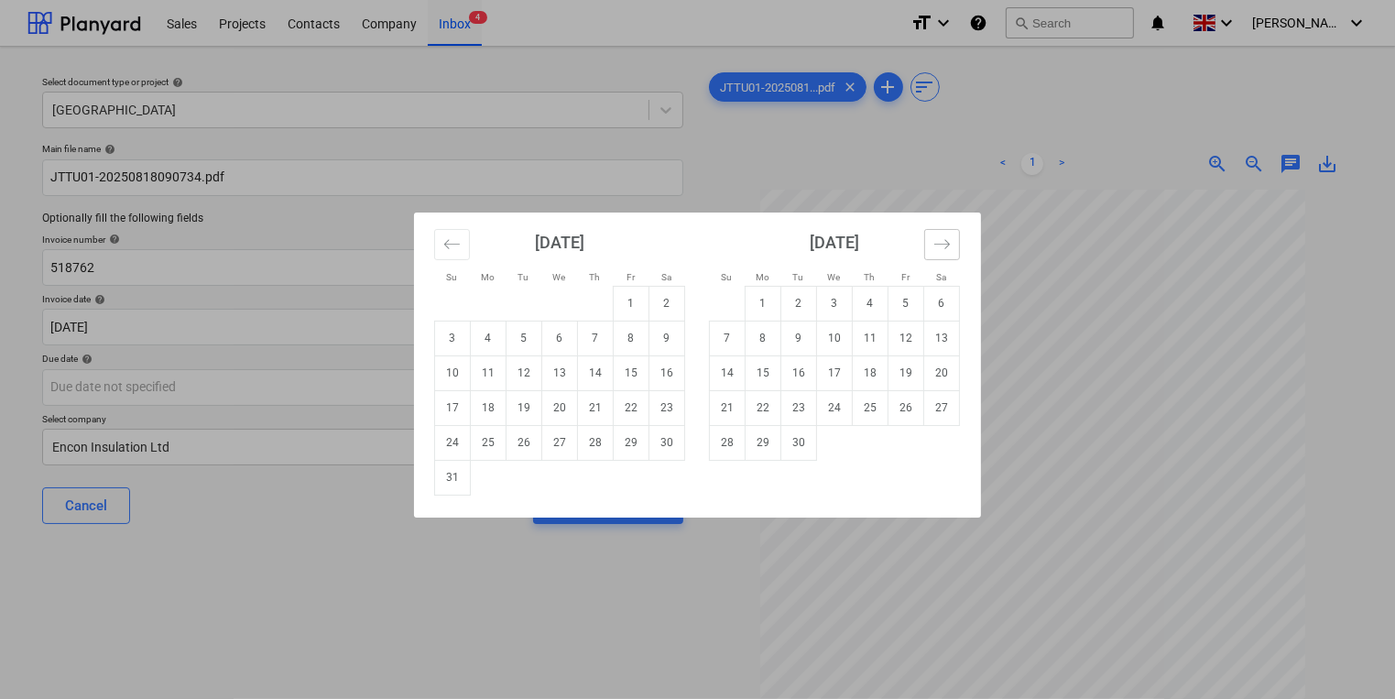
click at [953, 239] on button "Move forward to switch to the next month." at bounding box center [943, 244] width 36 height 31
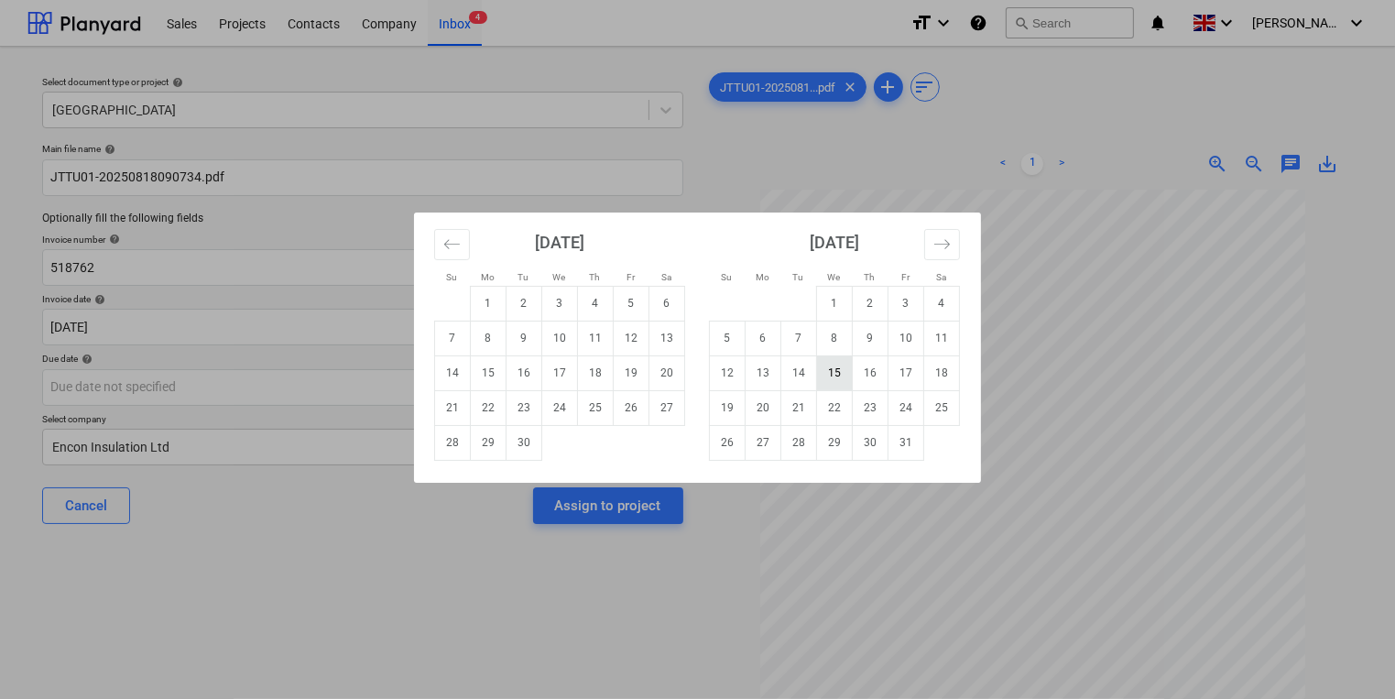
click at [841, 377] on td "15" at bounding box center [835, 373] width 36 height 35
type input "[DATE]"
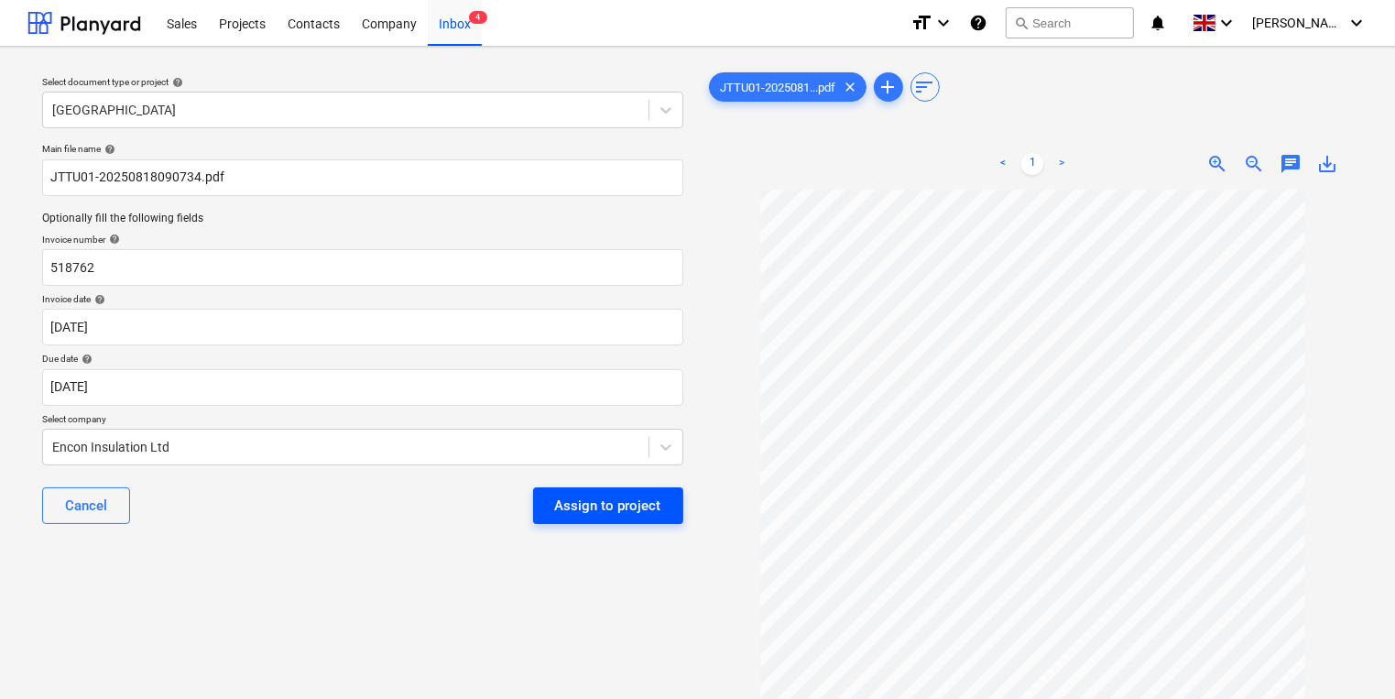
click at [595, 504] on div "Assign to project" at bounding box center [608, 506] width 106 height 24
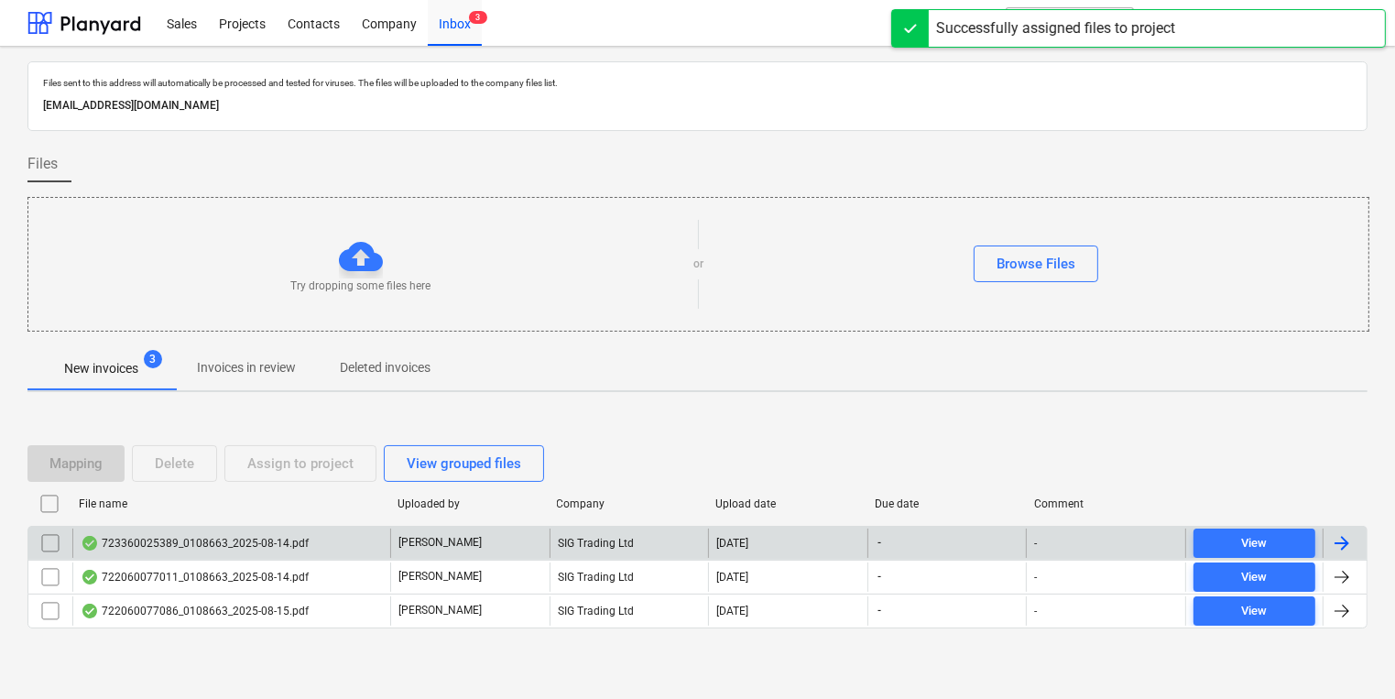
click at [465, 549] on div "[PERSON_NAME]" at bounding box center [469, 543] width 159 height 29
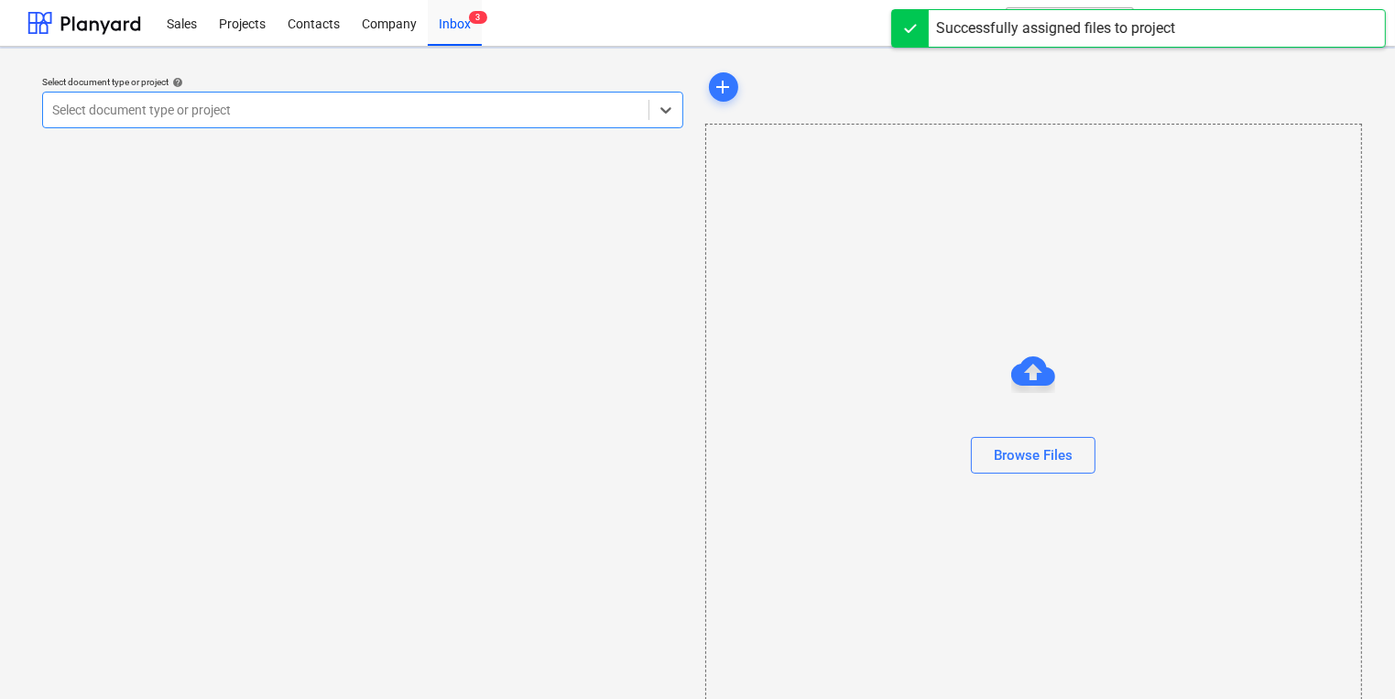
click at [465, 549] on div "Select document type or project help option , selected. Select is focused ,type…" at bounding box center [362, 391] width 671 height 660
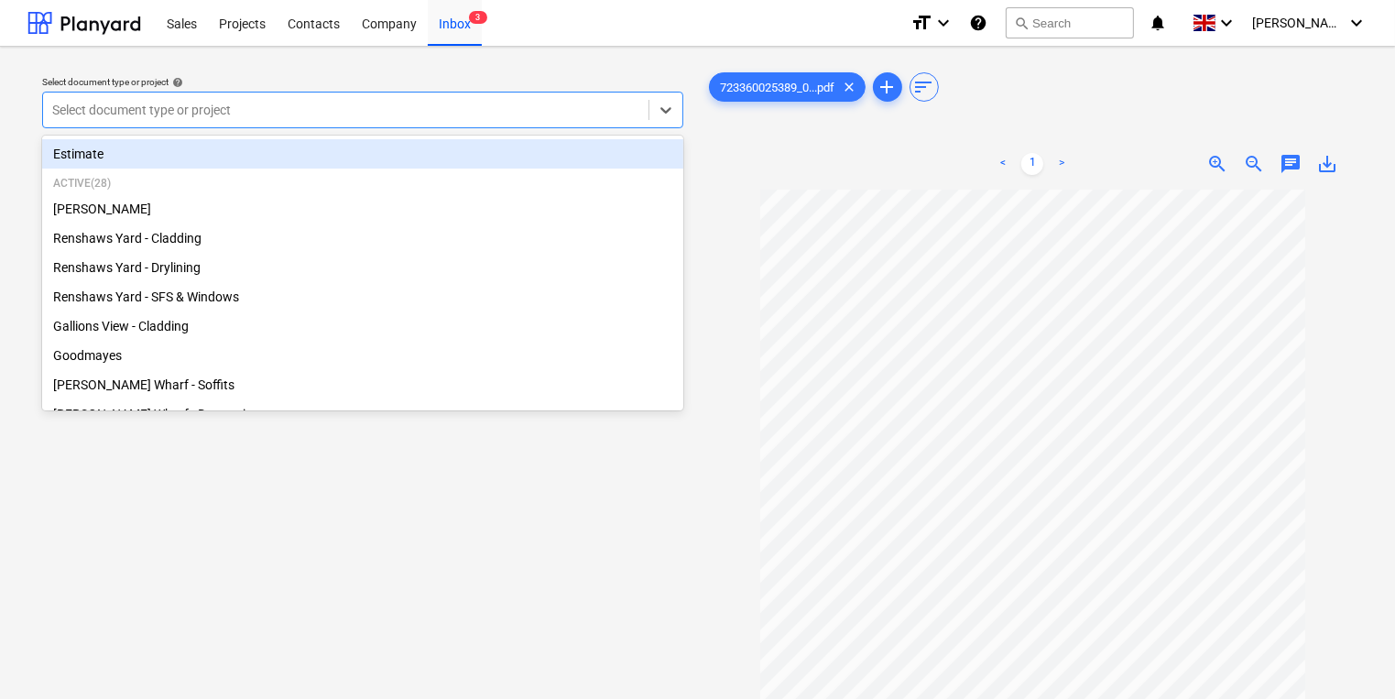
click at [229, 115] on div at bounding box center [345, 110] width 587 height 18
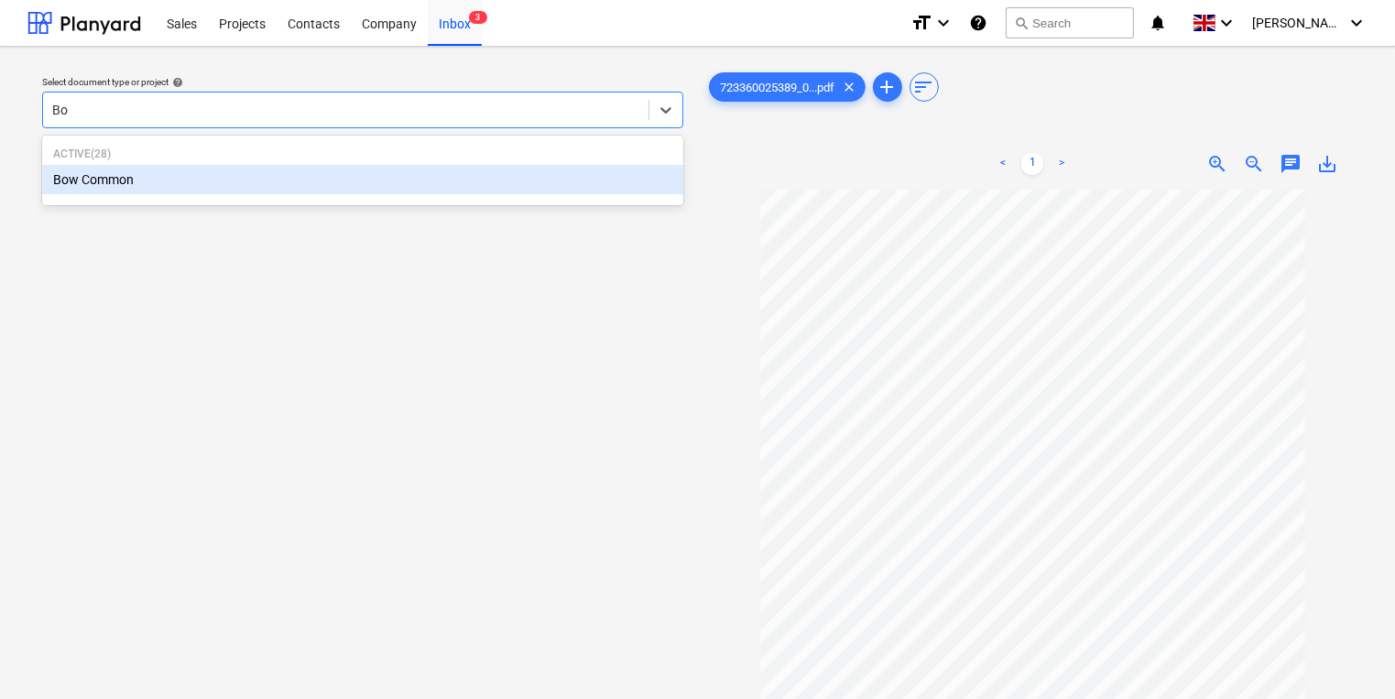
type input "Bow"
click at [227, 174] on div "Bow Common" at bounding box center [362, 179] width 641 height 29
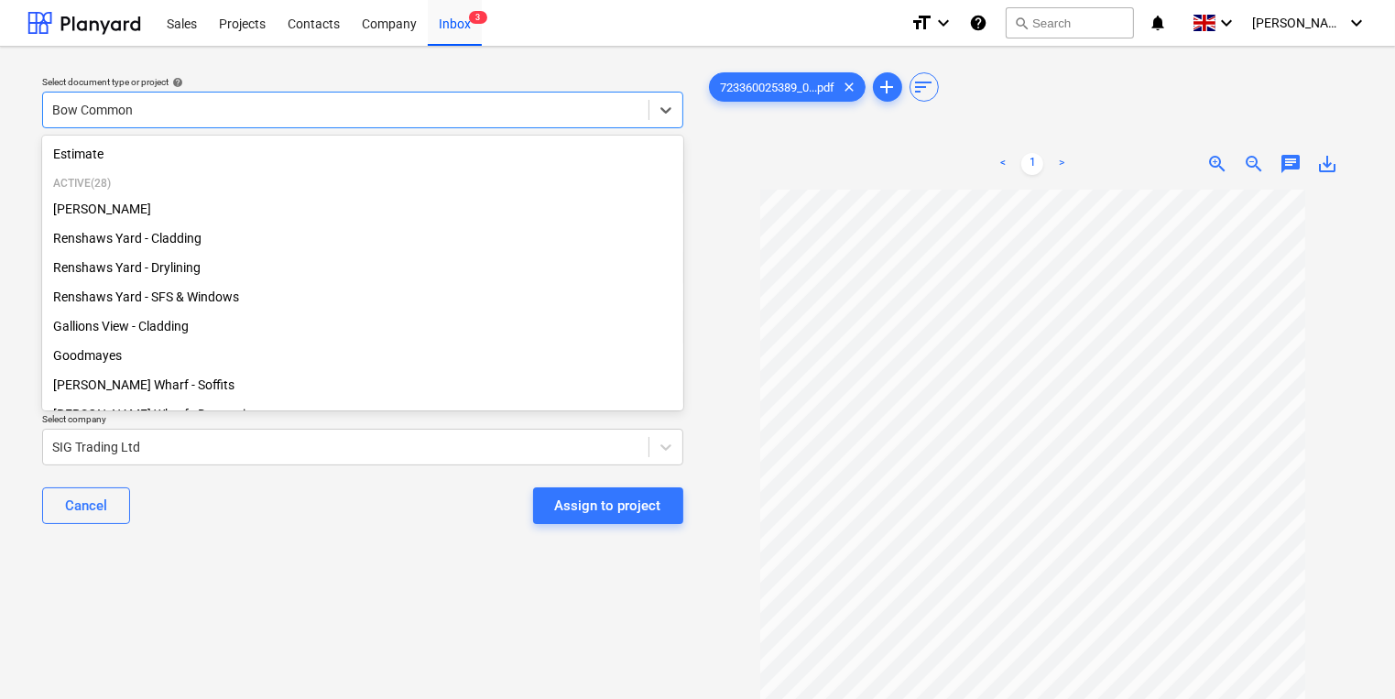
click at [279, 115] on div at bounding box center [345, 110] width 587 height 18
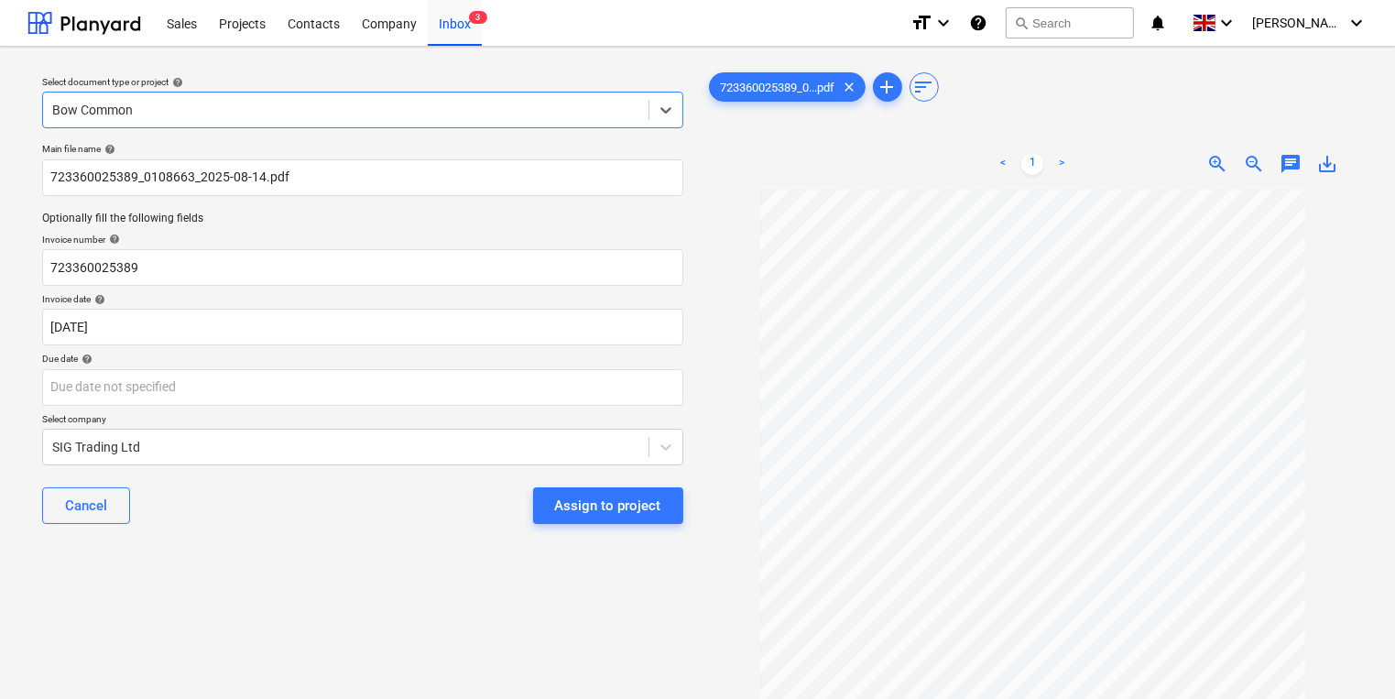
click at [279, 115] on div at bounding box center [345, 110] width 587 height 18
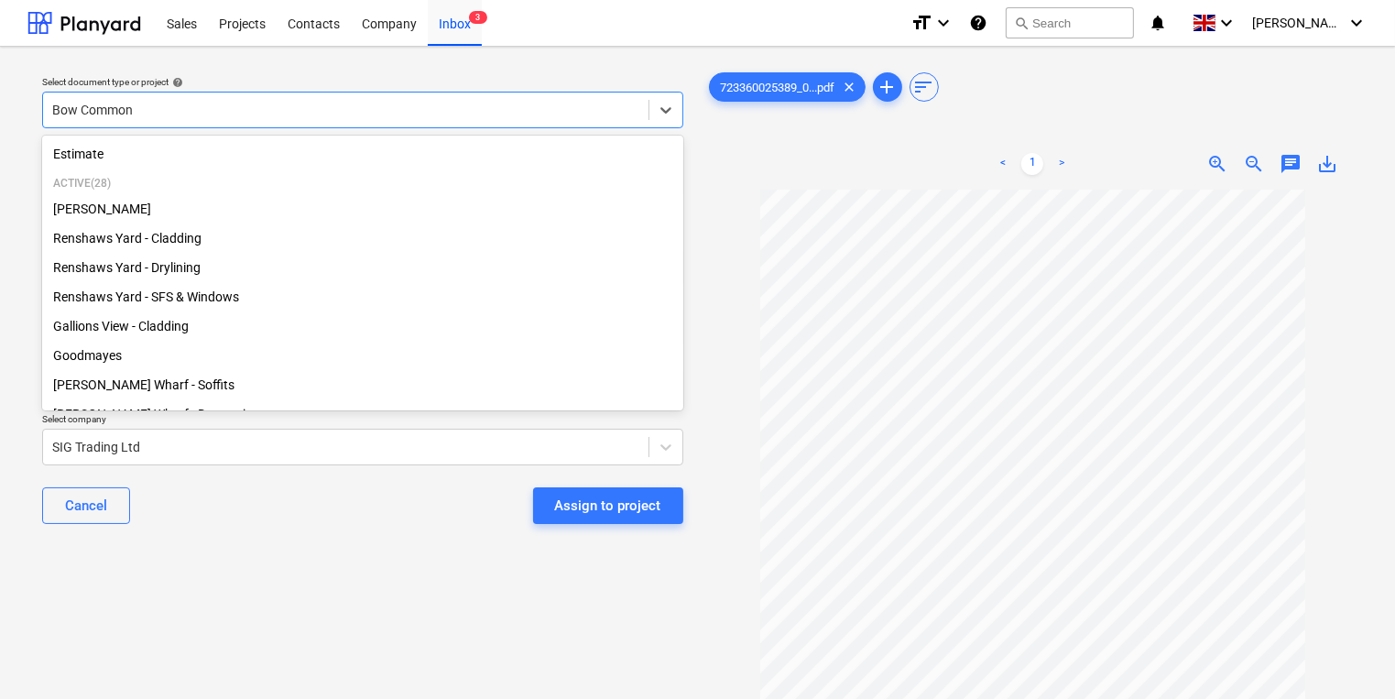
click at [279, 115] on div at bounding box center [345, 110] width 587 height 18
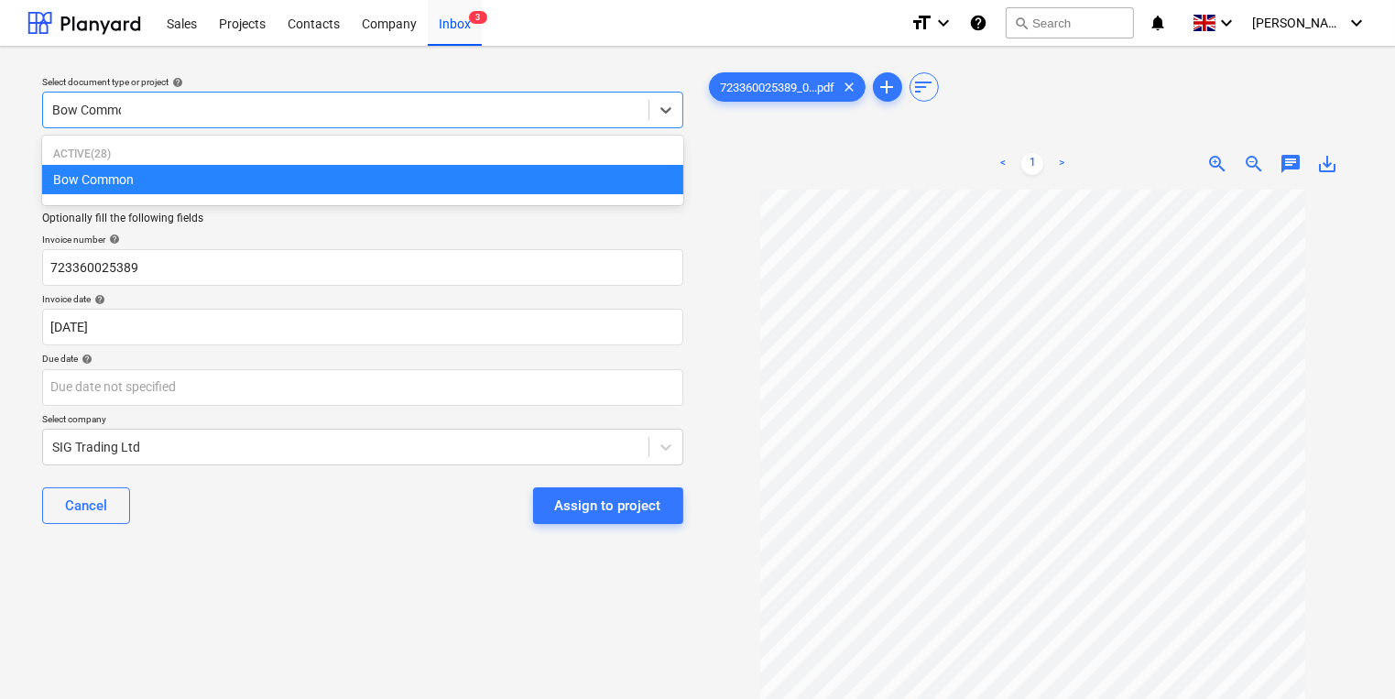
type input "Bow Common"
click at [275, 159] on p "Active ( 28 )" at bounding box center [362, 155] width 619 height 16
click at [280, 179] on div "Bow Common" at bounding box center [362, 179] width 641 height 29
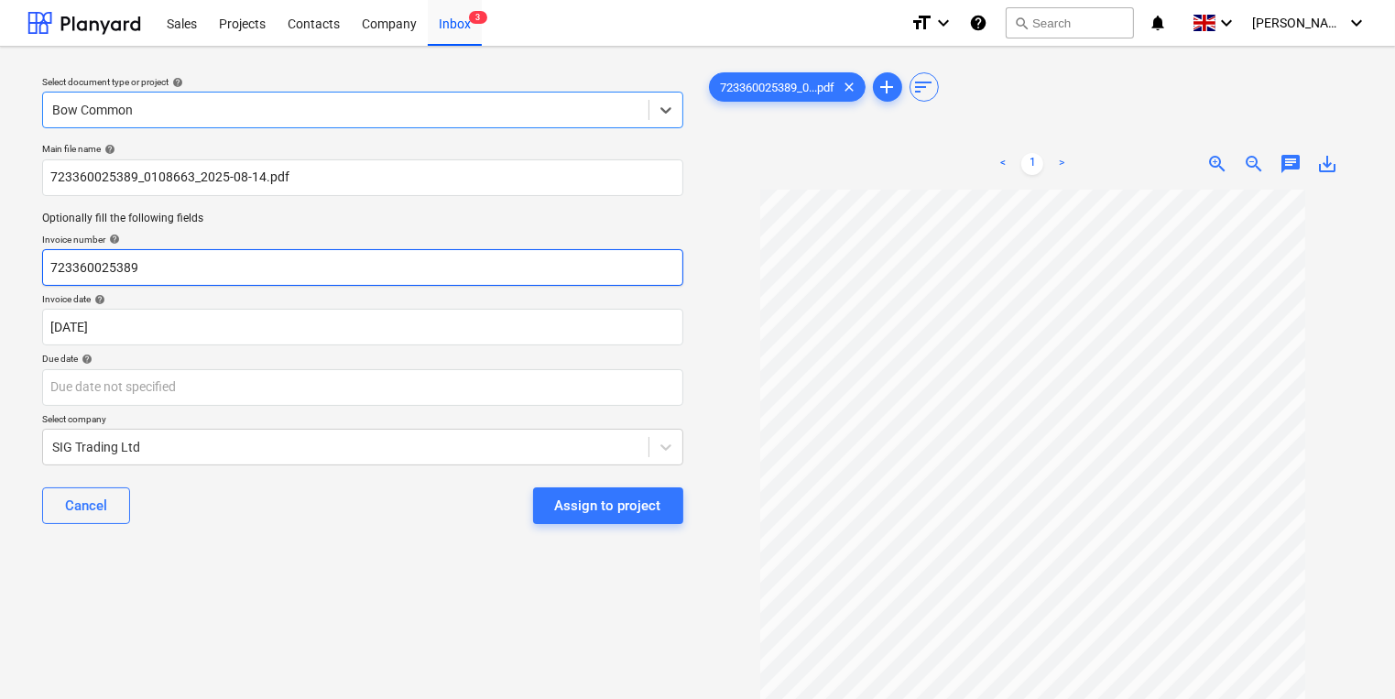
click at [240, 264] on input "723360025389" at bounding box center [362, 267] width 641 height 37
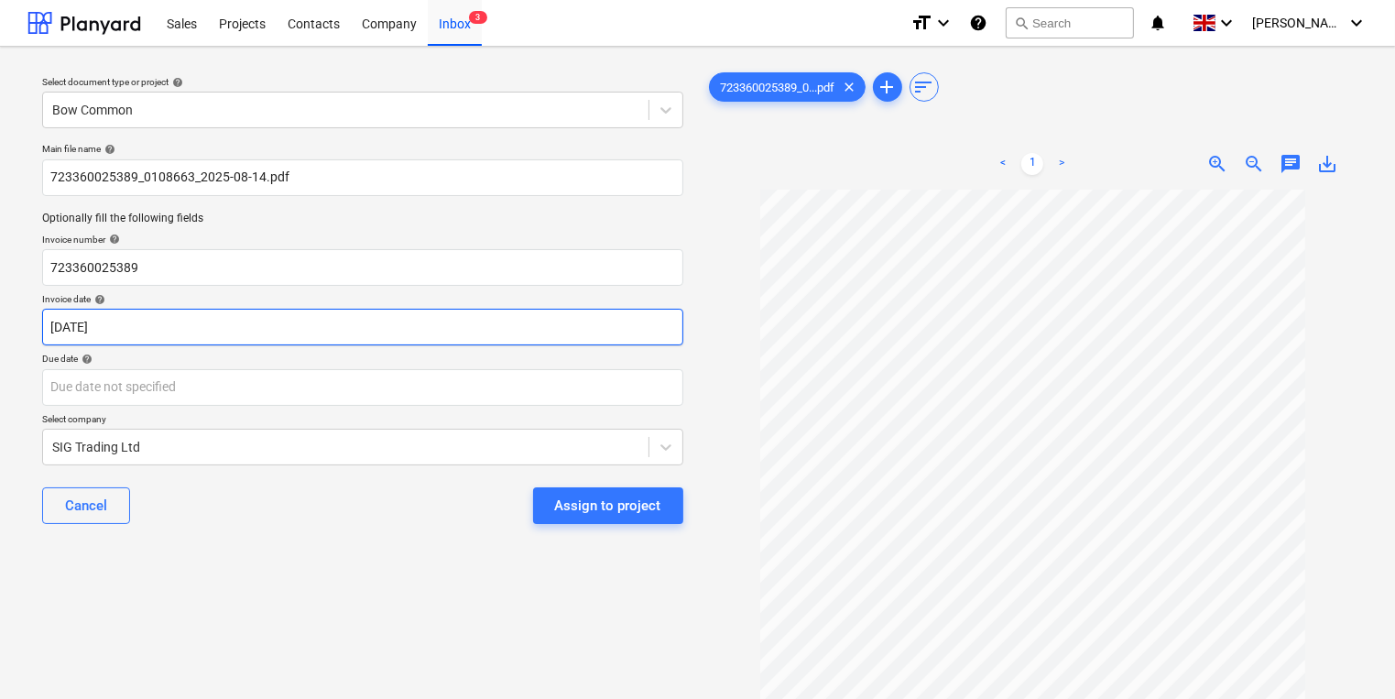
click at [269, 315] on body "This website stores cookies on your computer. These cookies are used to collect…" at bounding box center [697, 349] width 1395 height 699
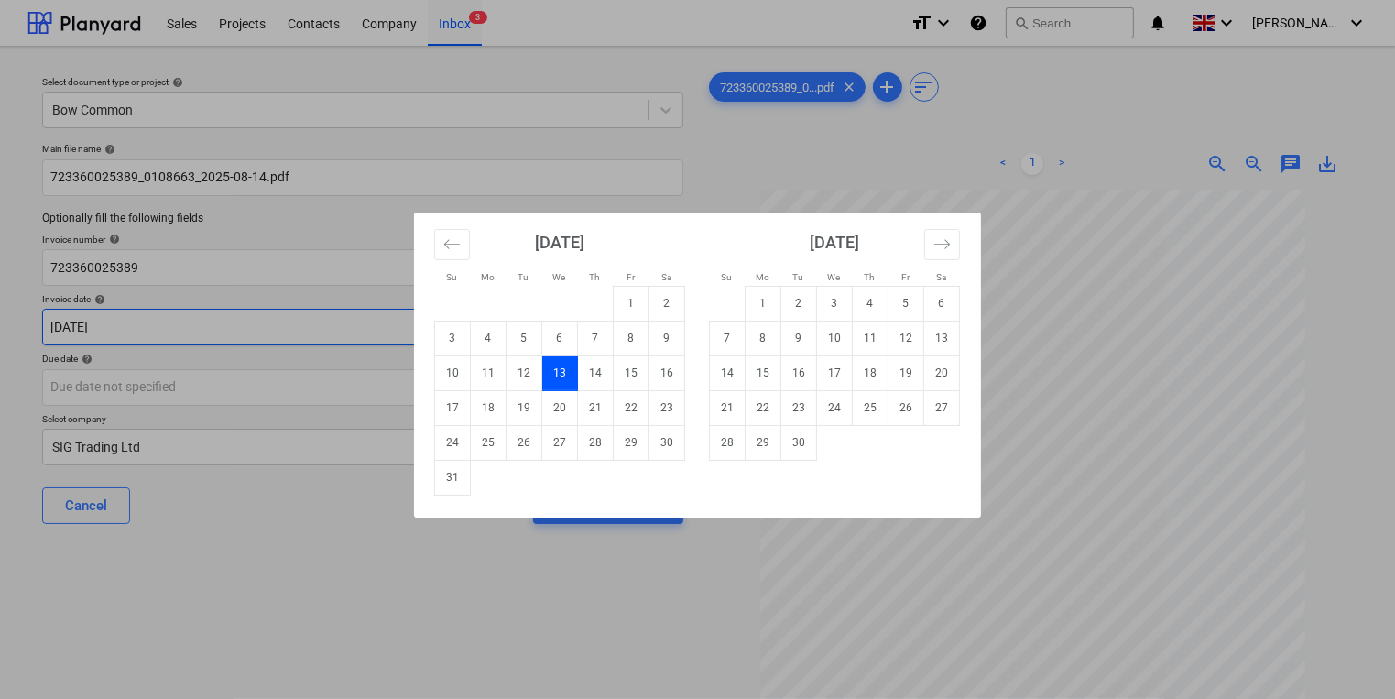
click at [269, 314] on div "Su Mo Tu We Th Fr Sa Su Mo Tu We Th Fr Sa [DATE] 1 2 3 4 5 6 7 8 9 10 11 12 13 …" at bounding box center [697, 349] width 1395 height 699
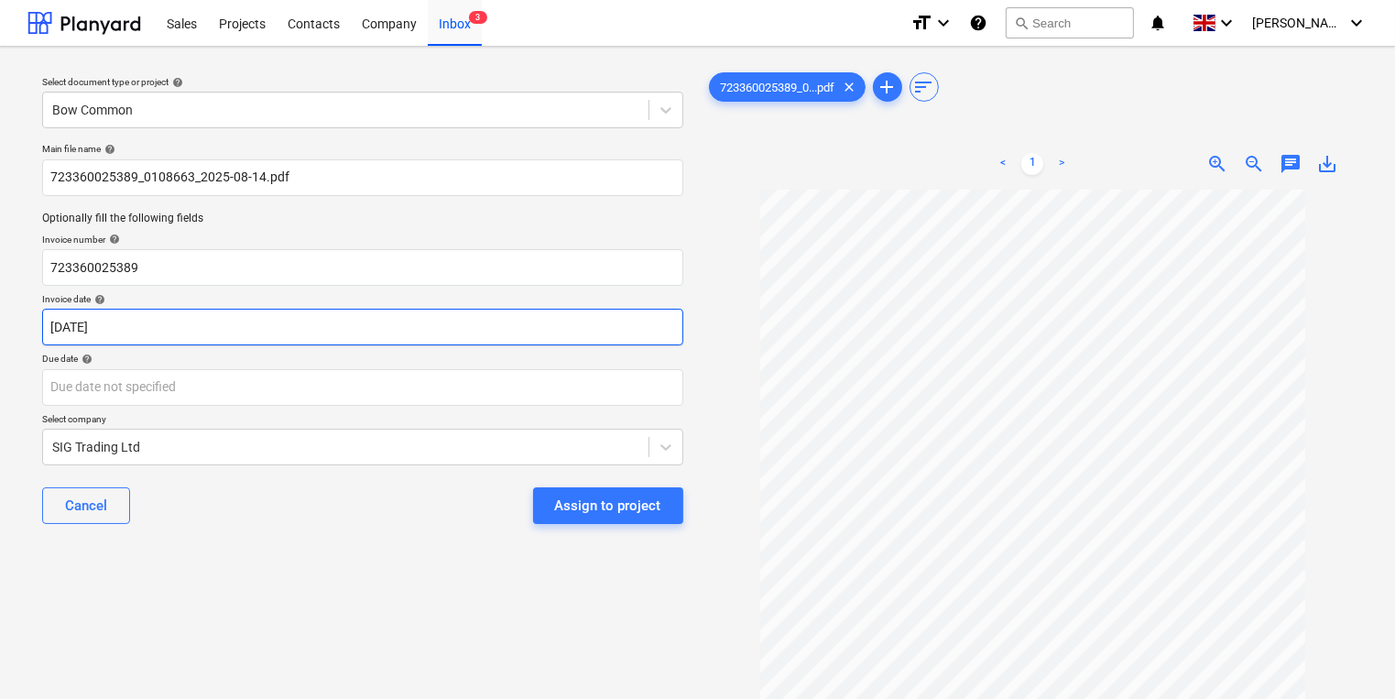
click at [252, 329] on body "This website stores cookies on your computer. These cookies are used to collect…" at bounding box center [697, 349] width 1395 height 699
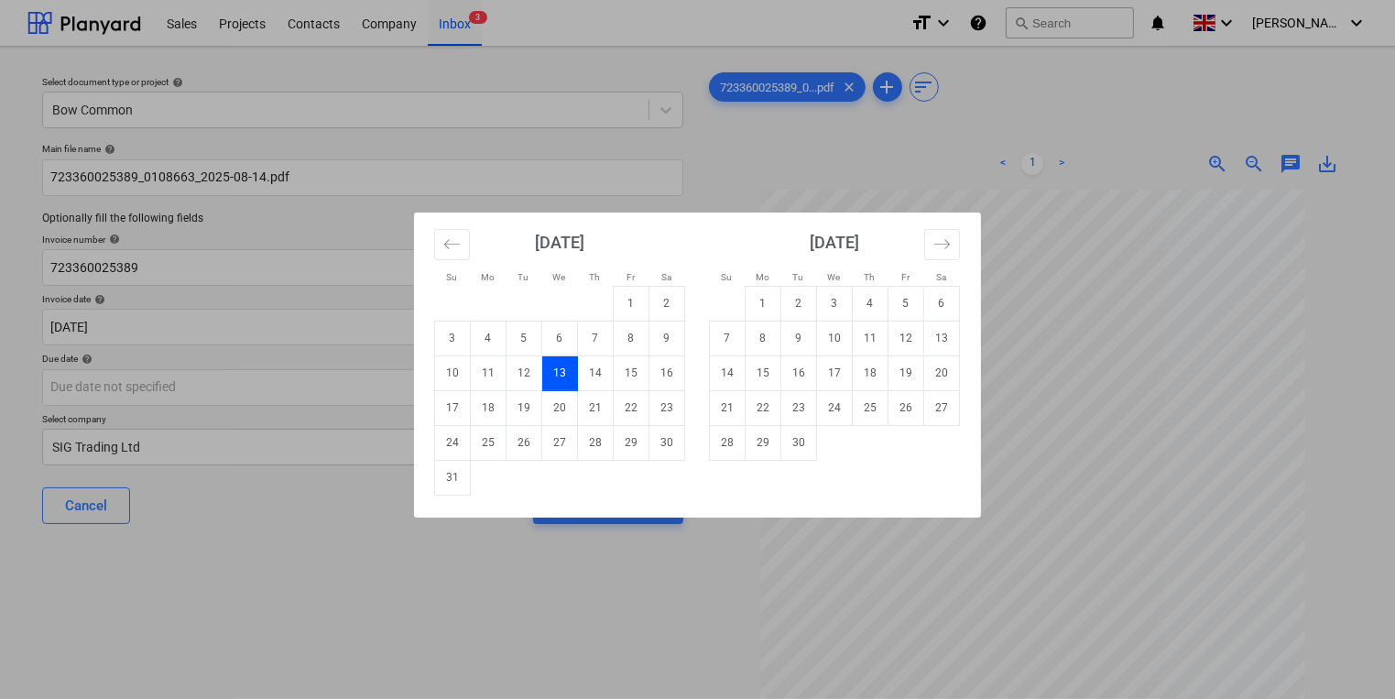
click at [216, 345] on div "Su Mo Tu We Th Fr Sa Su Mo Tu We Th Fr Sa [DATE] 1 2 3 4 5 6 7 8 9 10 11 12 13 …" at bounding box center [697, 349] width 1395 height 699
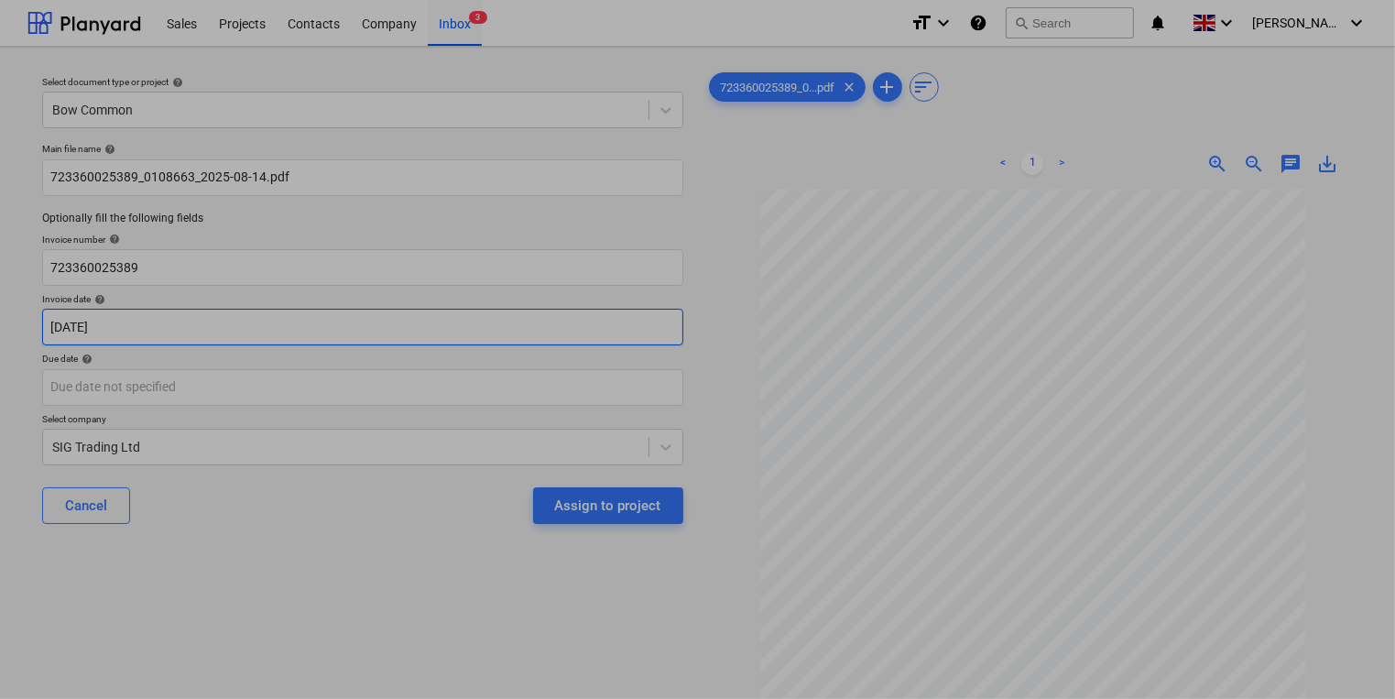
click at [219, 334] on body "This website stores cookies on your computer. These cookies are used to collect…" at bounding box center [697, 349] width 1395 height 699
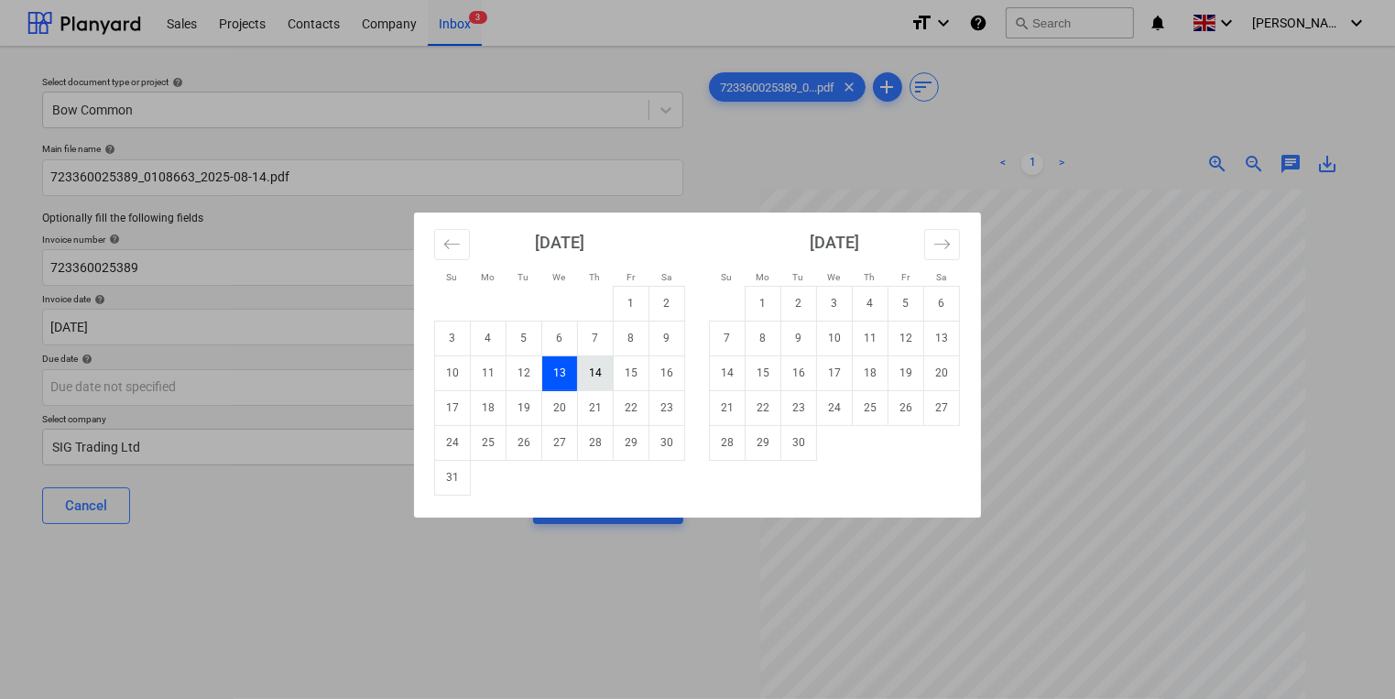
click at [600, 371] on td "14" at bounding box center [596, 373] width 36 height 35
type input "[DATE]"
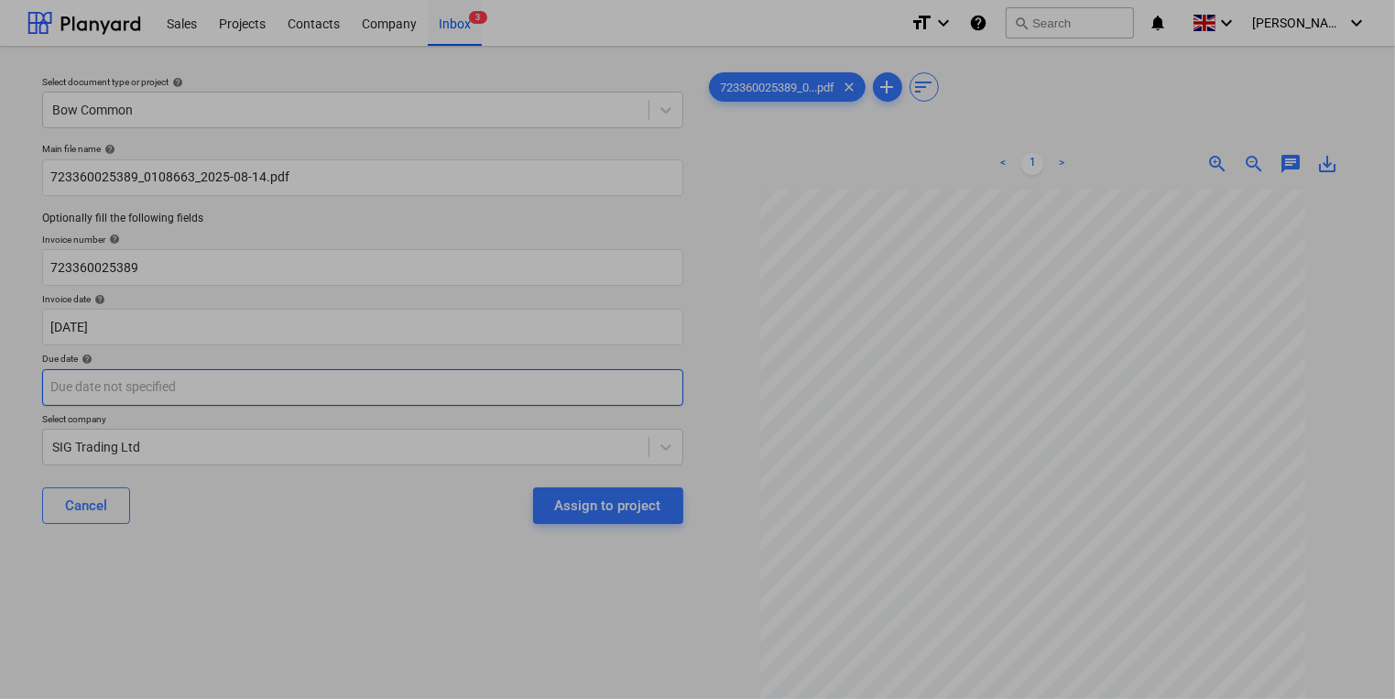
click at [445, 392] on body "This website stores cookies on your computer. These cookies are used to collect…" at bounding box center [697, 349] width 1395 height 699
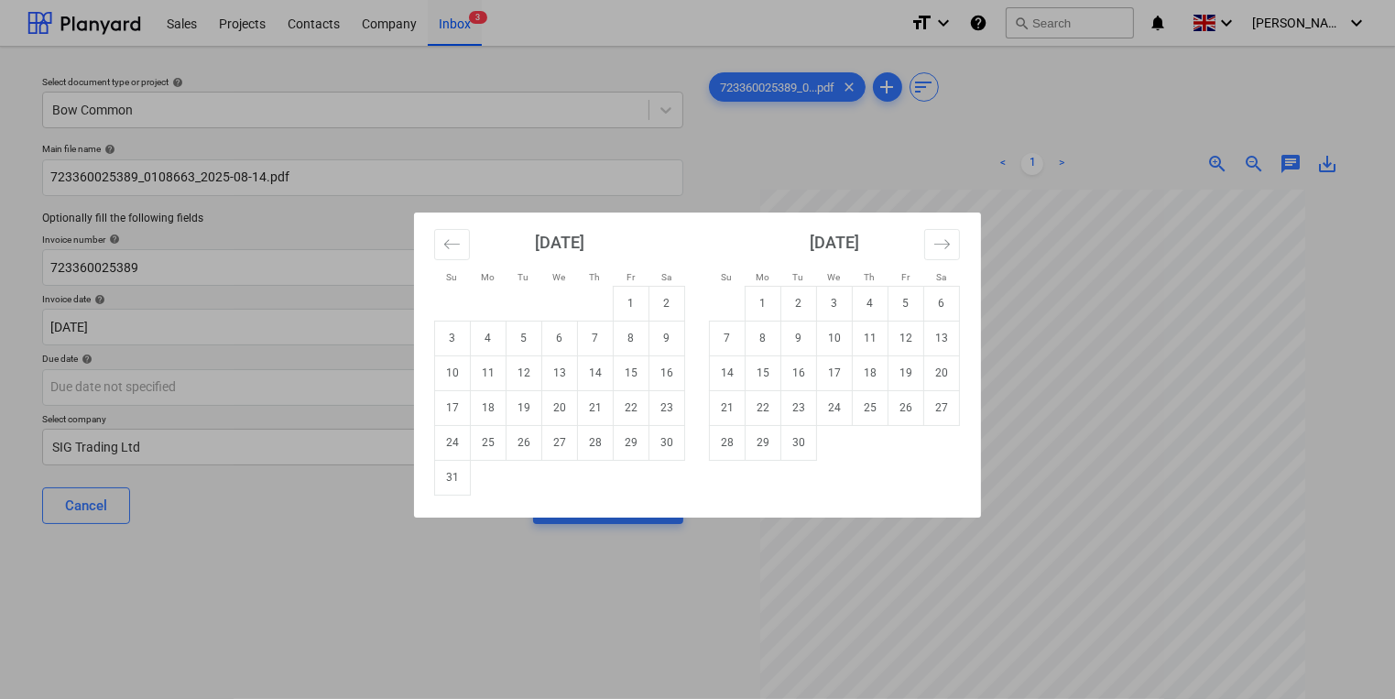
click at [1207, 345] on div "Su Mo Tu We Th Fr Sa Su Mo Tu We Th Fr Sa [DATE] 1 2 3 4 5 6 7 8 9 10 11 12 13 …" at bounding box center [697, 349] width 1395 height 699
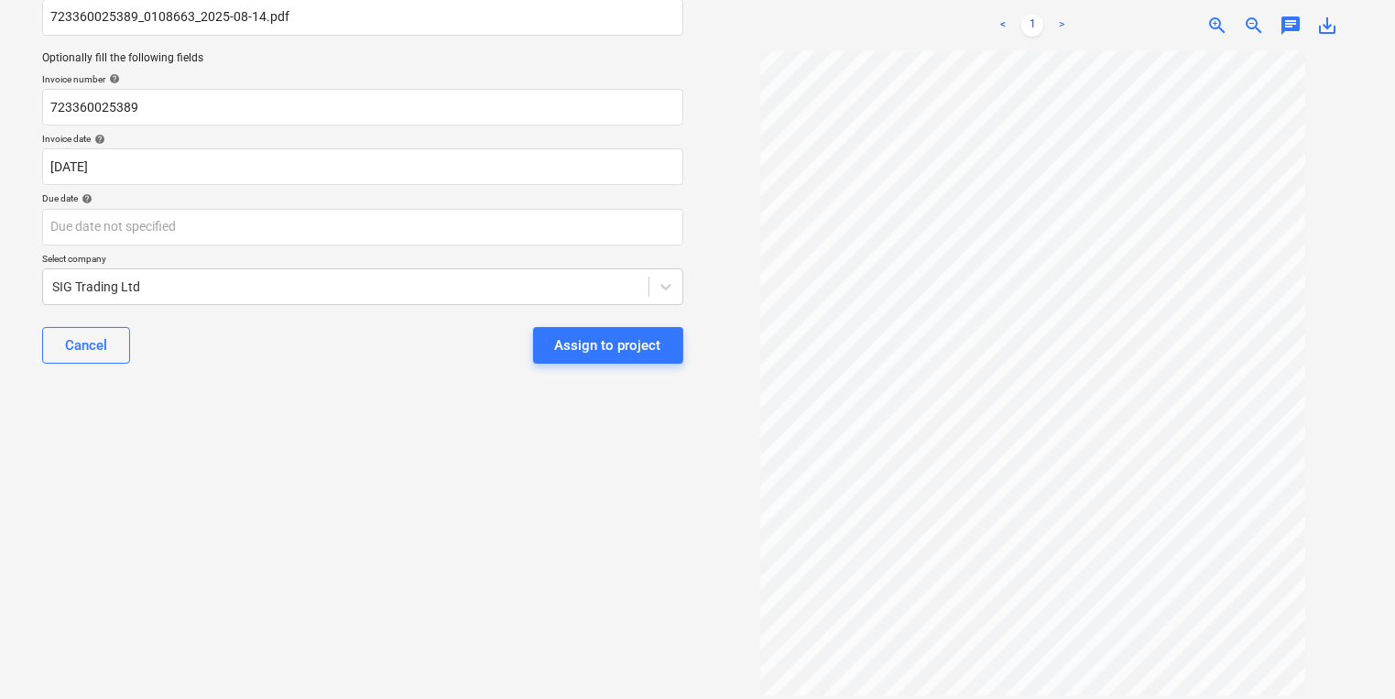
scroll to position [127, 0]
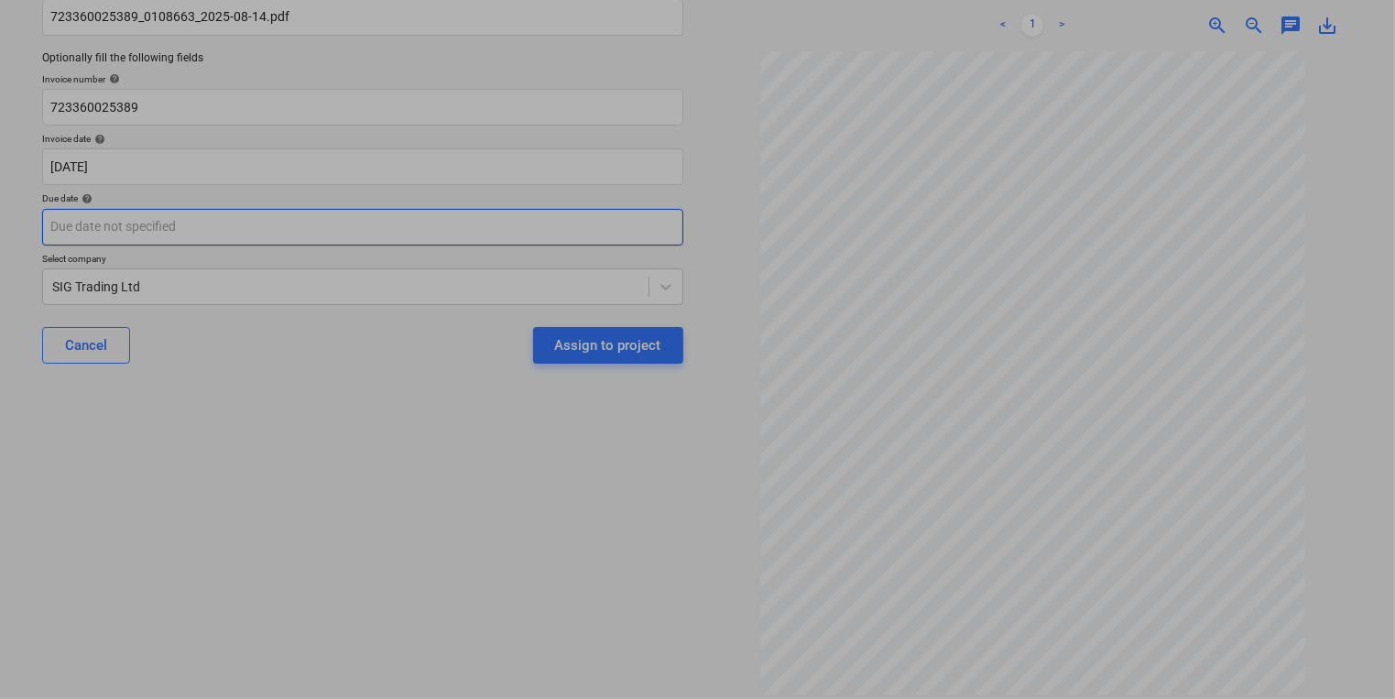
click at [198, 219] on body "This website stores cookies on your computer. These cookies are used to collect…" at bounding box center [697, 189] width 1395 height 699
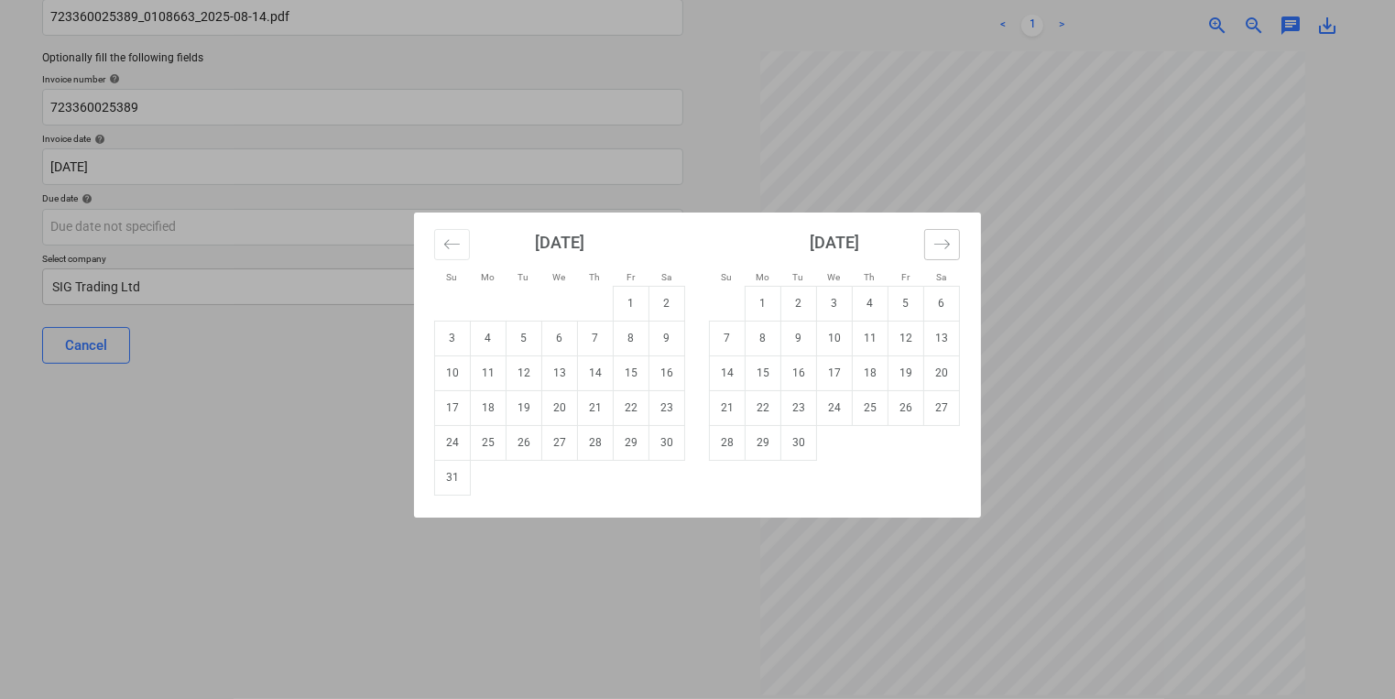
click at [946, 229] on button "Move forward to switch to the next month." at bounding box center [943, 244] width 36 height 31
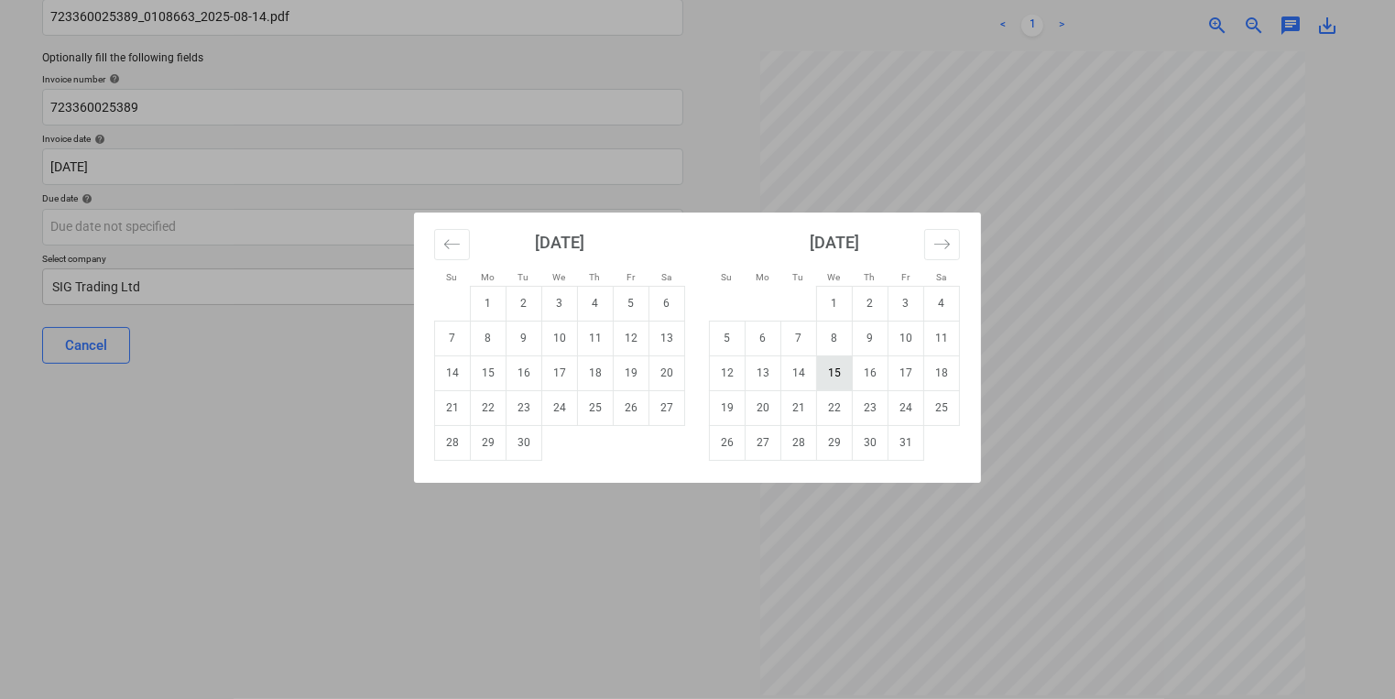
click at [834, 370] on td "15" at bounding box center [835, 373] width 36 height 35
type input "[DATE]"
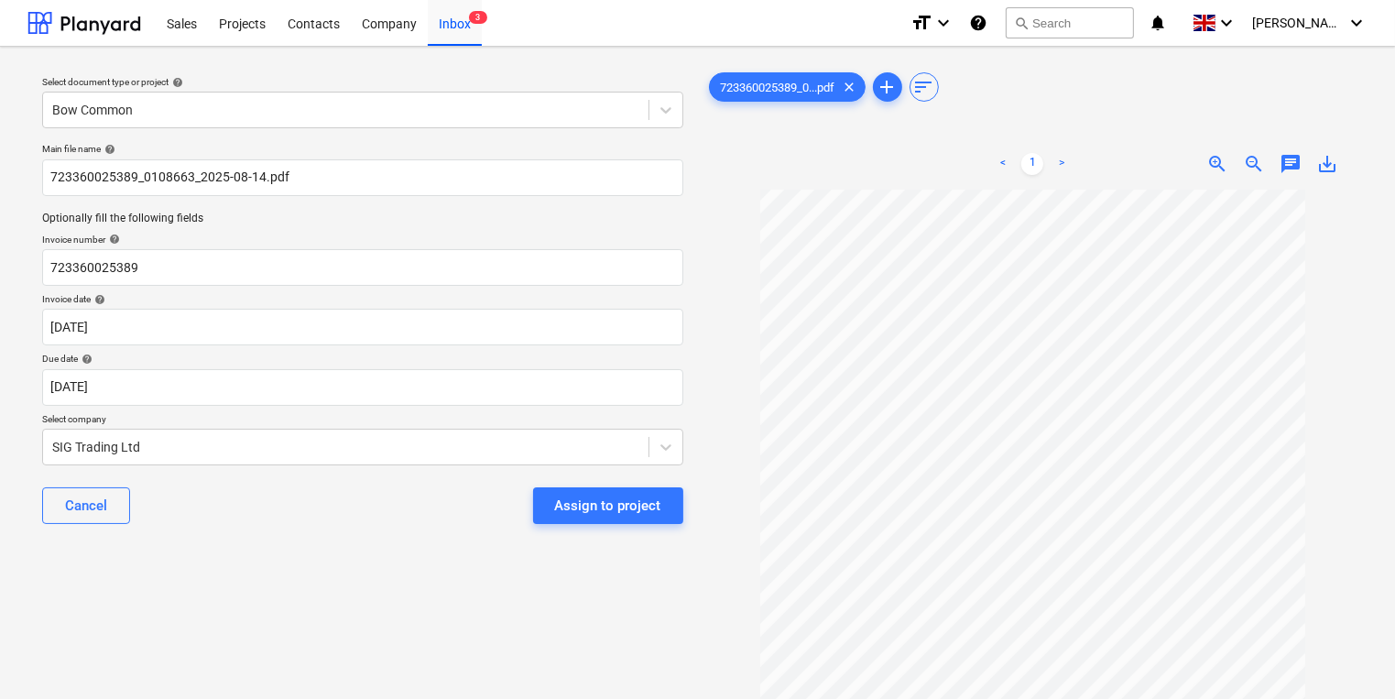
scroll to position [126, 0]
click at [662, 517] on button "Assign to project" at bounding box center [608, 505] width 150 height 37
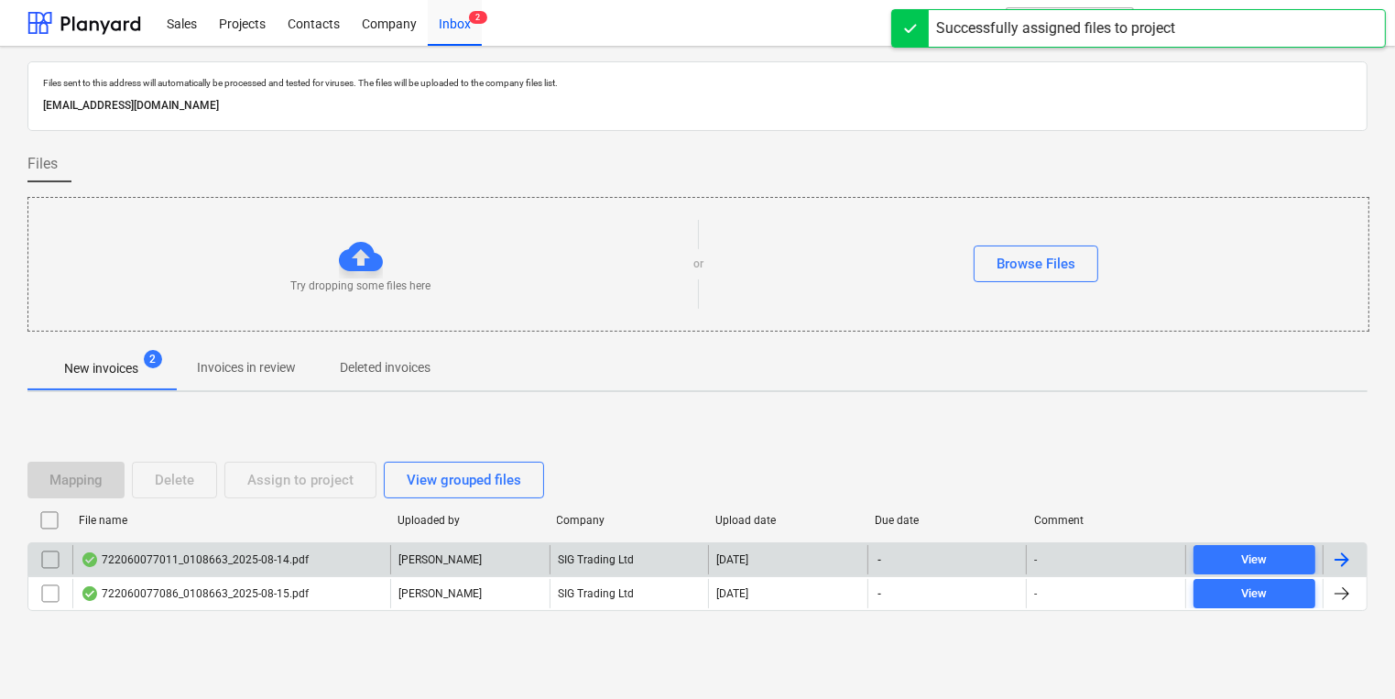
click at [337, 570] on div "722060077011_0108663_2025-08-14.pdf" at bounding box center [231, 559] width 318 height 29
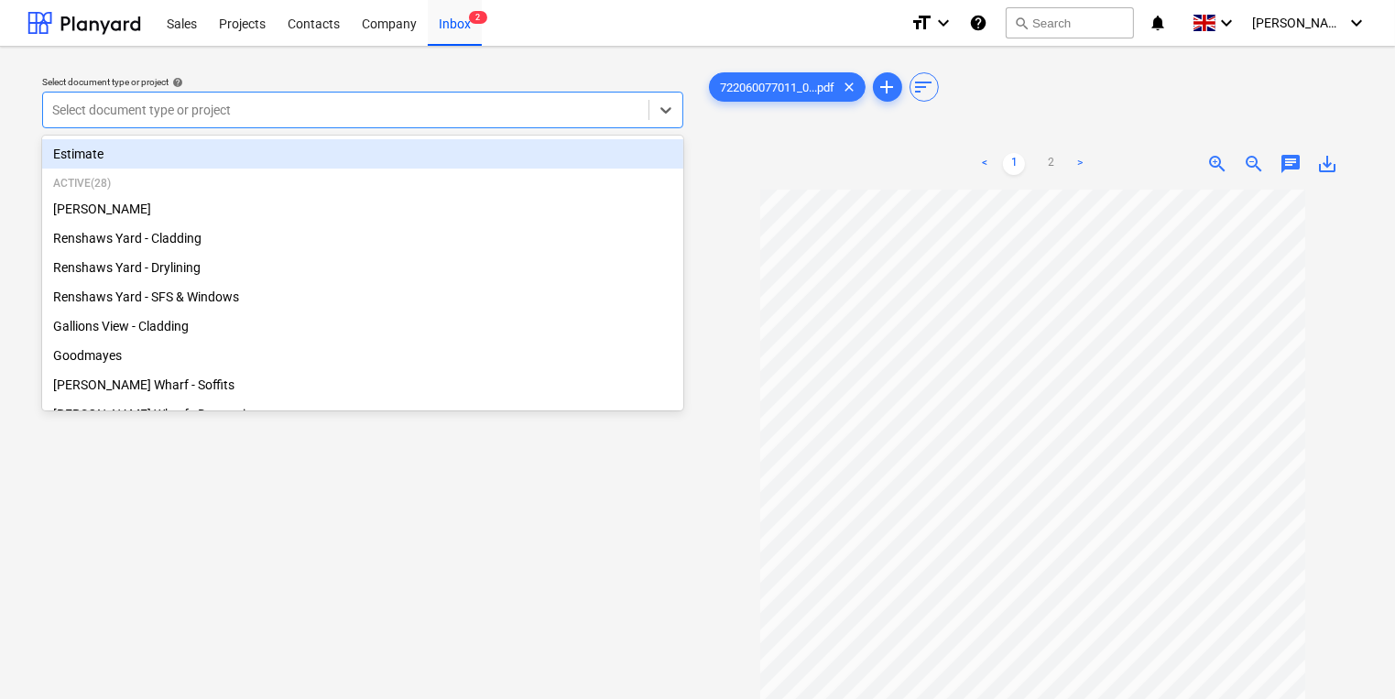
click at [388, 118] on div at bounding box center [345, 110] width 587 height 18
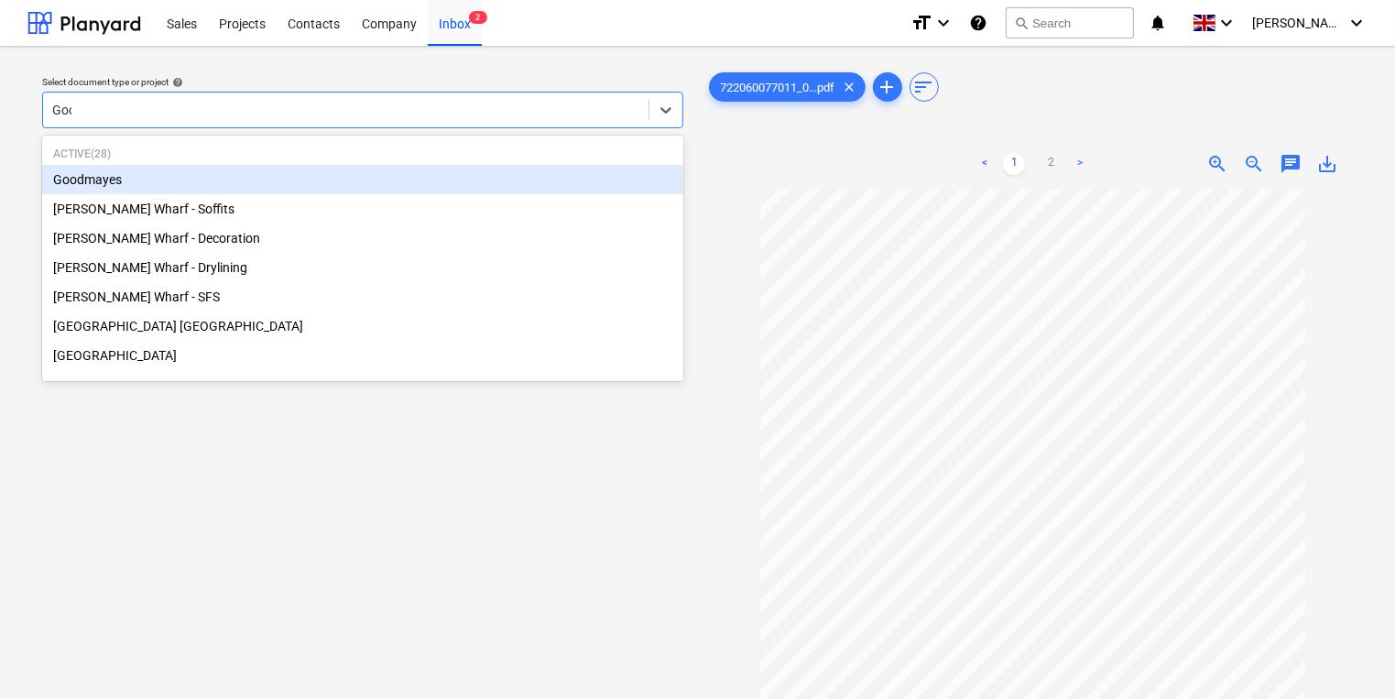
type input "Good"
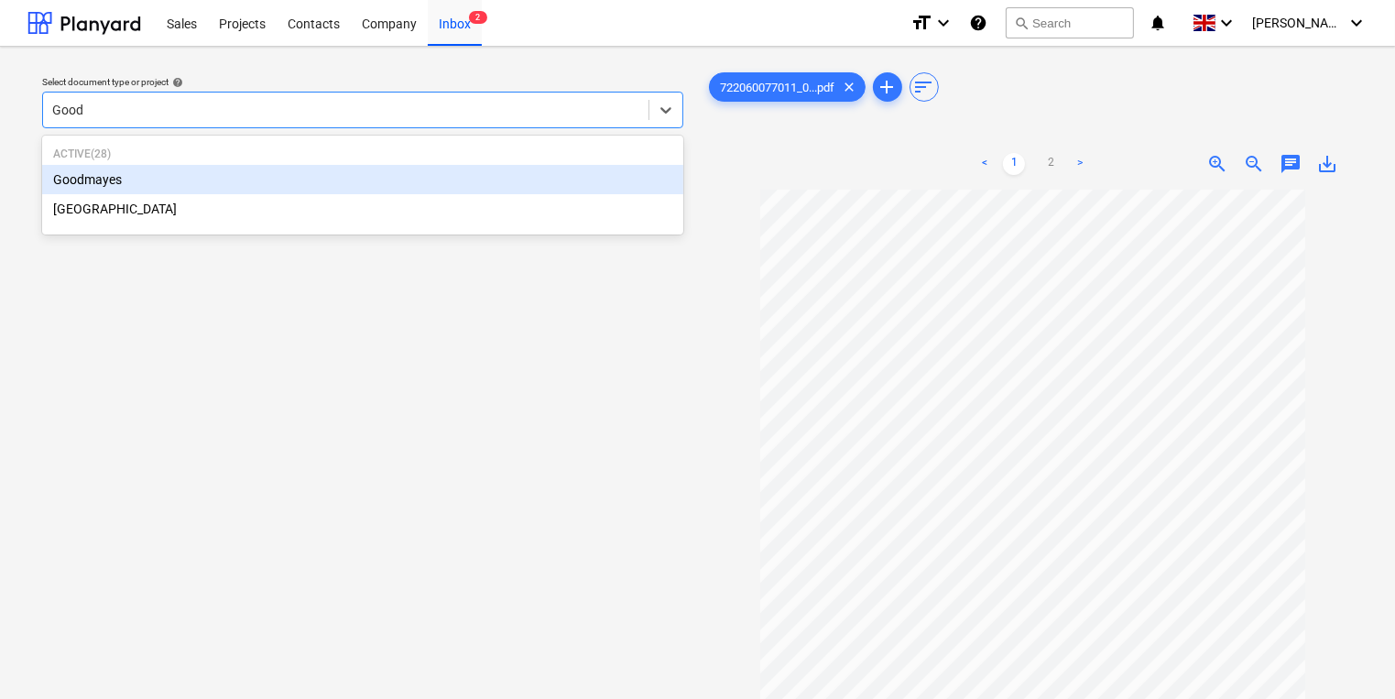
click at [496, 168] on div "Goodmayes" at bounding box center [362, 179] width 641 height 29
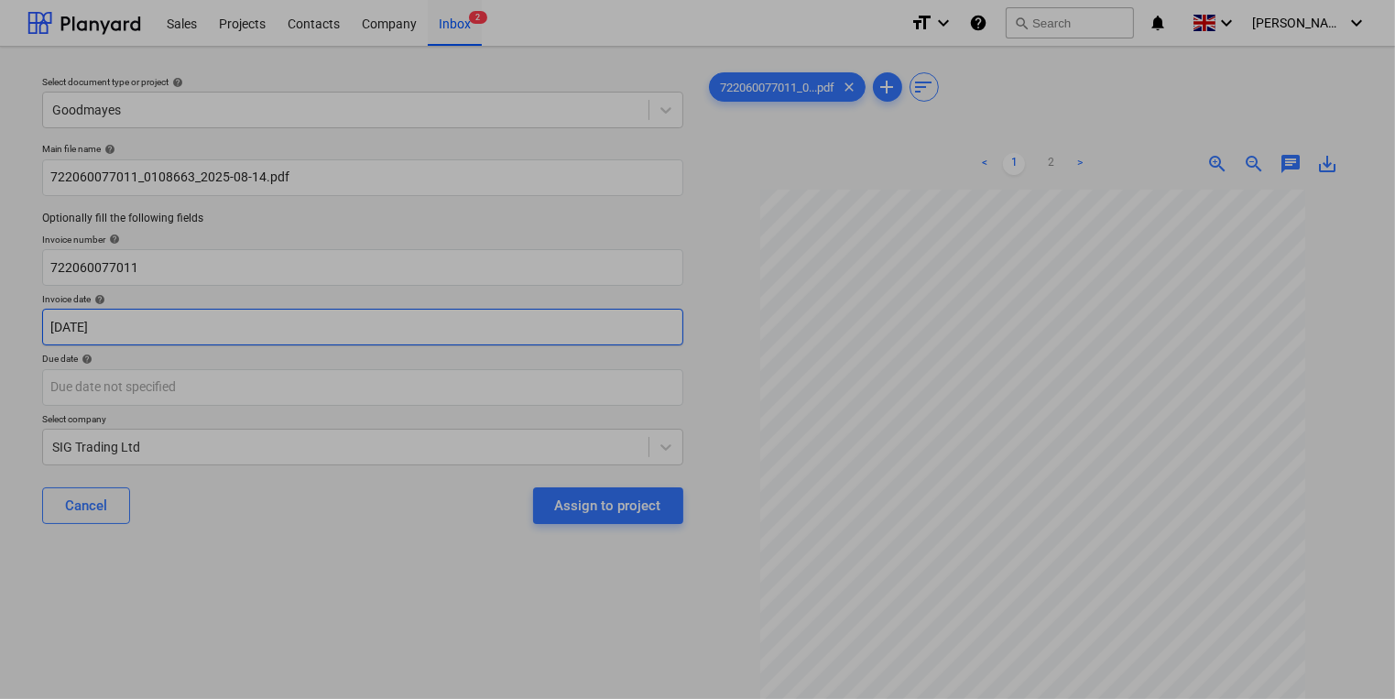
click at [290, 321] on body "This website stores cookies on your computer. These cookies are used to collect…" at bounding box center [697, 349] width 1395 height 699
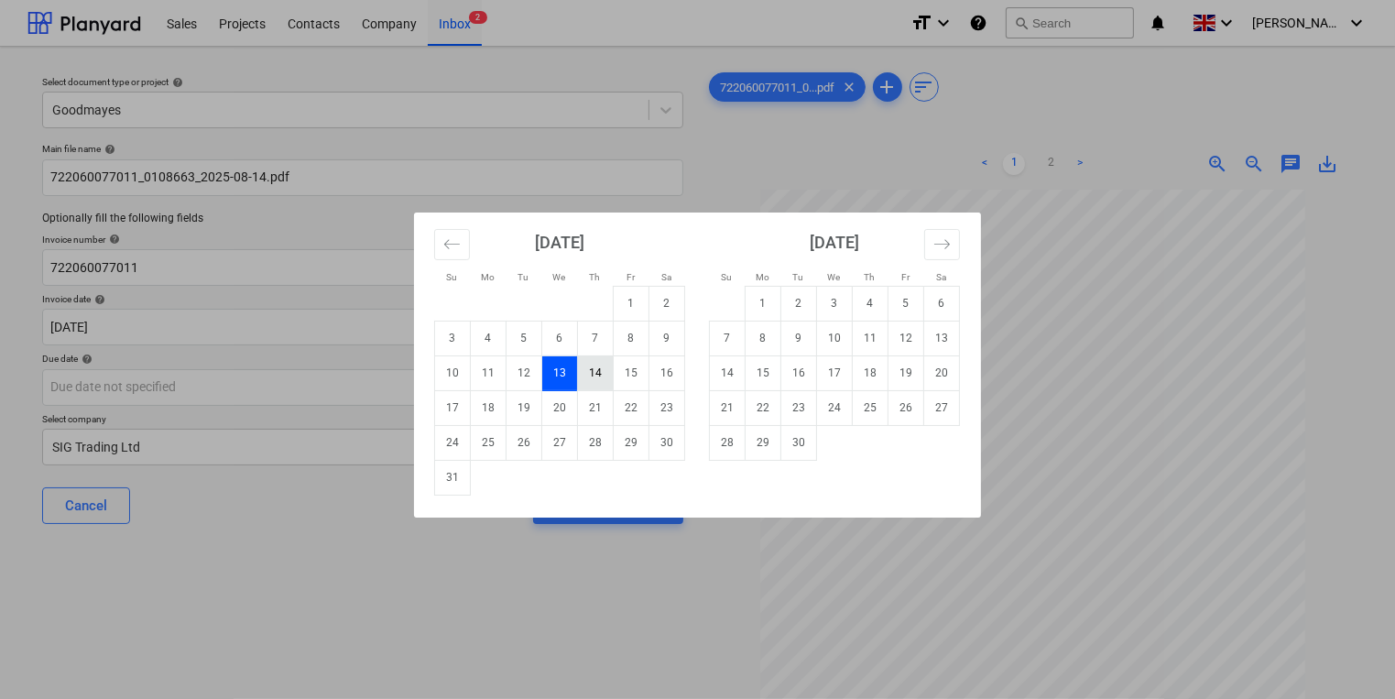
click at [583, 363] on td "14" at bounding box center [596, 373] width 36 height 35
type input "[DATE]"
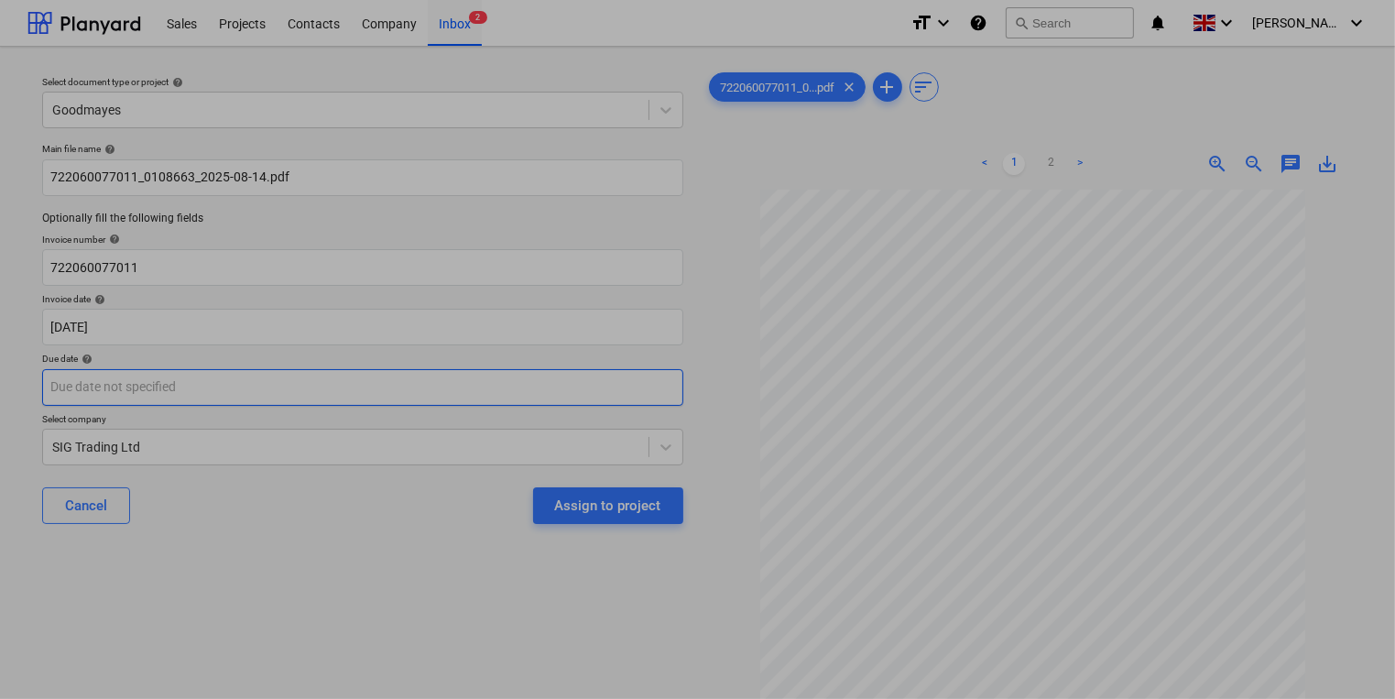
click at [519, 381] on body "This website stores cookies on your computer. These cookies are used to collect…" at bounding box center [697, 349] width 1395 height 699
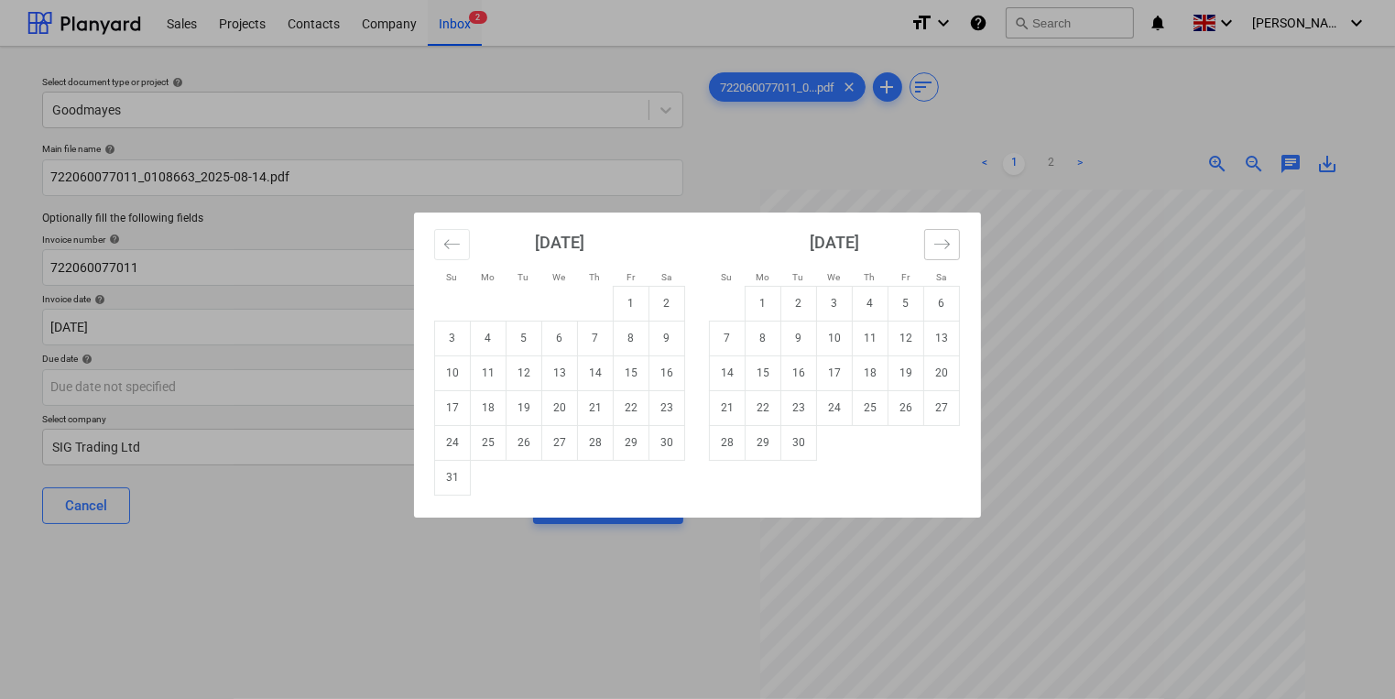
click at [934, 230] on button "Move forward to switch to the next month." at bounding box center [943, 244] width 36 height 31
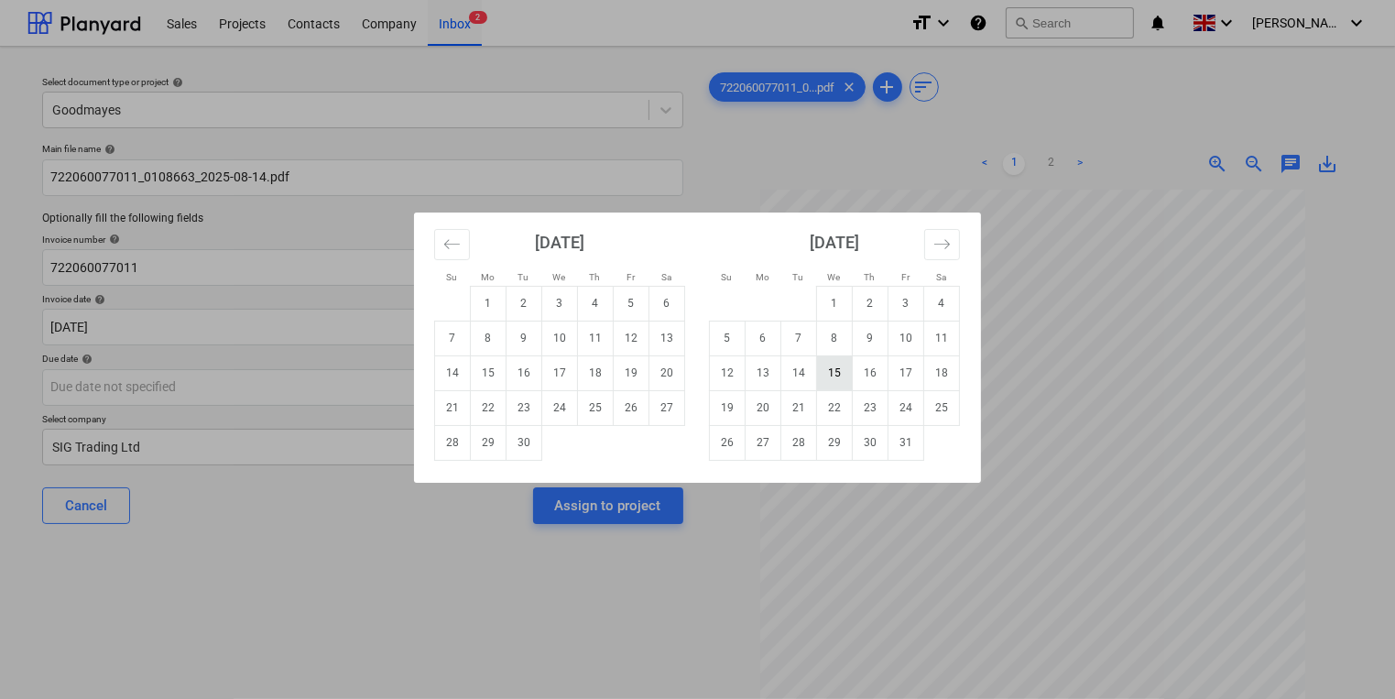
click at [841, 369] on td "15" at bounding box center [835, 373] width 36 height 35
type input "[DATE]"
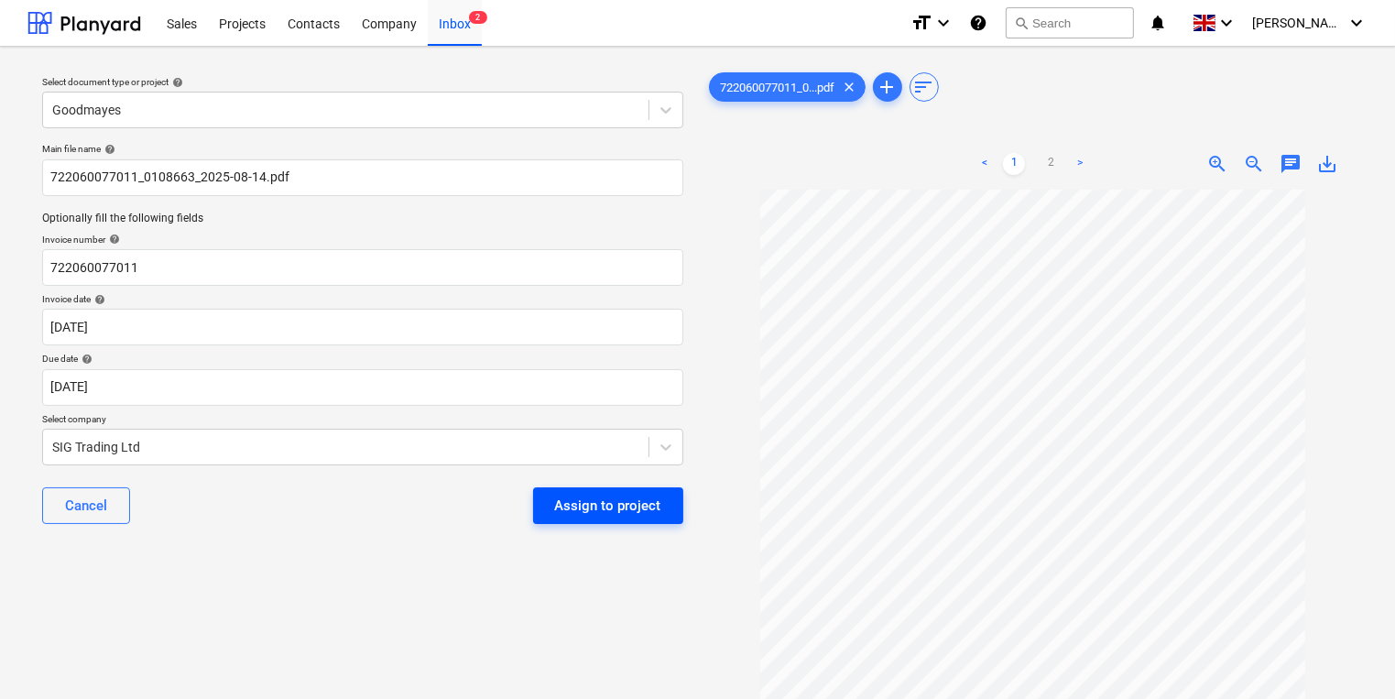
click at [577, 498] on div "Assign to project" at bounding box center [608, 506] width 106 height 24
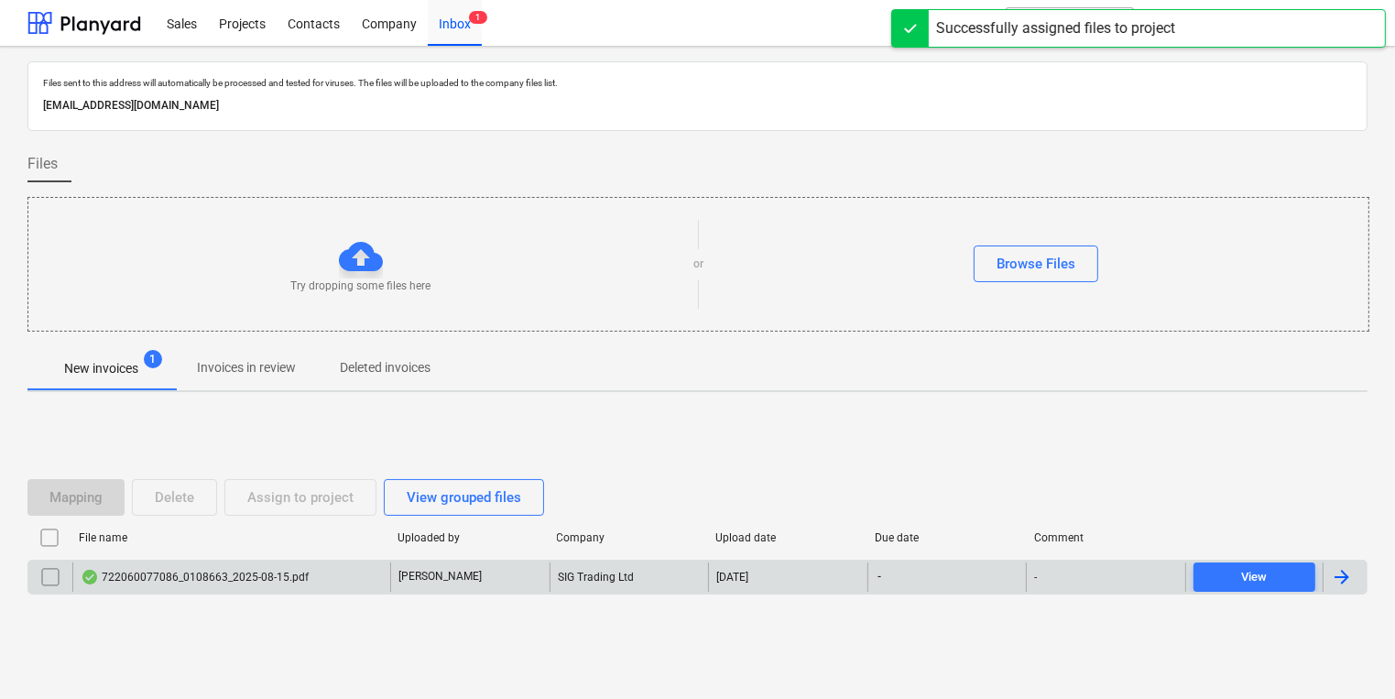
click at [454, 579] on div "[PERSON_NAME]" at bounding box center [469, 577] width 159 height 29
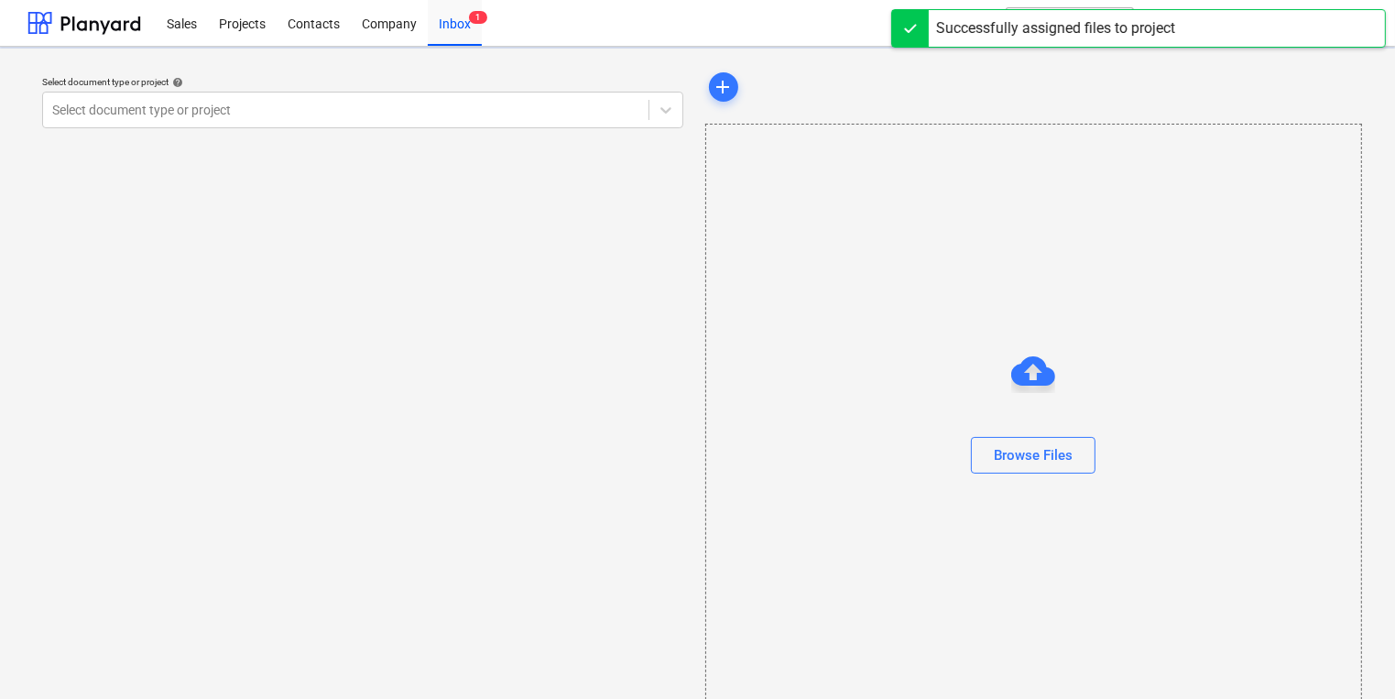
click at [456, 580] on div "Select document type or project help Select document type or project" at bounding box center [362, 391] width 671 height 660
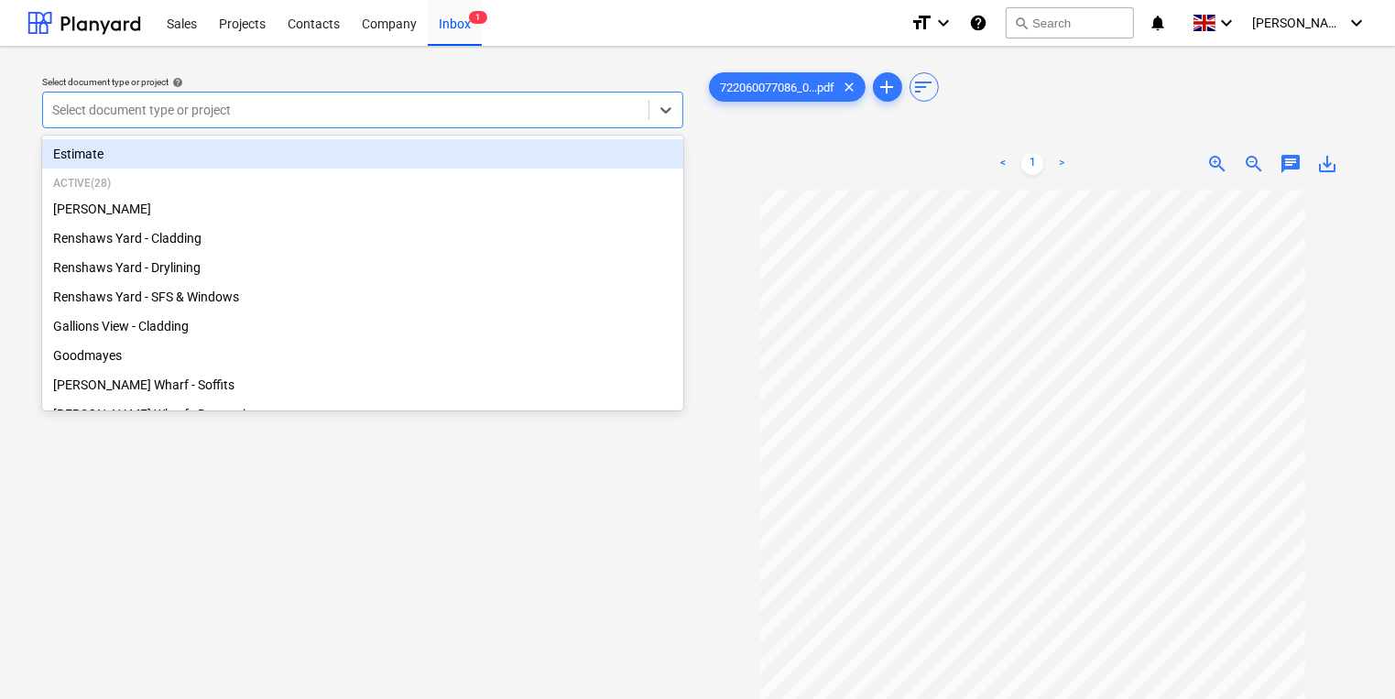
click at [386, 106] on div at bounding box center [345, 110] width 587 height 18
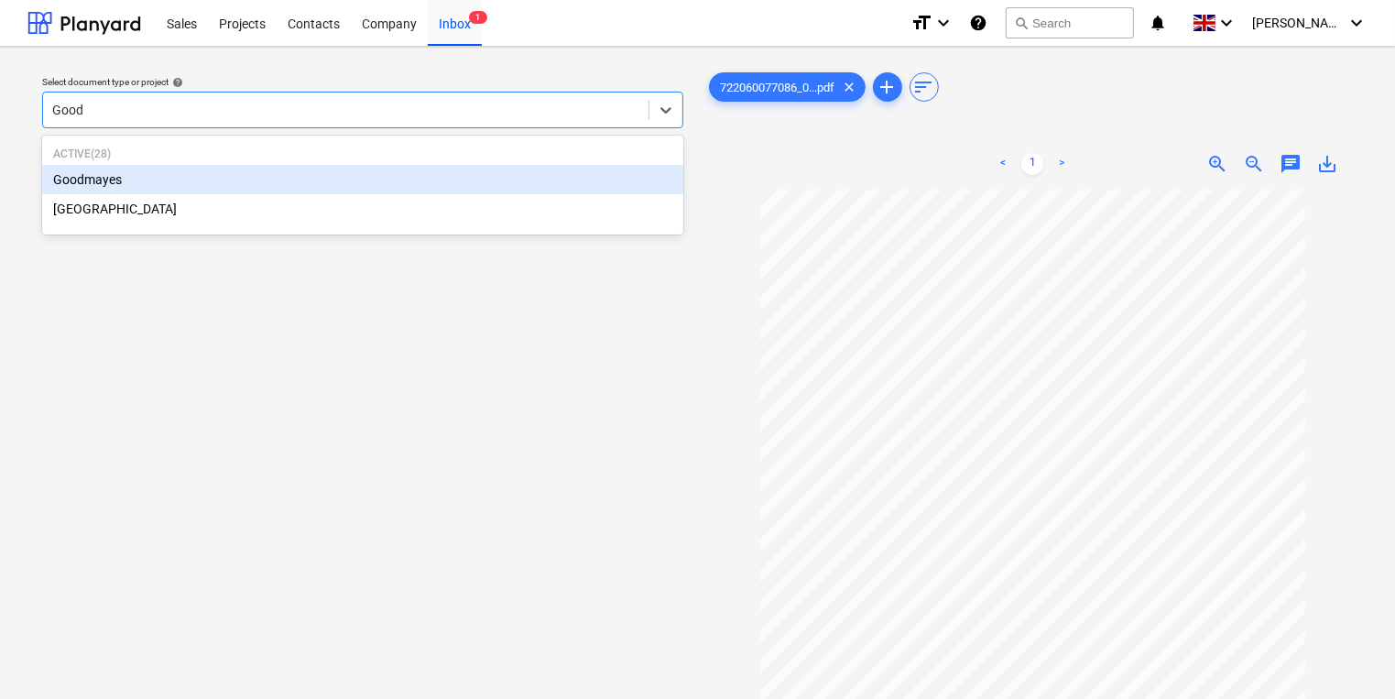
type input "Goodm"
click at [401, 180] on div "Goodmayes" at bounding box center [362, 179] width 641 height 29
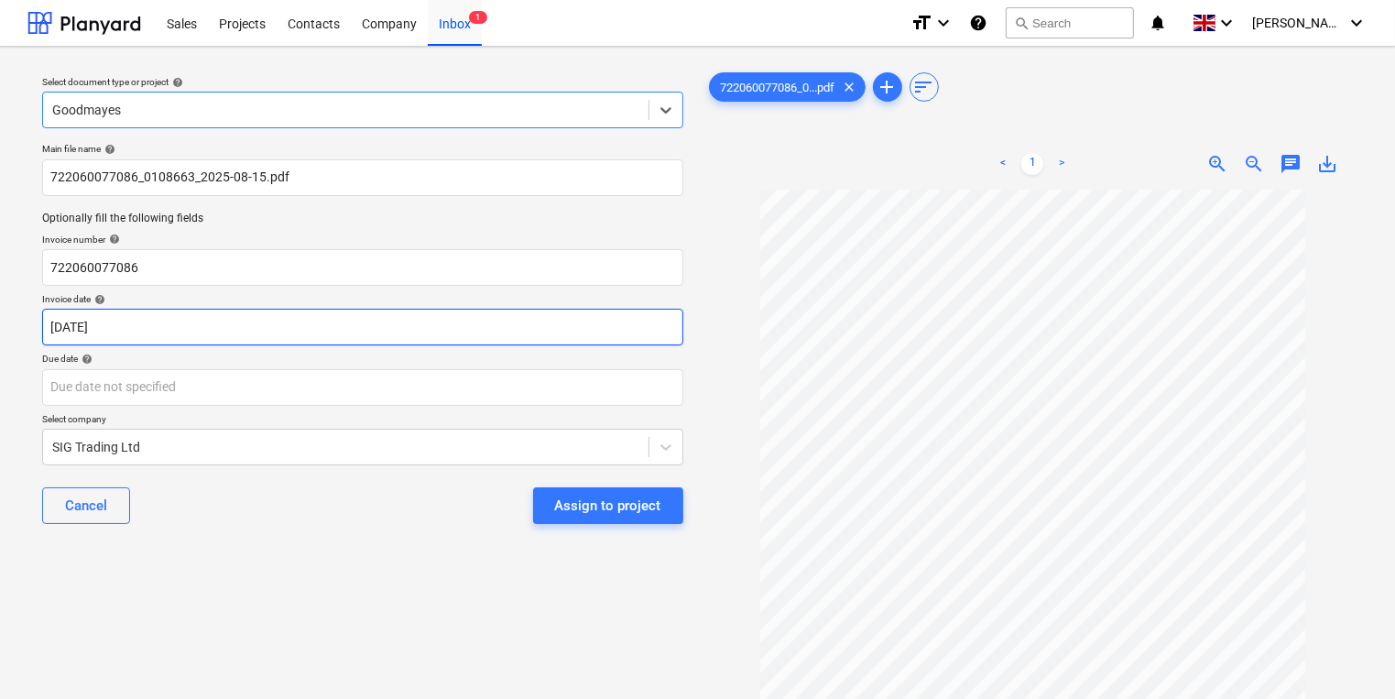
click at [314, 322] on body "This website stores cookies on your computer. These cookies are used to collect…" at bounding box center [697, 349] width 1395 height 699
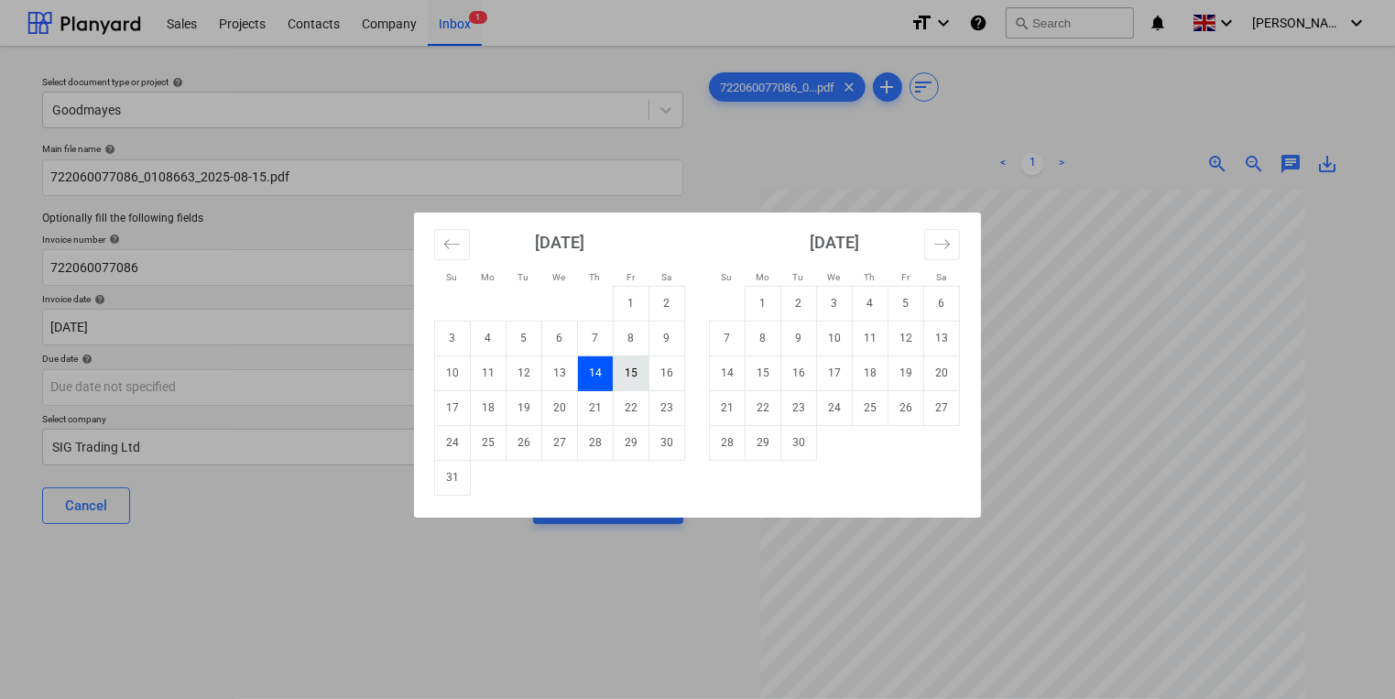
click at [644, 378] on td "15" at bounding box center [632, 373] width 36 height 35
type input "[DATE]"
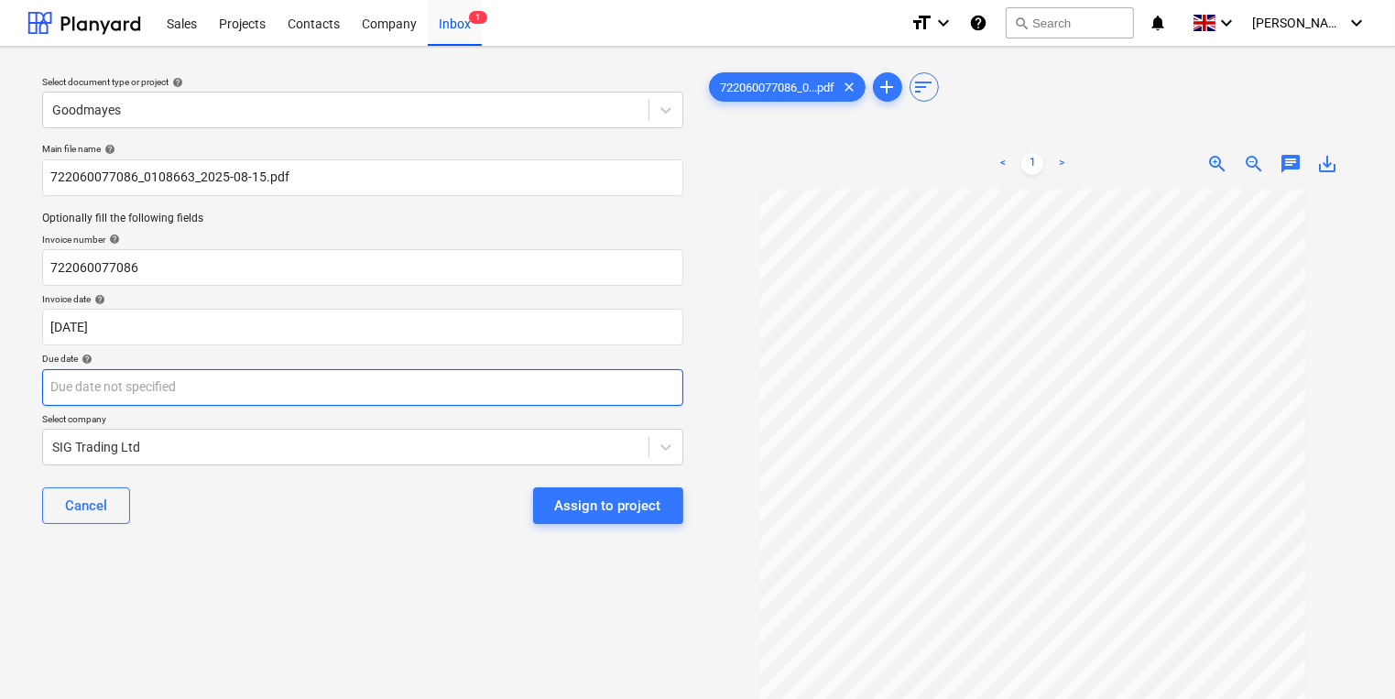
click at [644, 378] on body "This website stores cookies on your computer. These cookies are used to collect…" at bounding box center [697, 349] width 1395 height 699
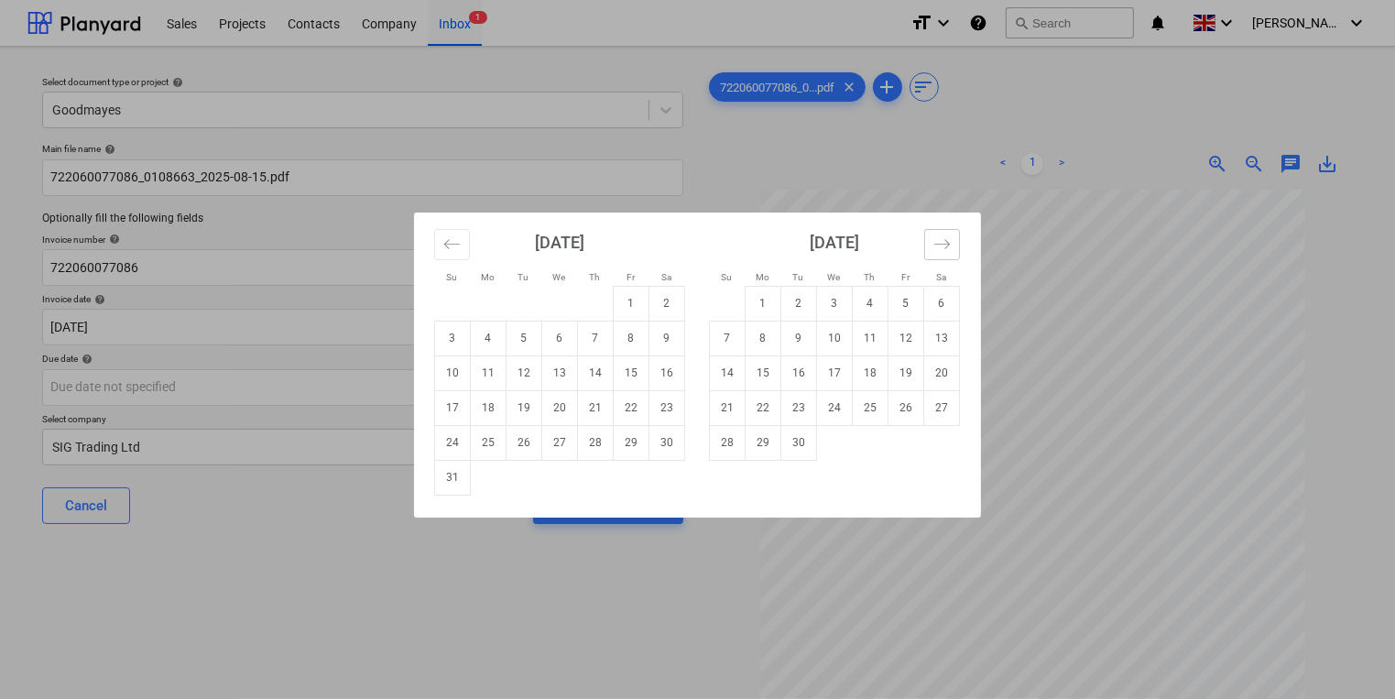
click at [933, 247] on button "Move forward to switch to the next month." at bounding box center [943, 244] width 36 height 31
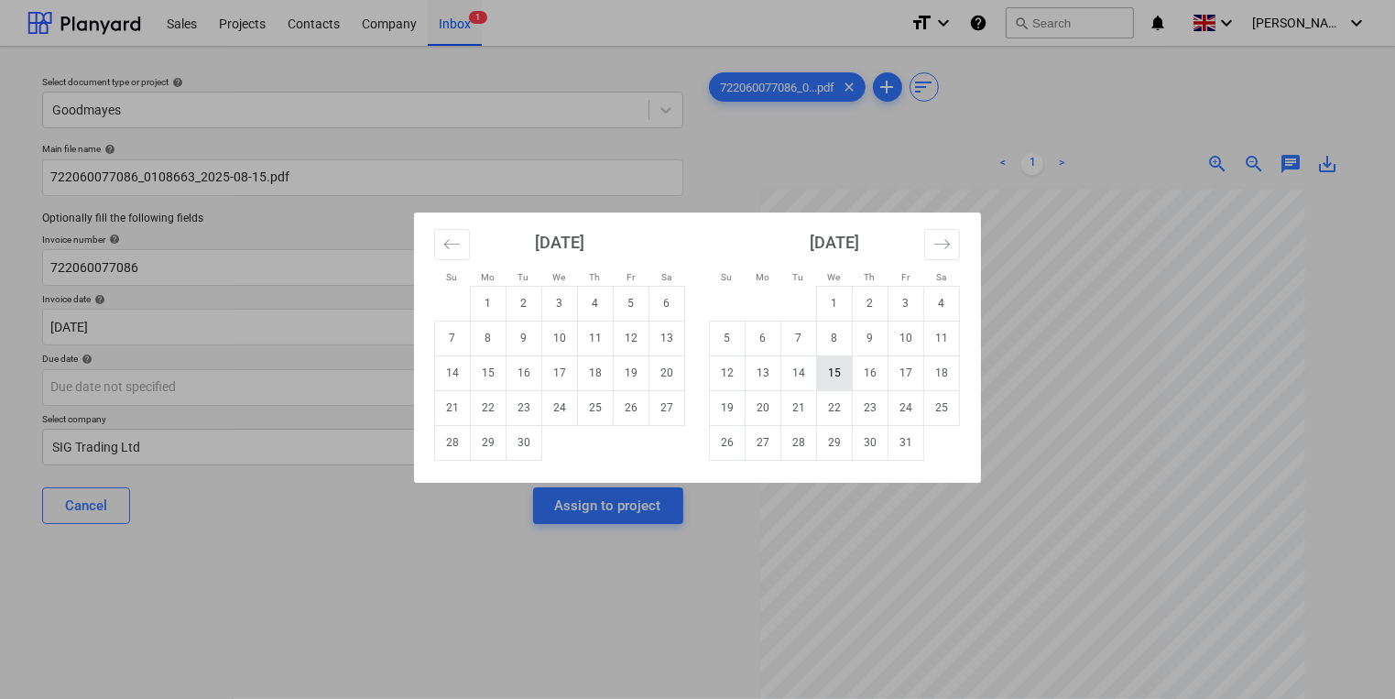
click at [825, 367] on td "15" at bounding box center [835, 373] width 36 height 35
type input "[DATE]"
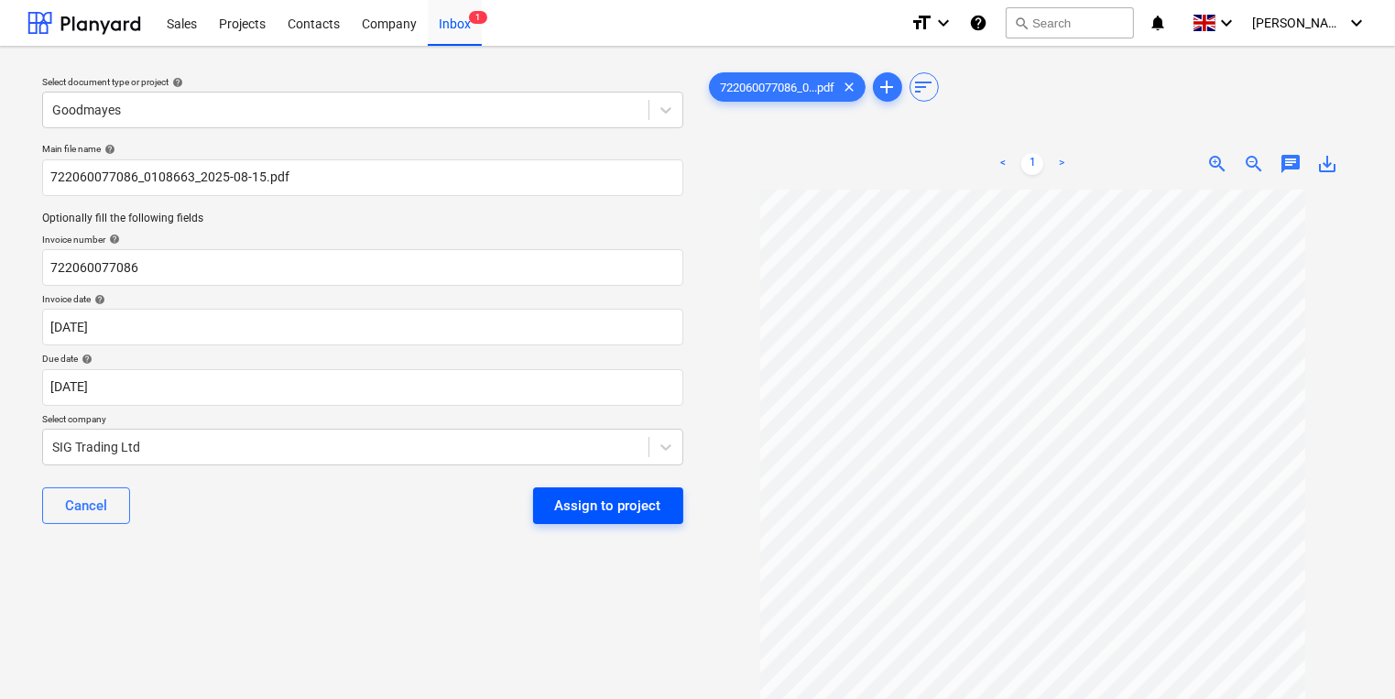
click at [557, 501] on div "Assign to project" at bounding box center [608, 506] width 106 height 24
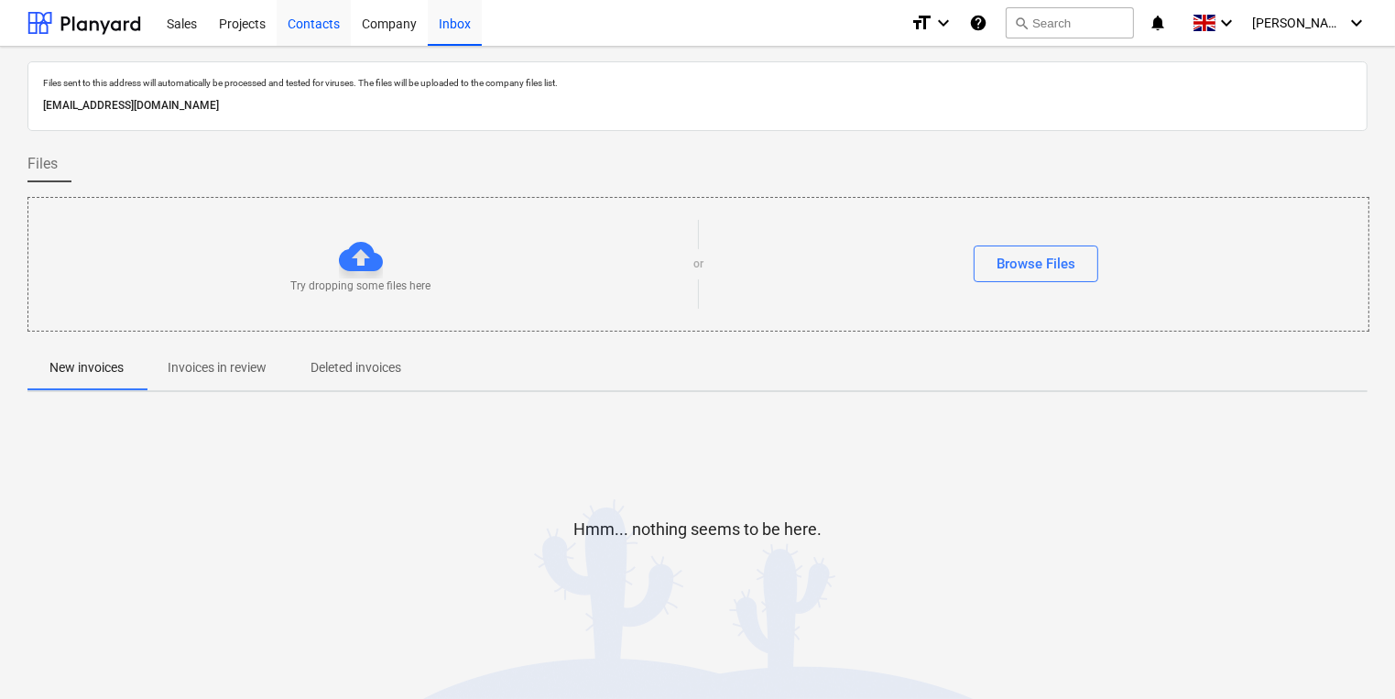
click at [301, 19] on div "Contacts" at bounding box center [314, 22] width 74 height 47
click at [254, 26] on div "Projects" at bounding box center [242, 22] width 69 height 47
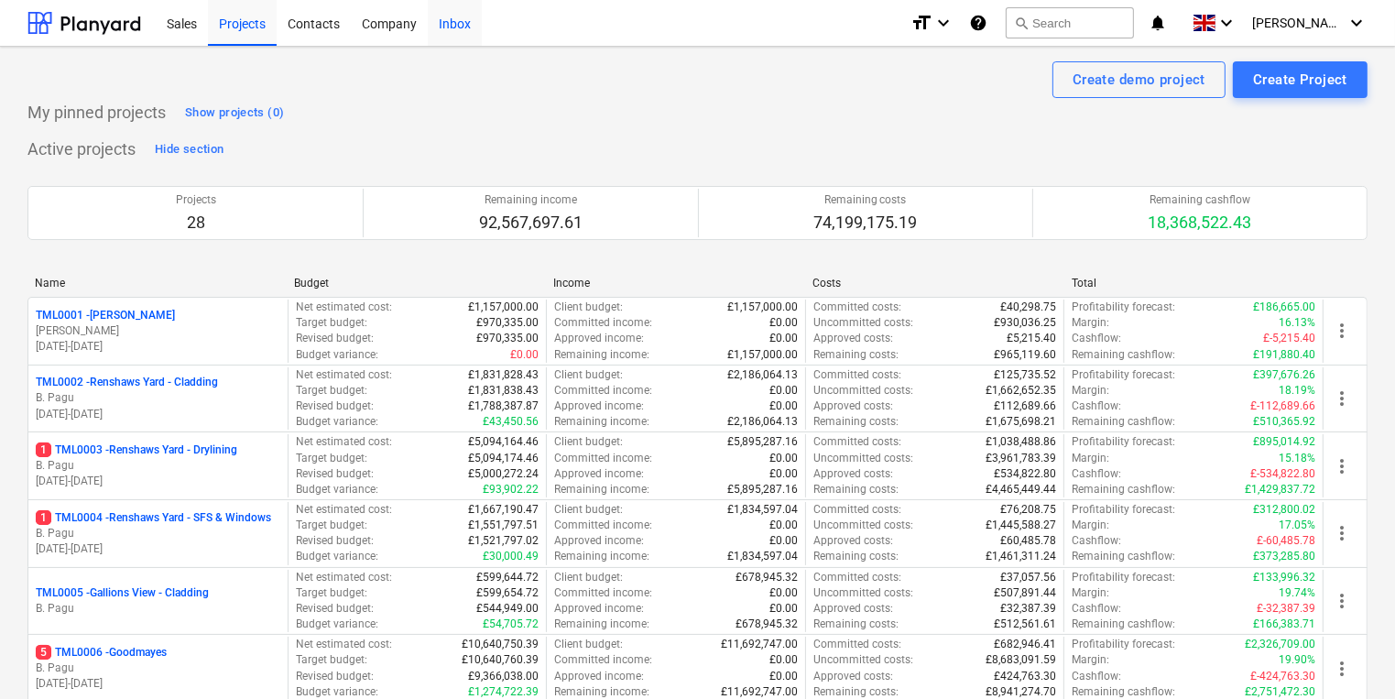
click at [462, 2] on div "Inbox" at bounding box center [455, 22] width 54 height 47
